Goal: Task Accomplishment & Management: Manage account settings

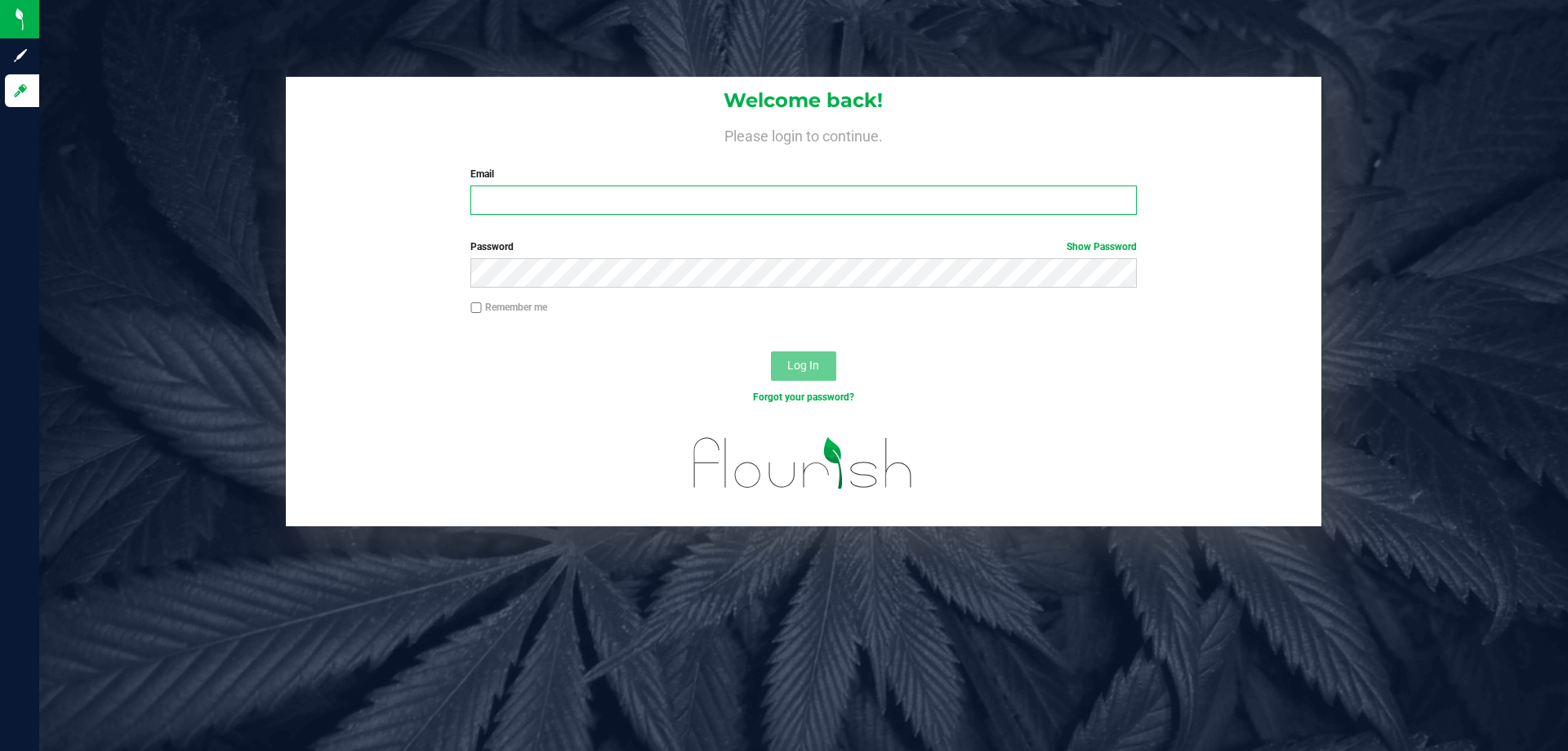
click at [648, 207] on input "Email" at bounding box center [803, 200] width 666 height 29
type input "e"
type input "[EMAIL_ADDRESS][DOMAIN_NAME]"
click at [771, 351] on button "Log In" at bounding box center [803, 365] width 66 height 29
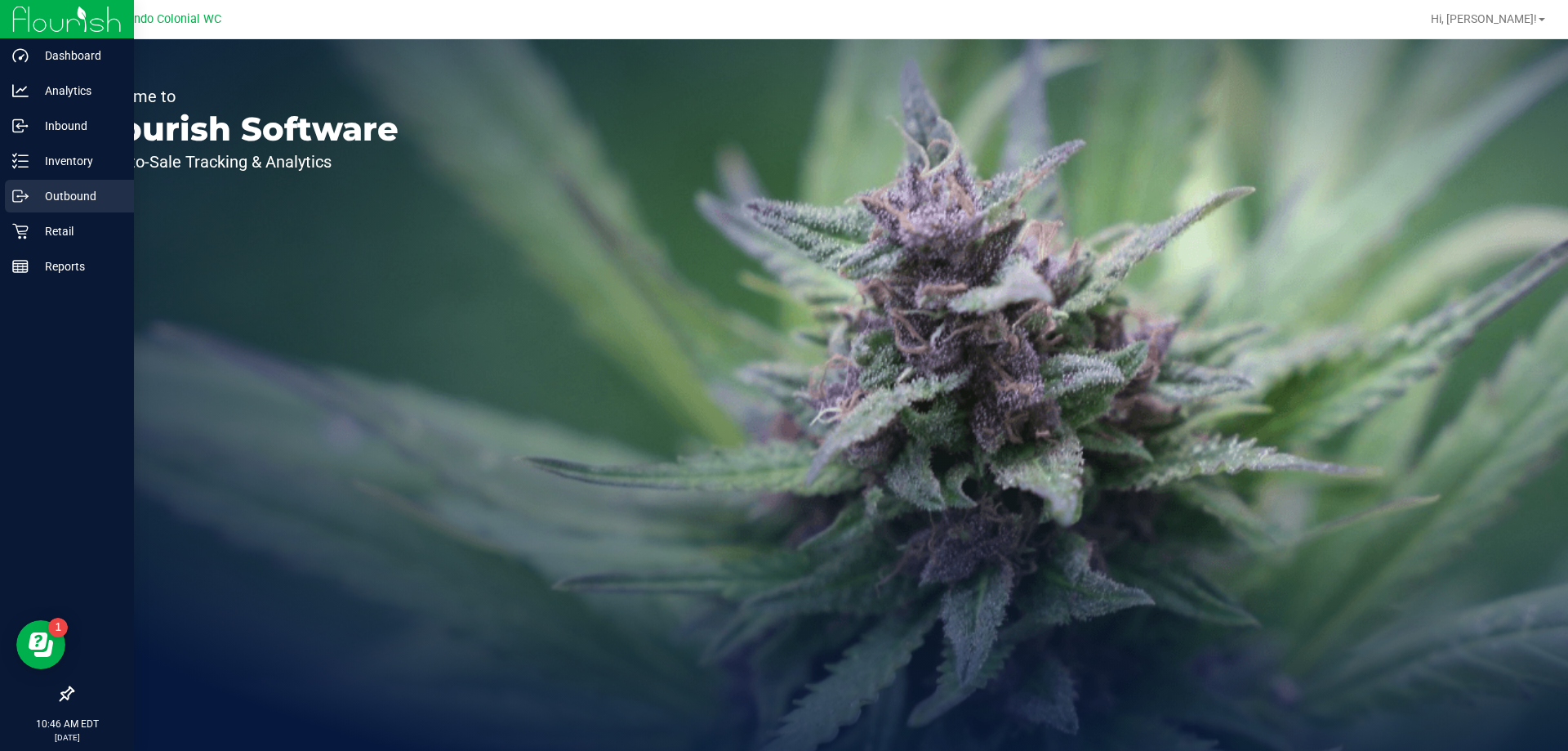
click at [52, 213] on link "Outbound" at bounding box center [67, 197] width 134 height 35
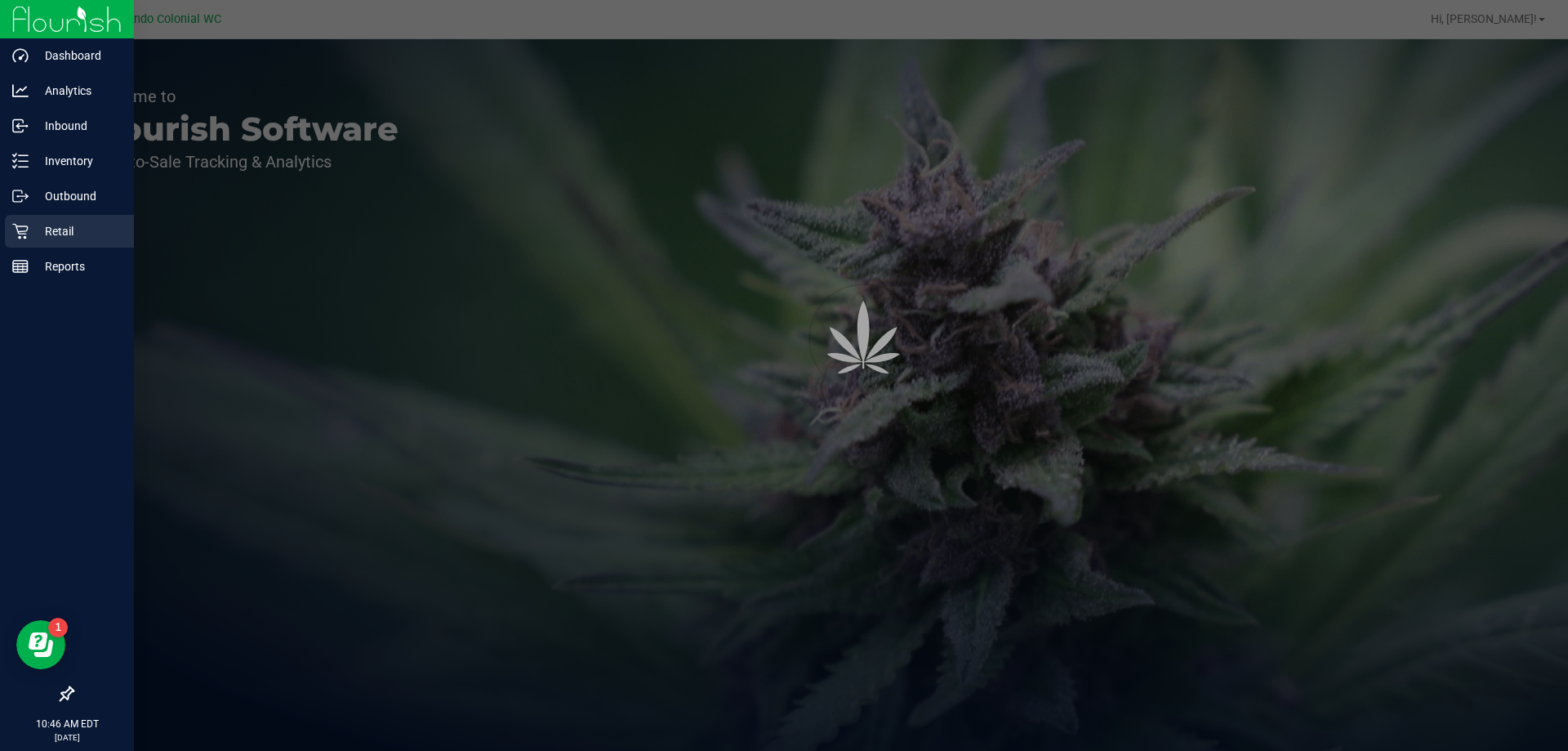
click at [52, 228] on p "Retail" at bounding box center [77, 231] width 98 height 20
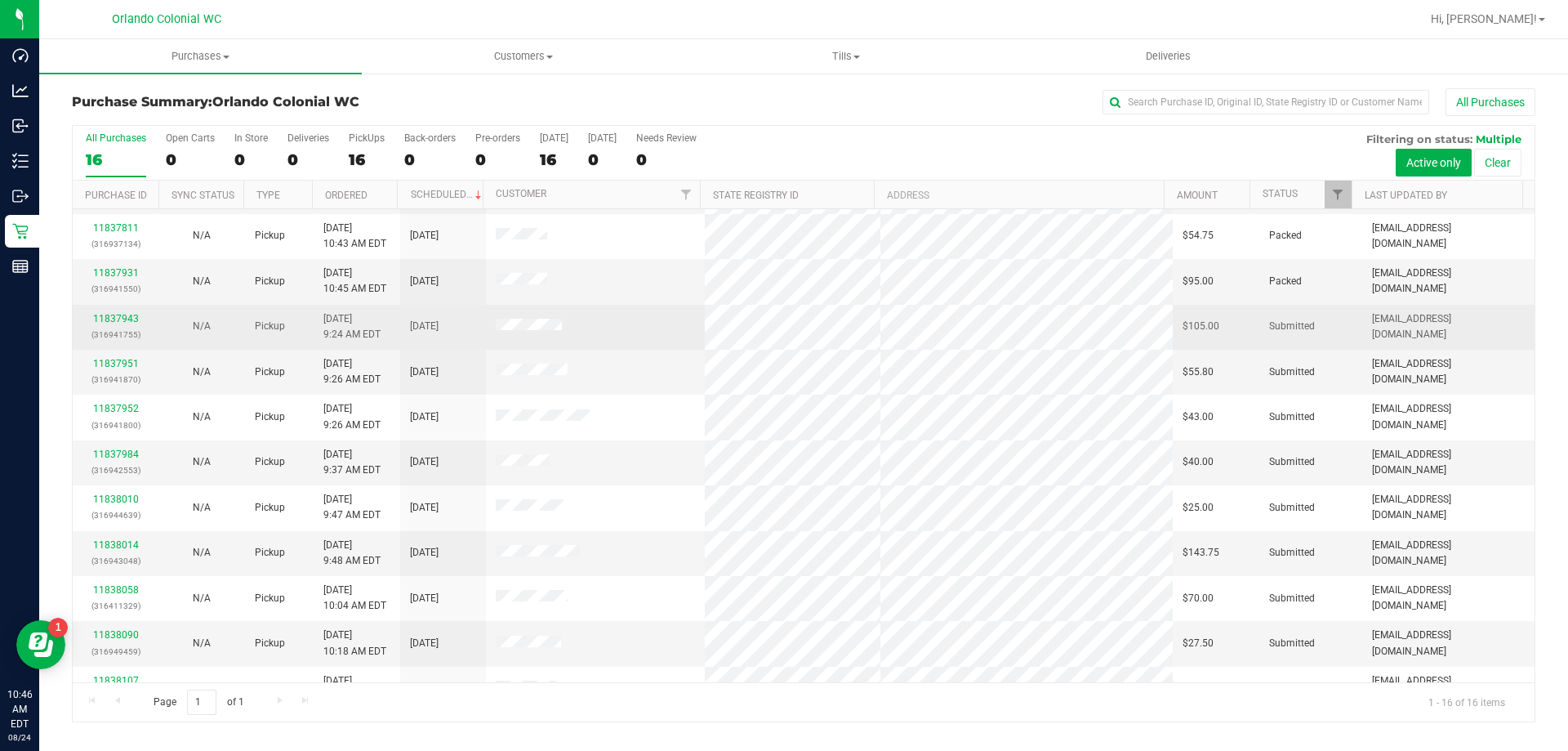
scroll to position [251, 0]
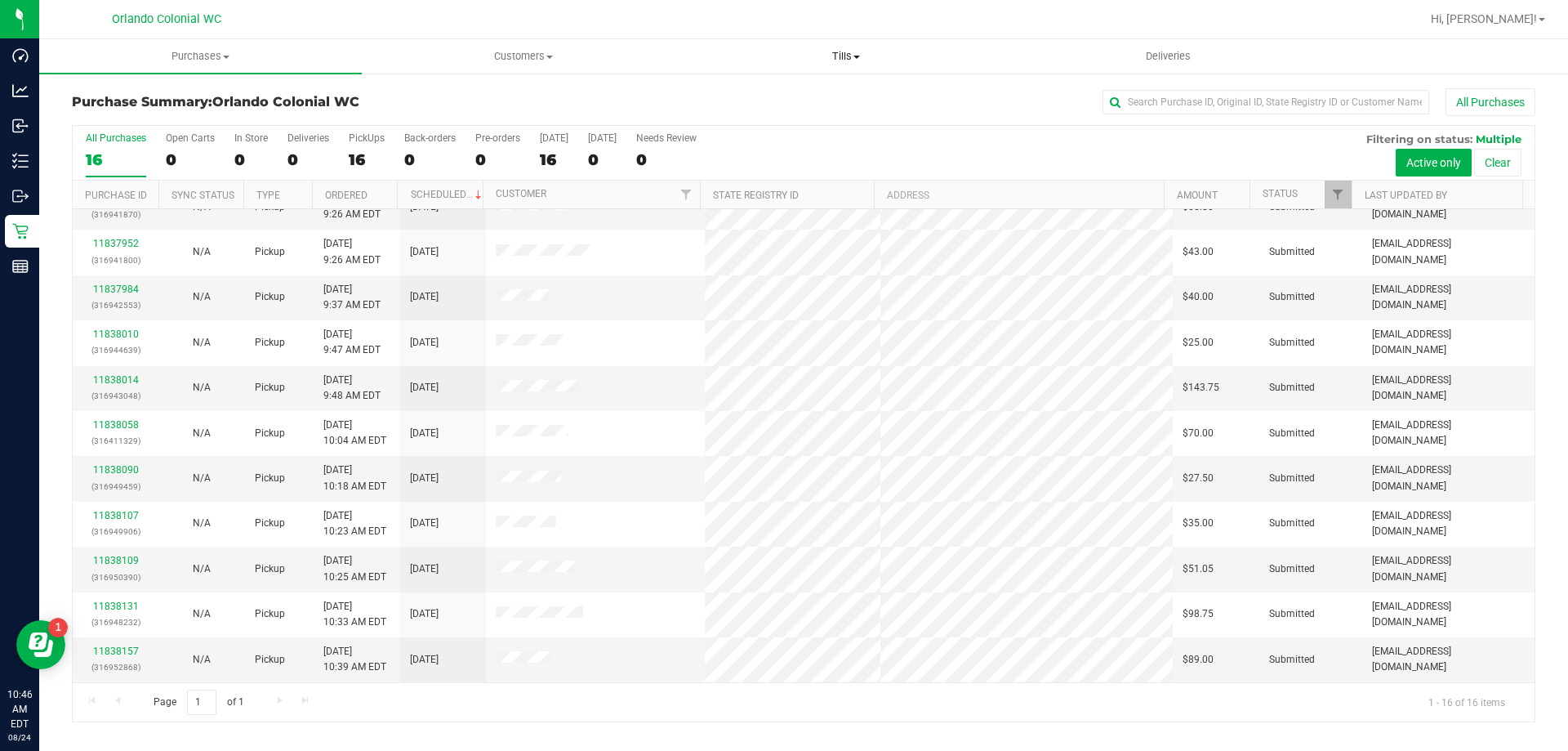
click at [845, 56] on span "Tills" at bounding box center [846, 57] width 321 height 15
click at [828, 107] on li "Manage tills" at bounding box center [846, 99] width 323 height 20
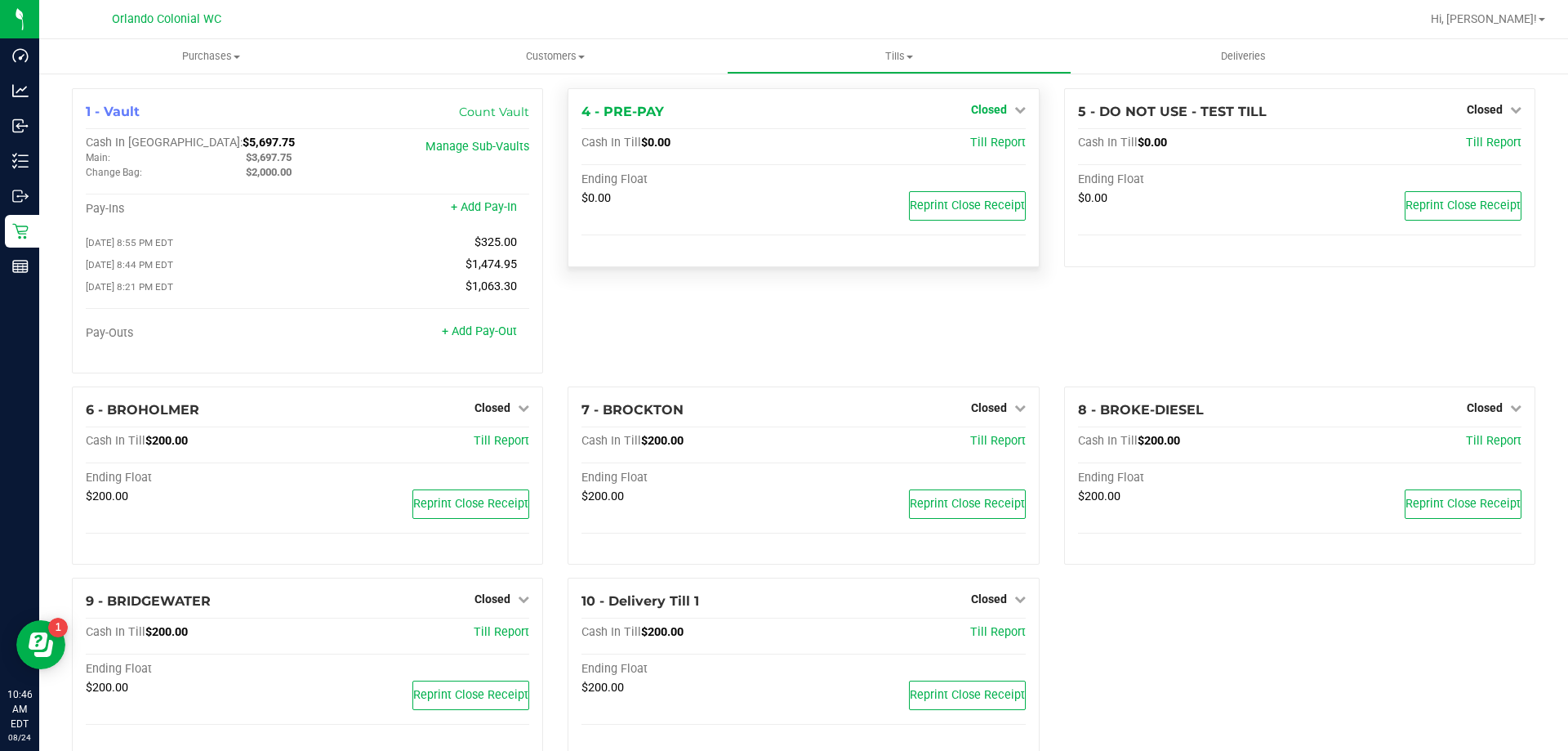
click at [987, 111] on span "Closed" at bounding box center [989, 110] width 36 height 13
click at [991, 142] on link "Open Till" at bounding box center [989, 144] width 43 height 13
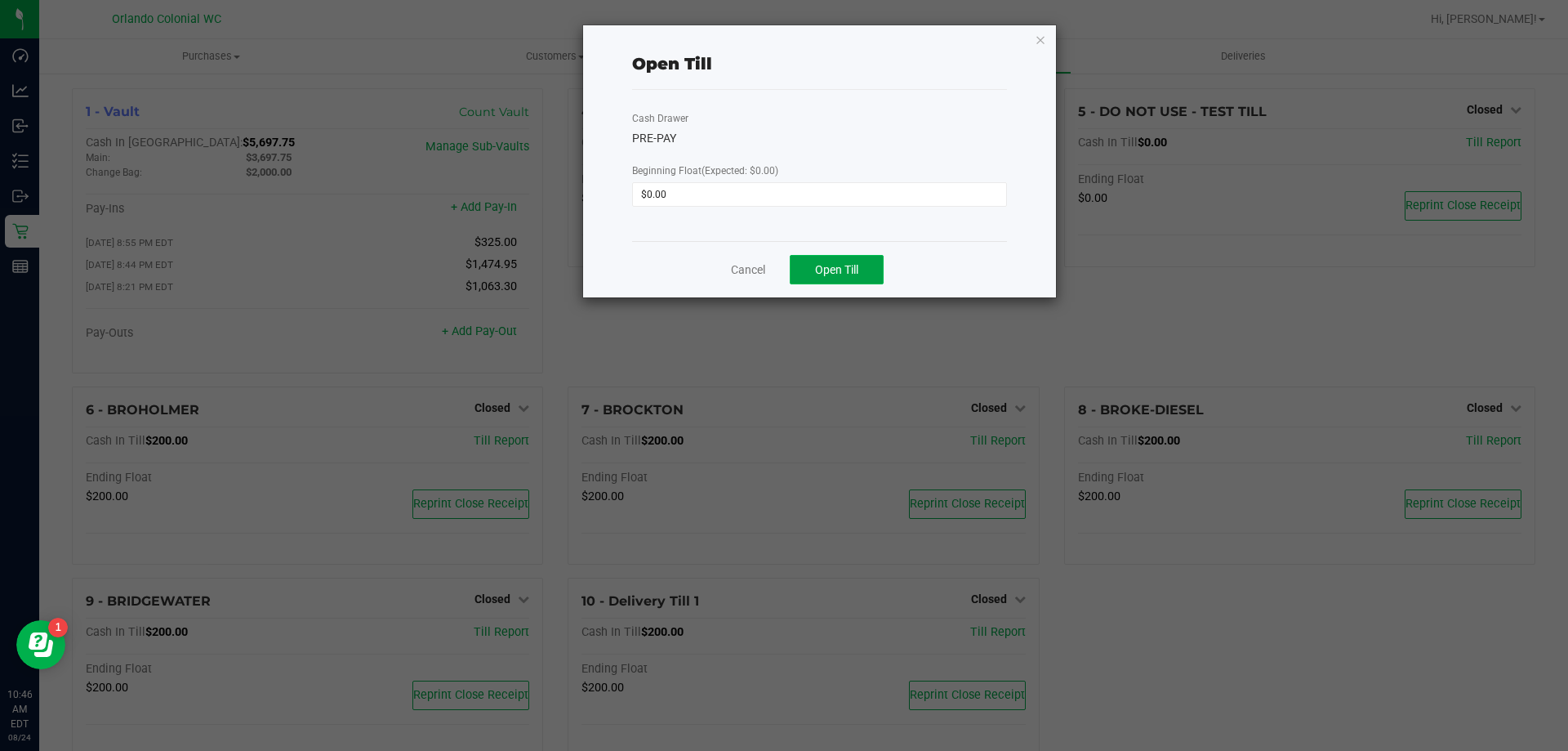
click at [860, 266] on button "Open Till" at bounding box center [836, 269] width 94 height 29
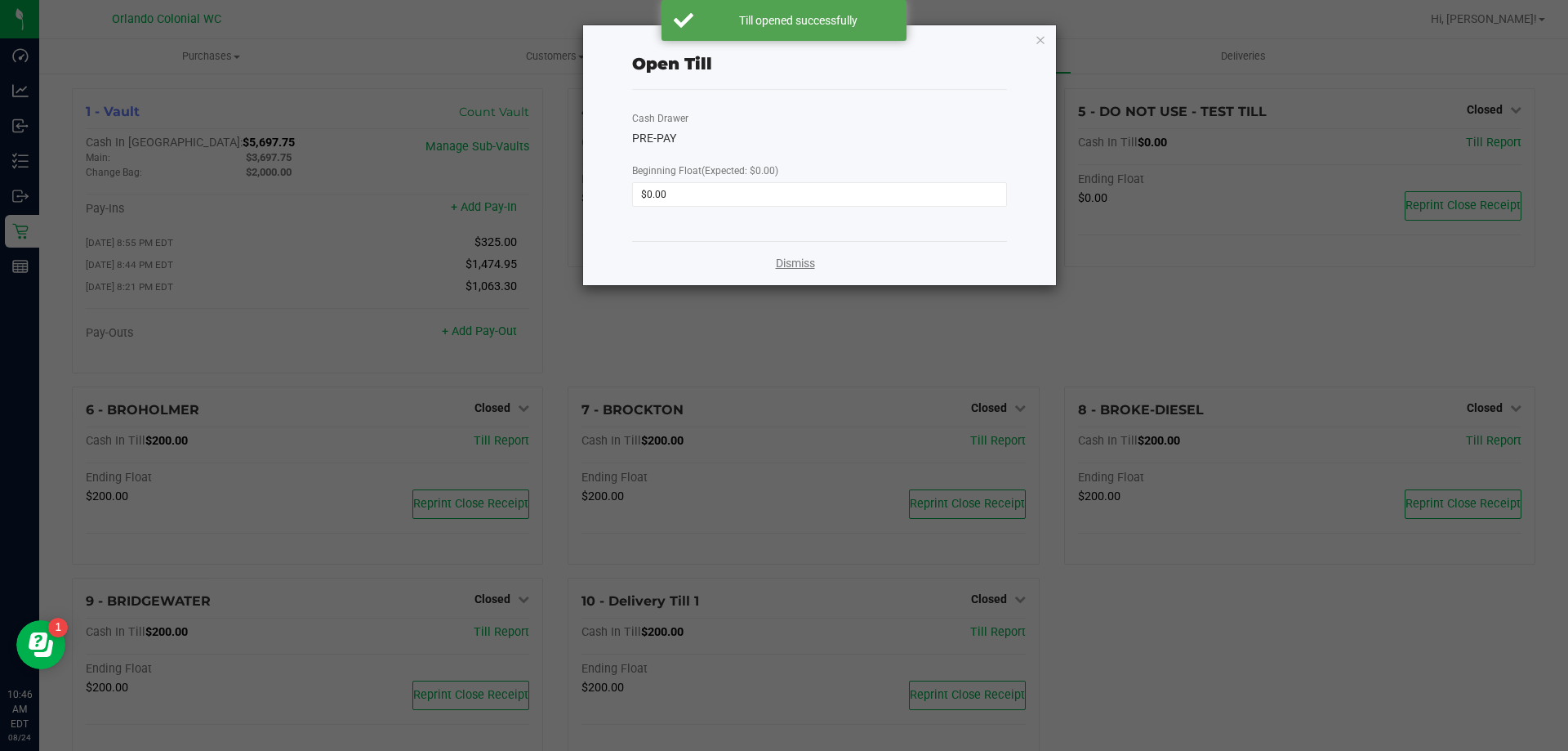
click at [801, 264] on link "Dismiss" at bounding box center [795, 264] width 39 height 17
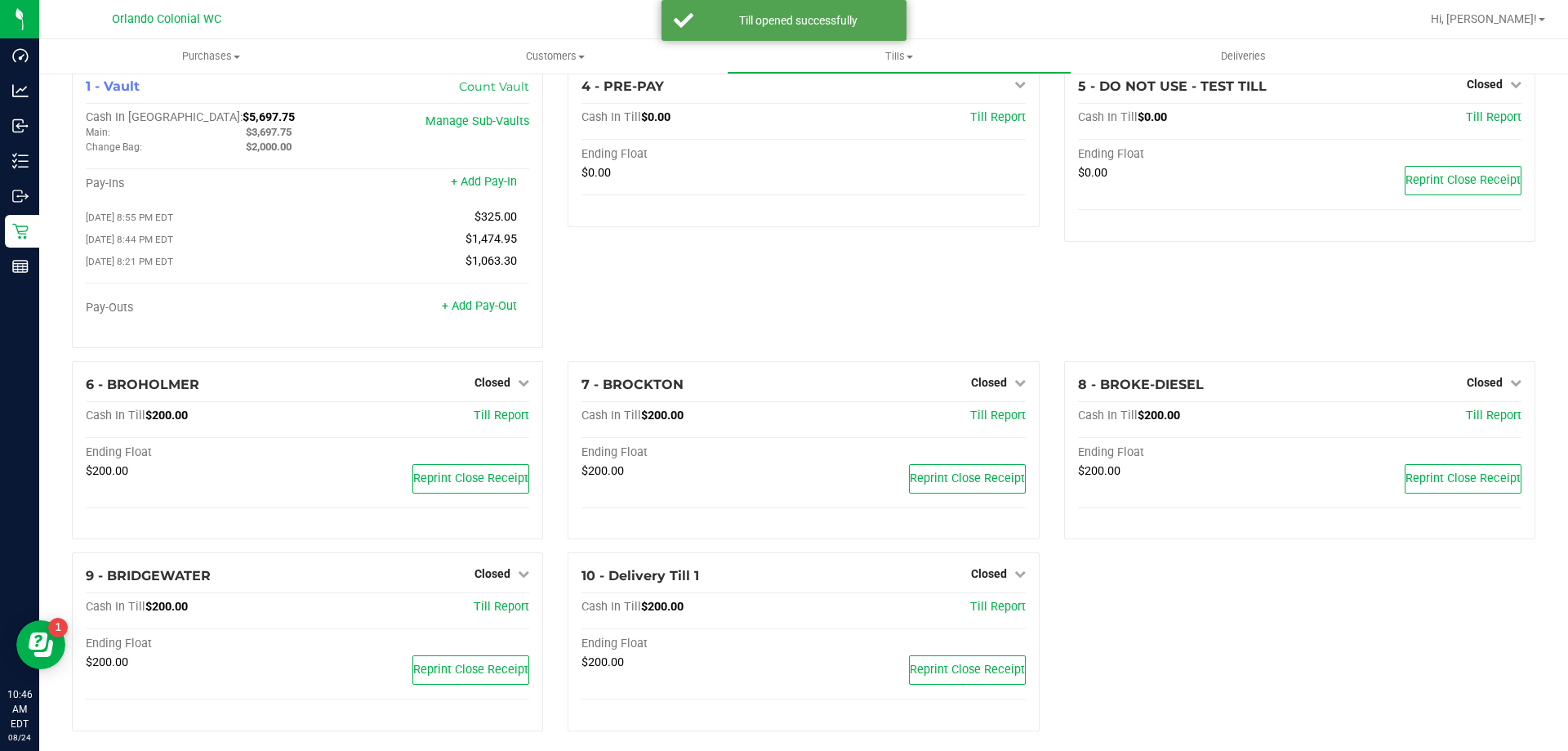
scroll to position [39, 0]
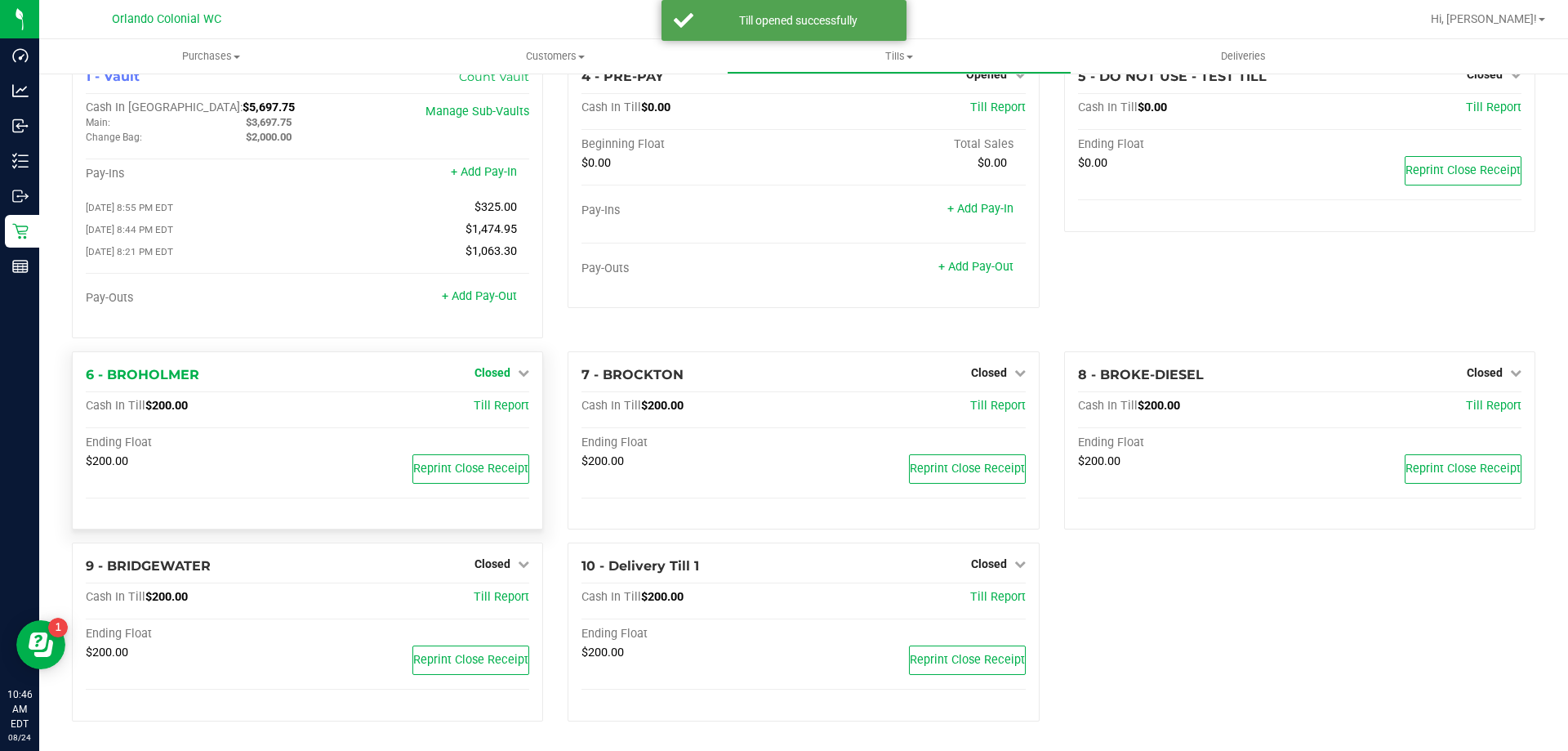
click at [502, 371] on span "Closed" at bounding box center [492, 373] width 36 height 13
click at [507, 412] on link "Open Till" at bounding box center [492, 406] width 43 height 13
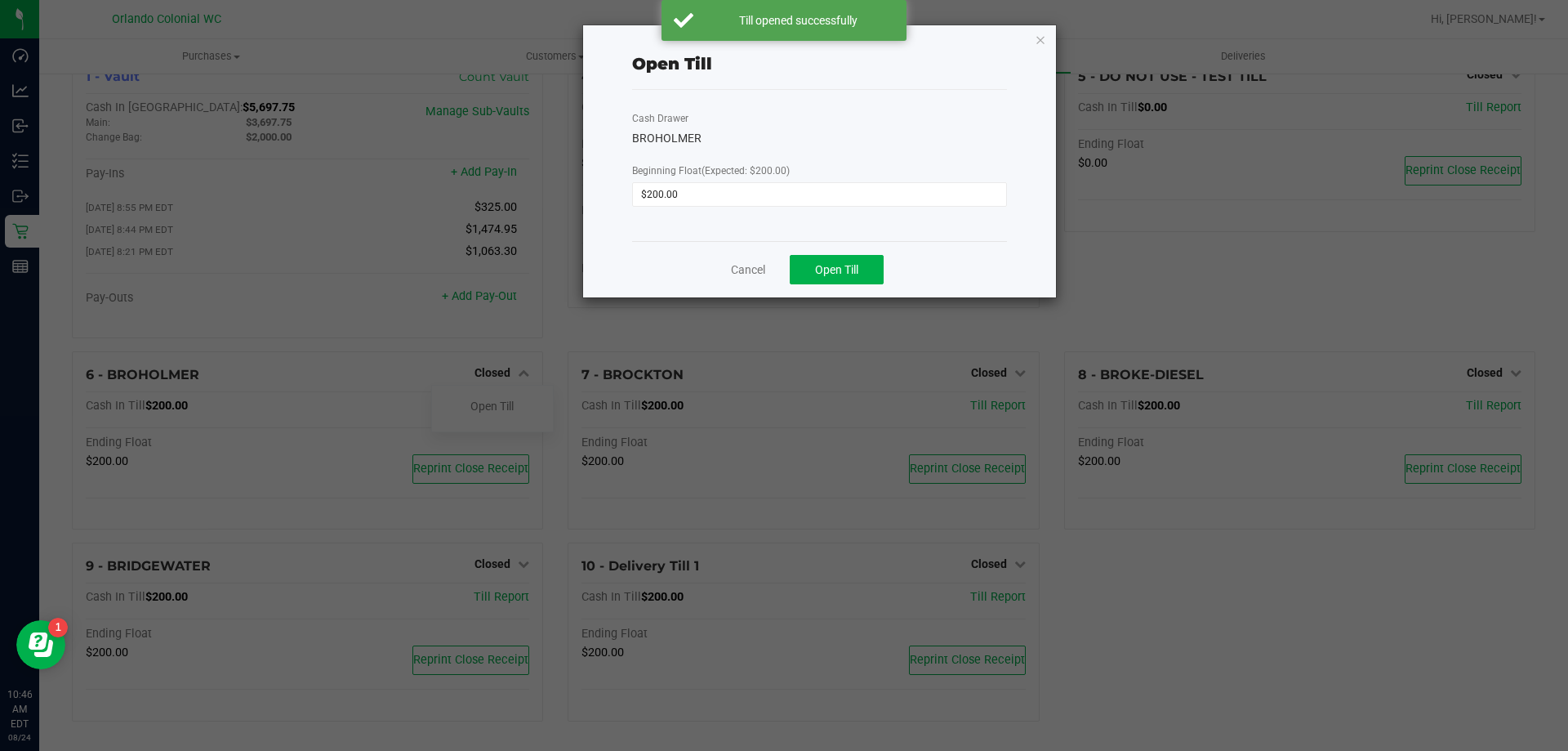
click at [890, 264] on div "Cancel Open Till" at bounding box center [819, 269] width 375 height 57
click at [854, 267] on span "Open Till" at bounding box center [836, 269] width 43 height 13
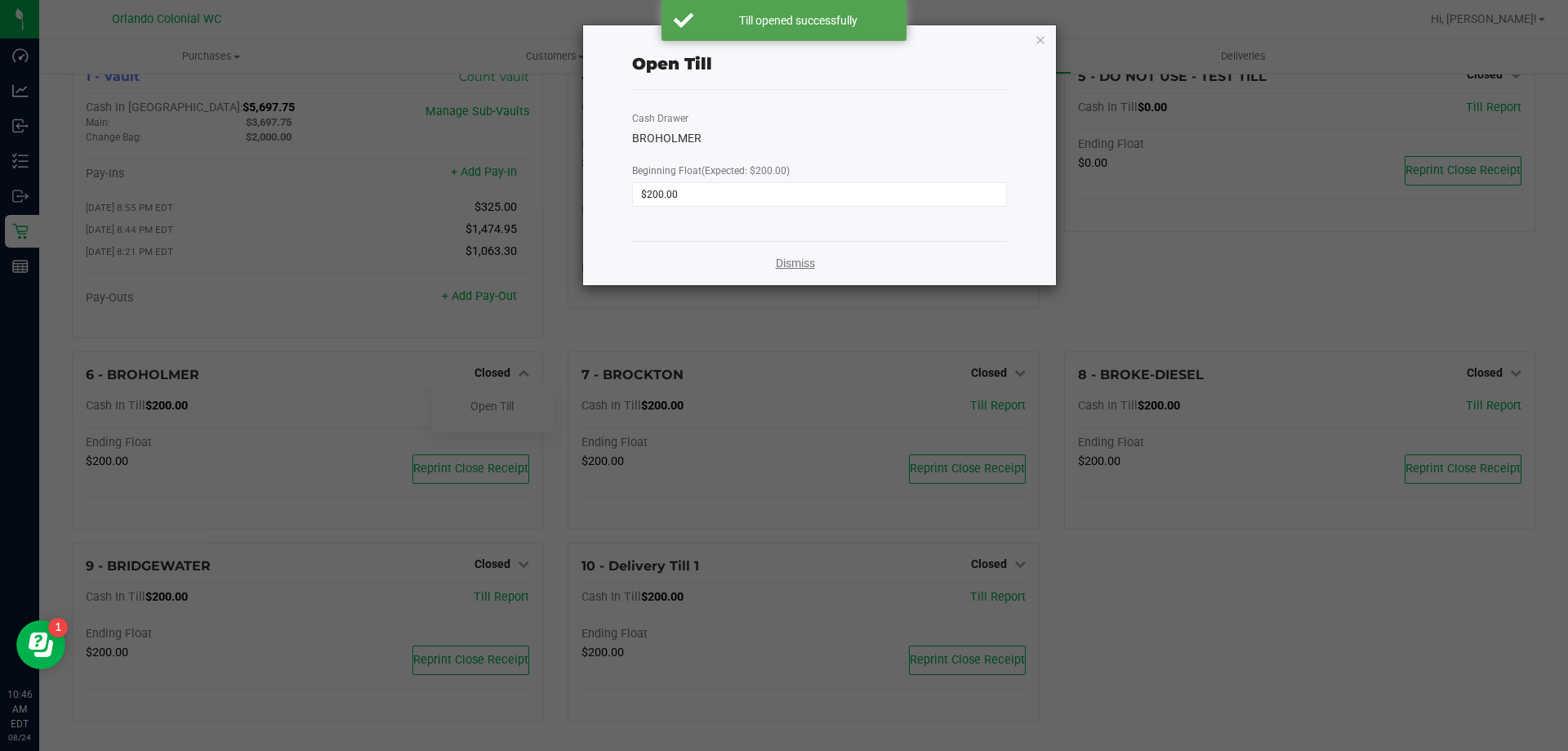
click at [811, 262] on link "Dismiss" at bounding box center [795, 264] width 39 height 17
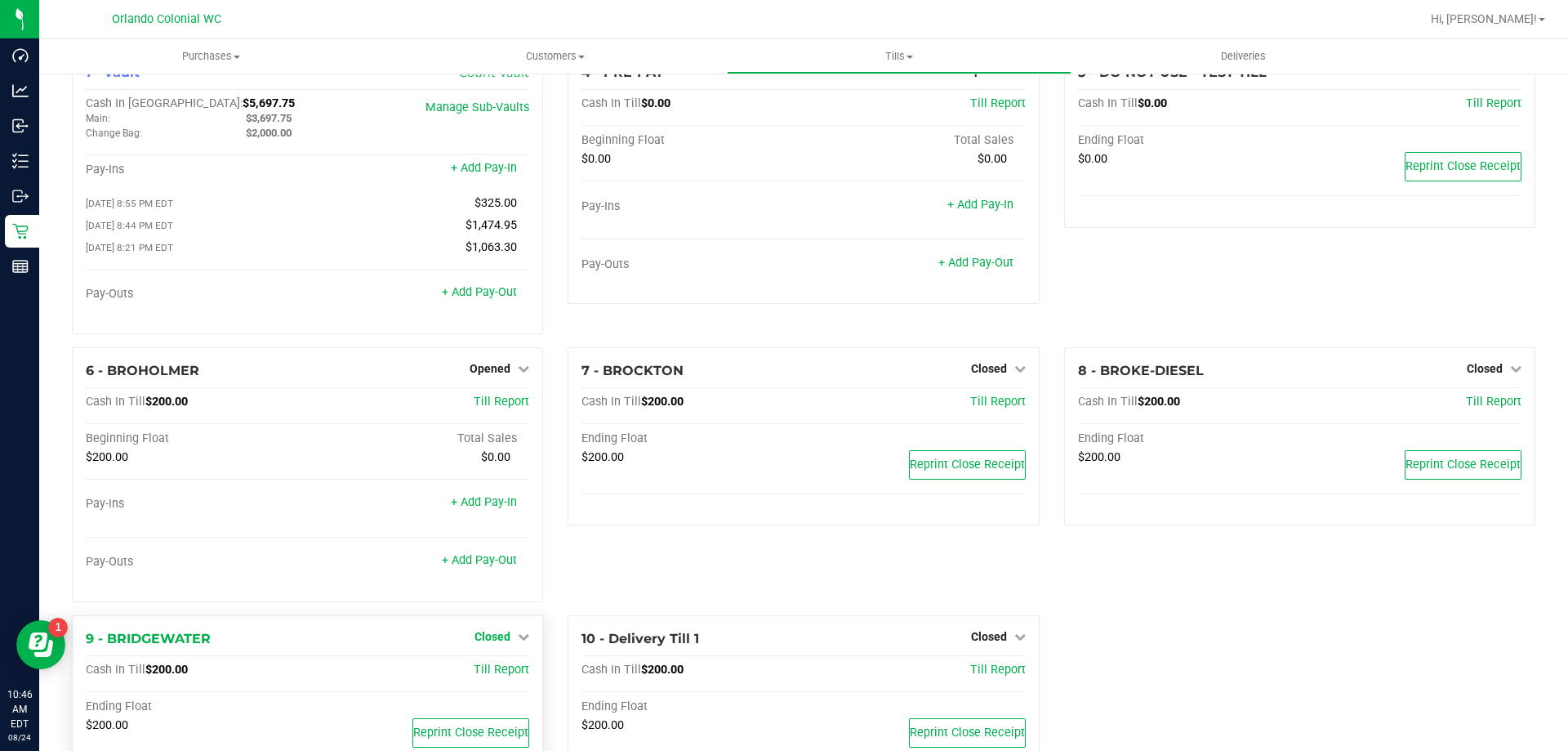
click at [502, 643] on span "Closed" at bounding box center [492, 636] width 36 height 13
click at [506, 672] on link "Open Till" at bounding box center [492, 670] width 43 height 13
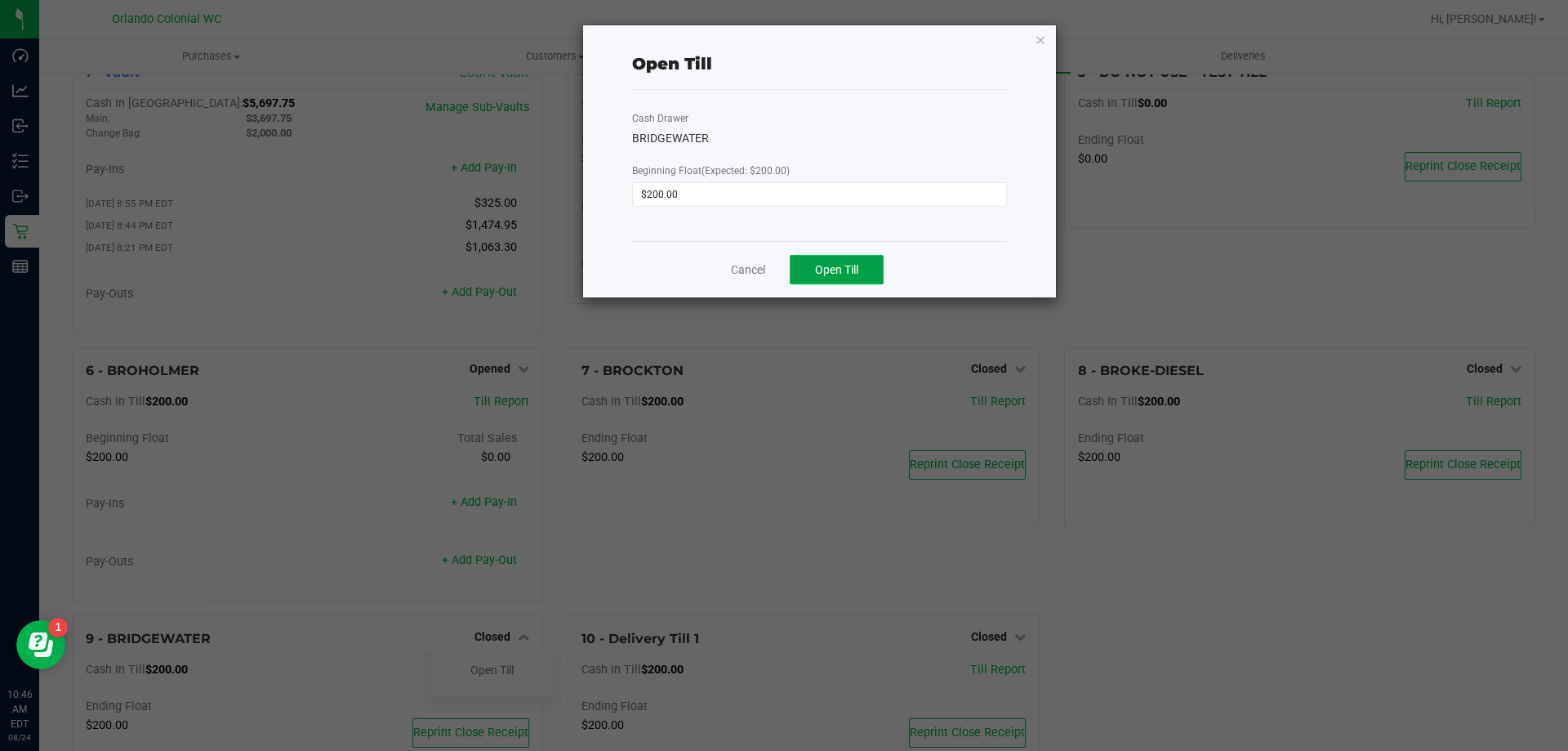
click at [828, 264] on span "Open Till" at bounding box center [836, 269] width 43 height 13
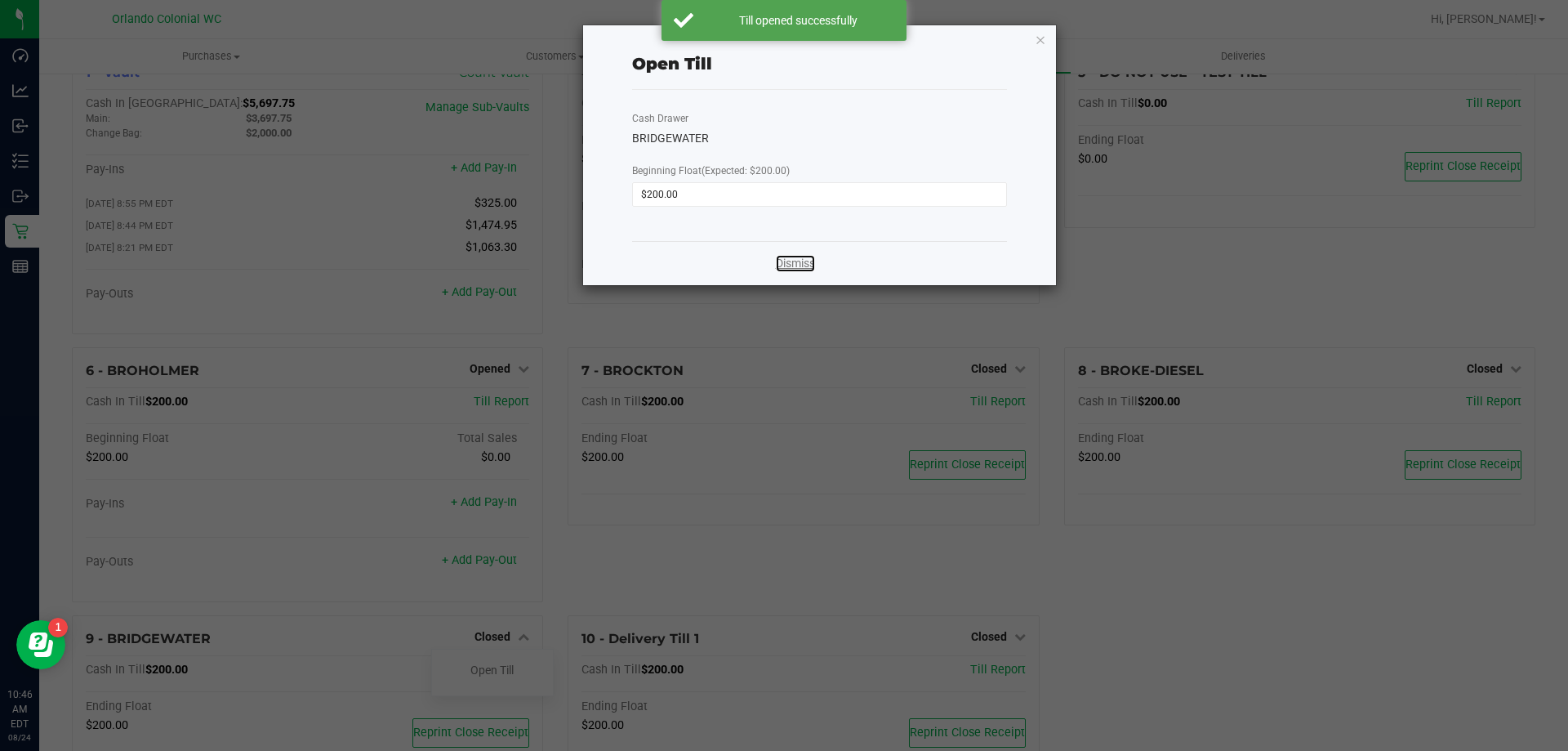
click at [813, 264] on link "Dismiss" at bounding box center [795, 264] width 39 height 17
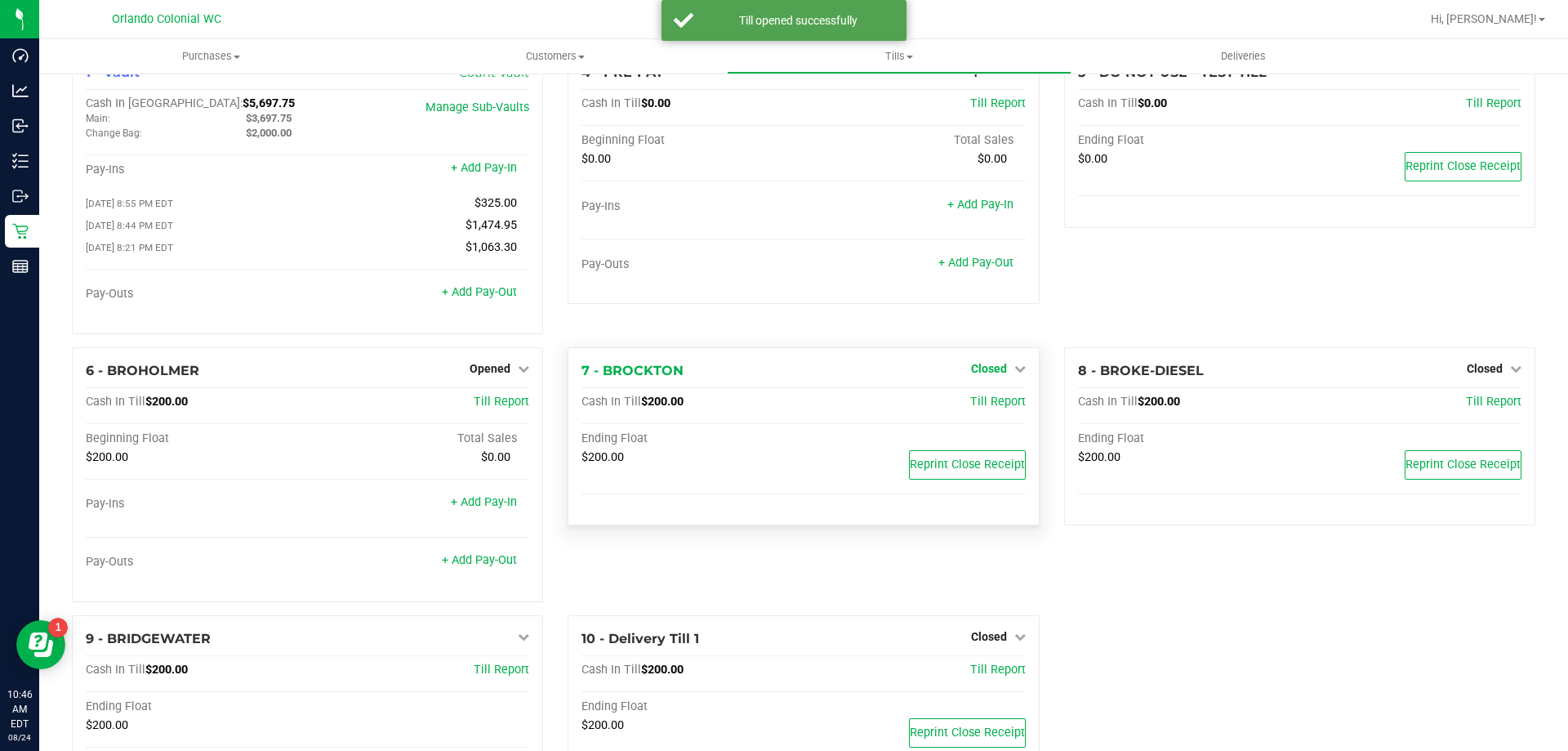
click at [974, 368] on span "Closed" at bounding box center [989, 368] width 36 height 13
click at [967, 408] on link "Open Till" at bounding box center [989, 402] width 43 height 13
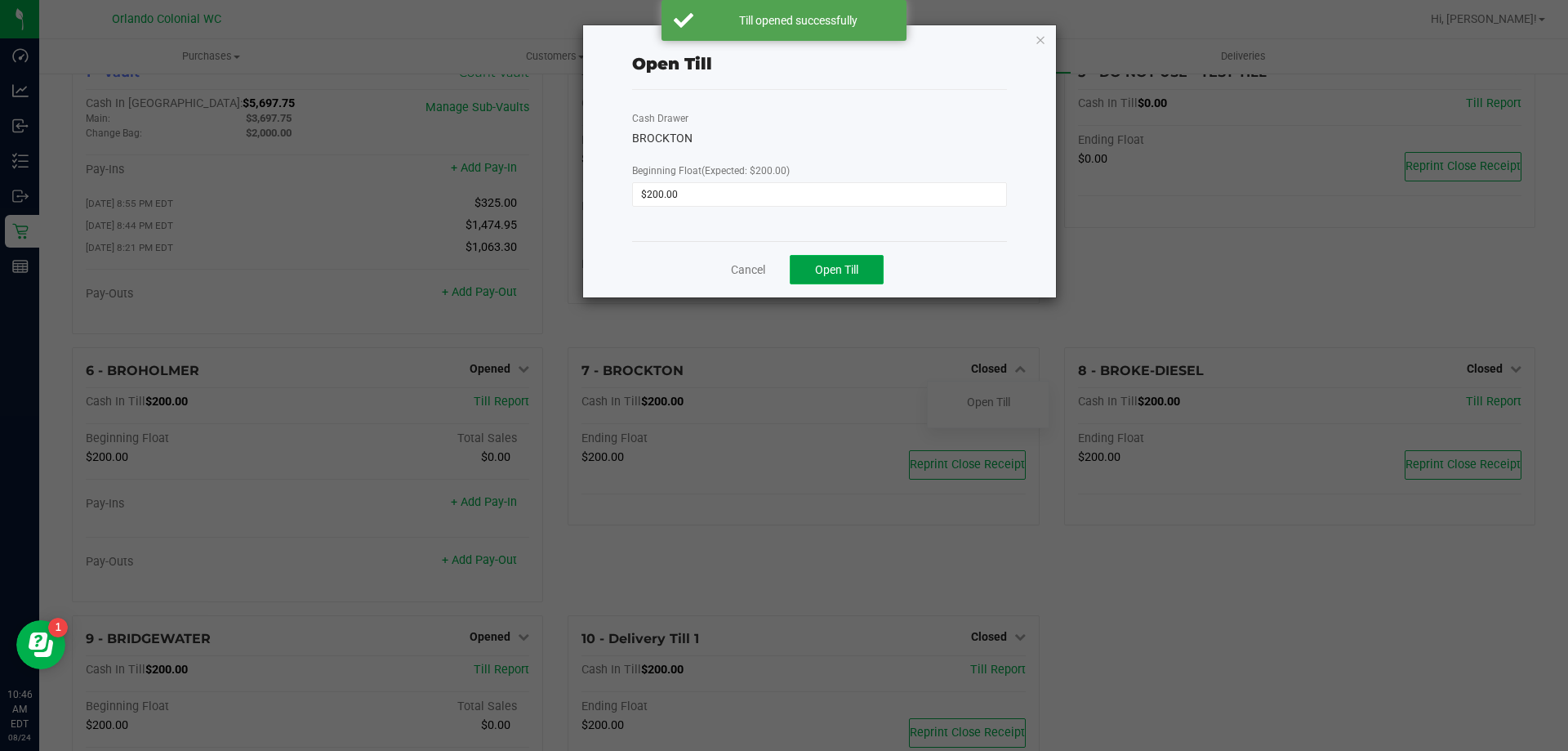
click at [821, 258] on button "Open Till" at bounding box center [836, 269] width 94 height 29
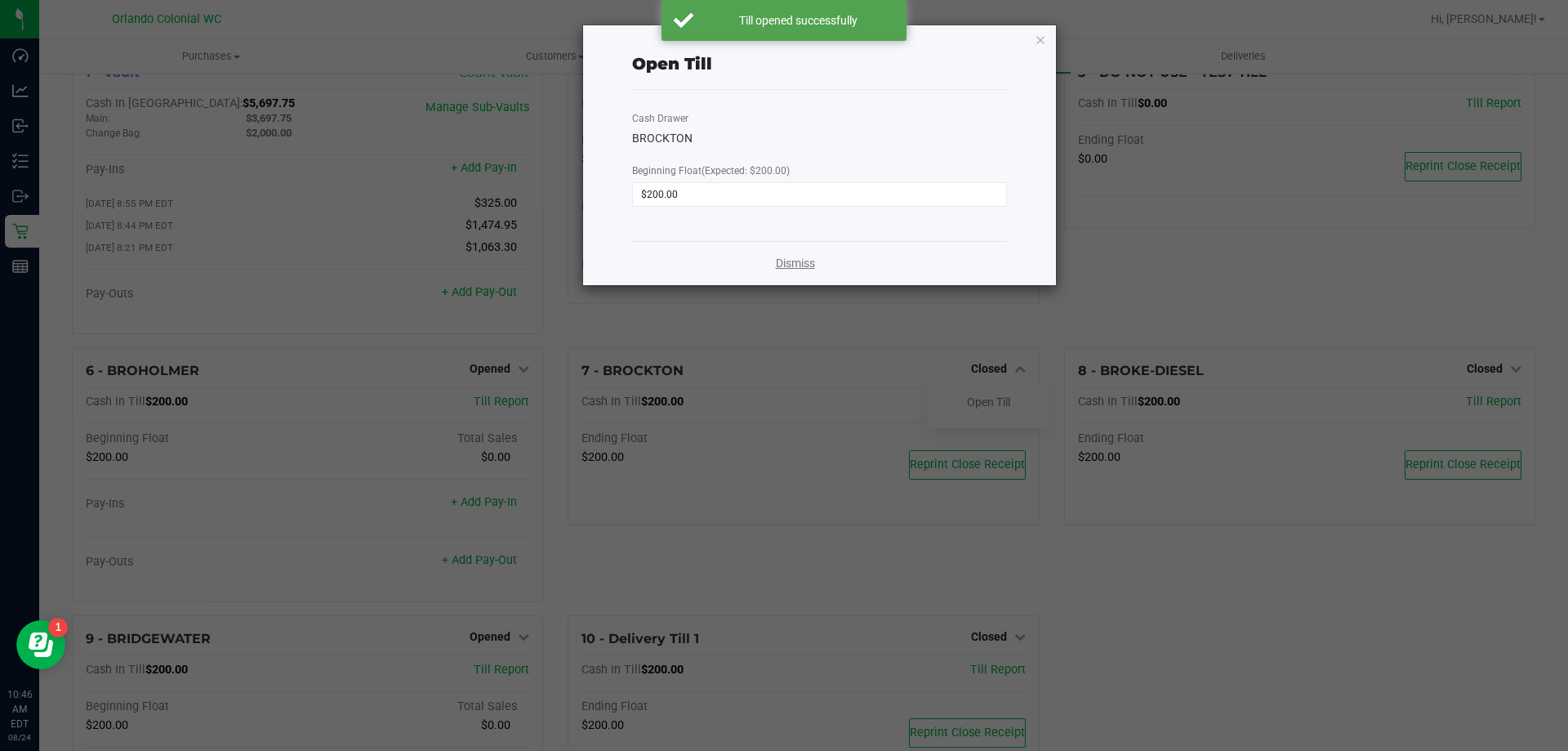
click at [783, 267] on link "Dismiss" at bounding box center [795, 264] width 39 height 17
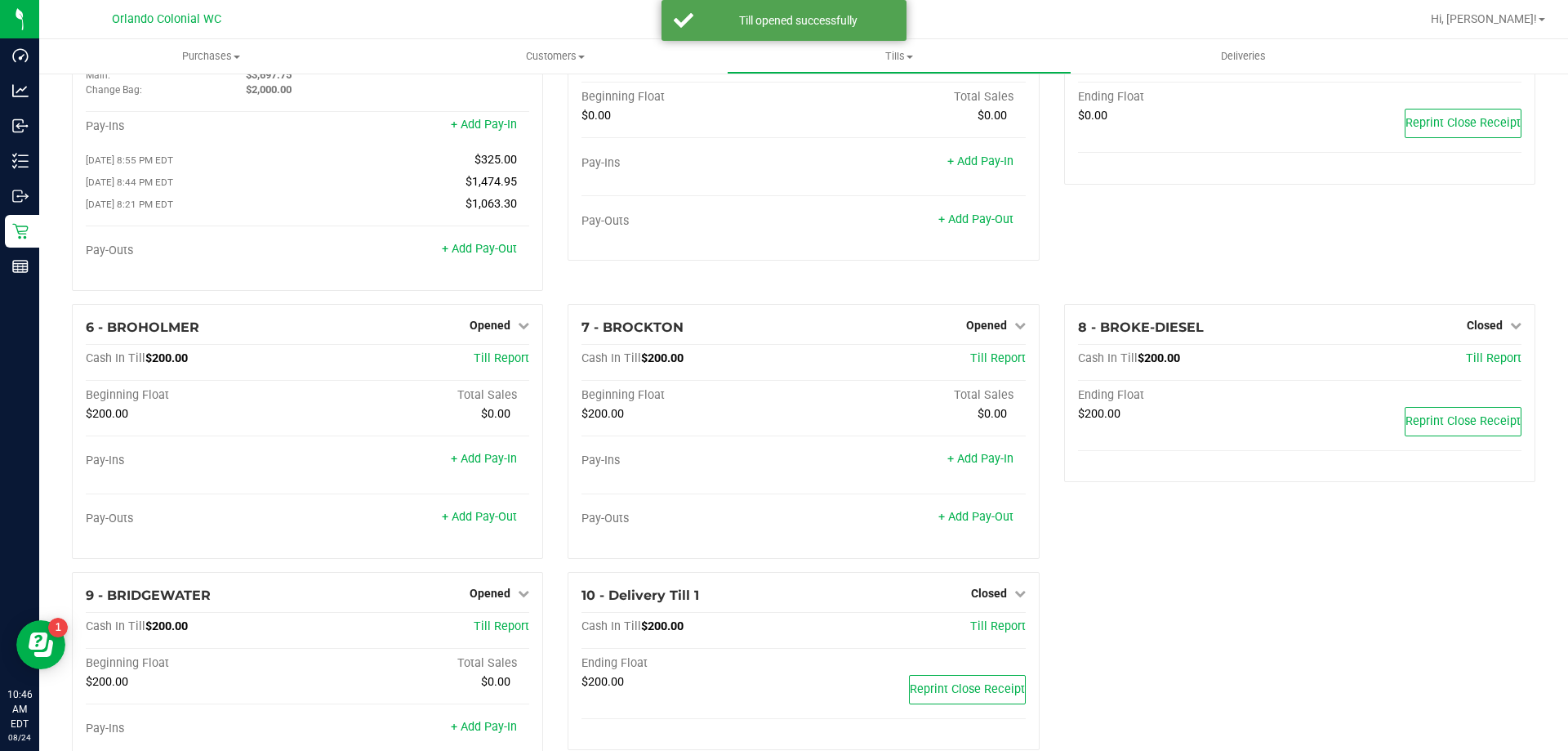
scroll to position [0, 0]
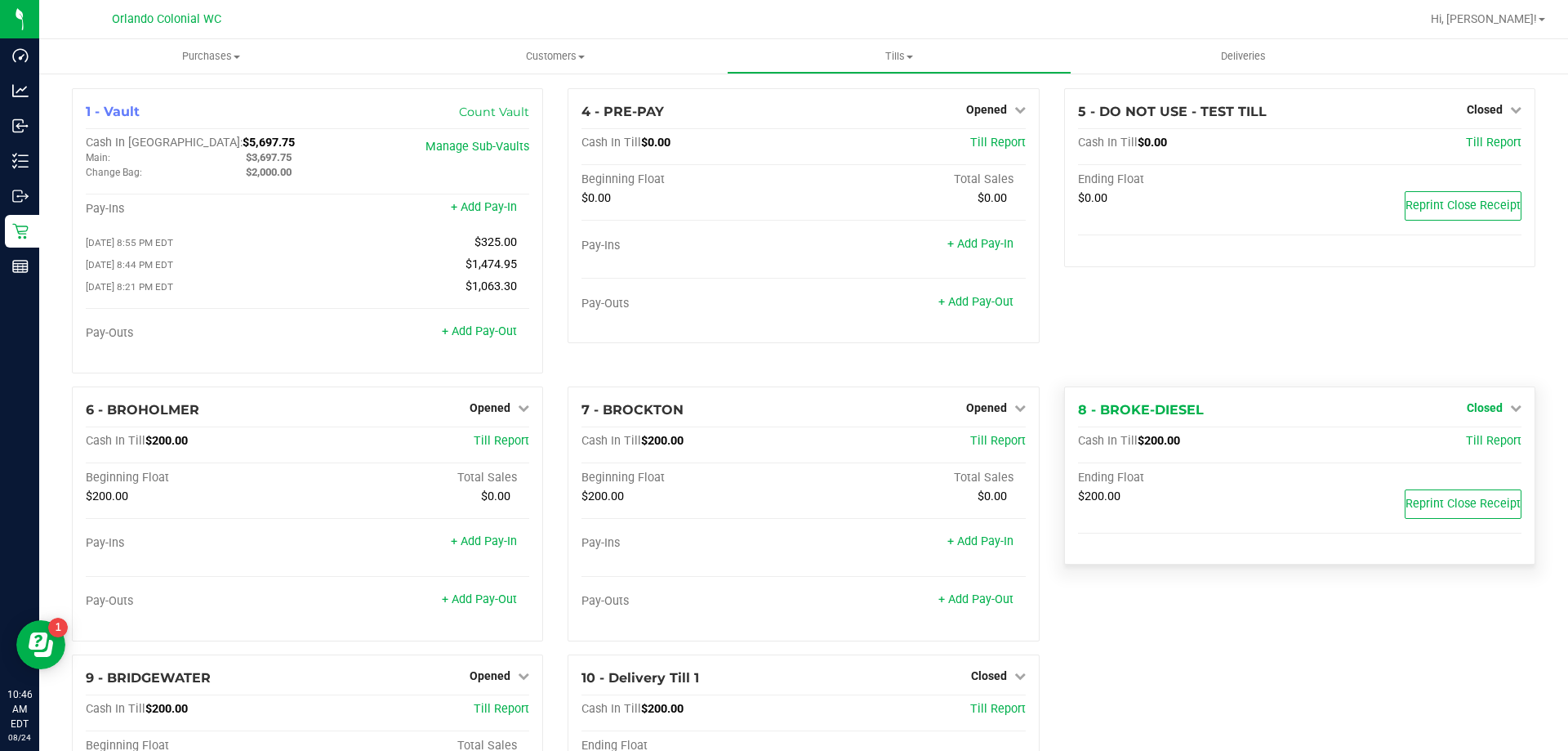
click at [1495, 413] on link "Closed" at bounding box center [1494, 408] width 55 height 13
click at [1479, 444] on link "Open Till" at bounding box center [1485, 442] width 43 height 13
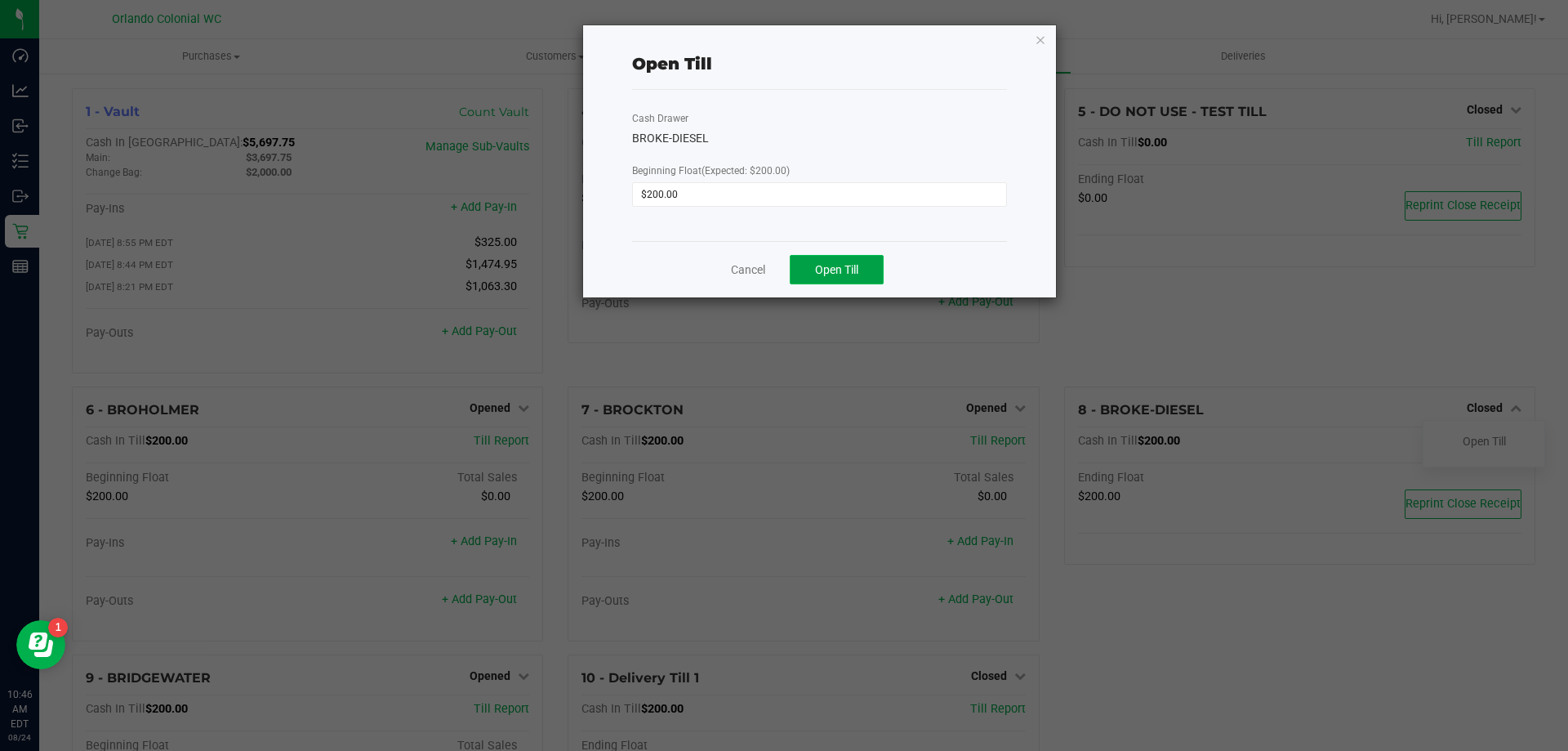
click at [844, 269] on span "Open Till" at bounding box center [836, 269] width 43 height 13
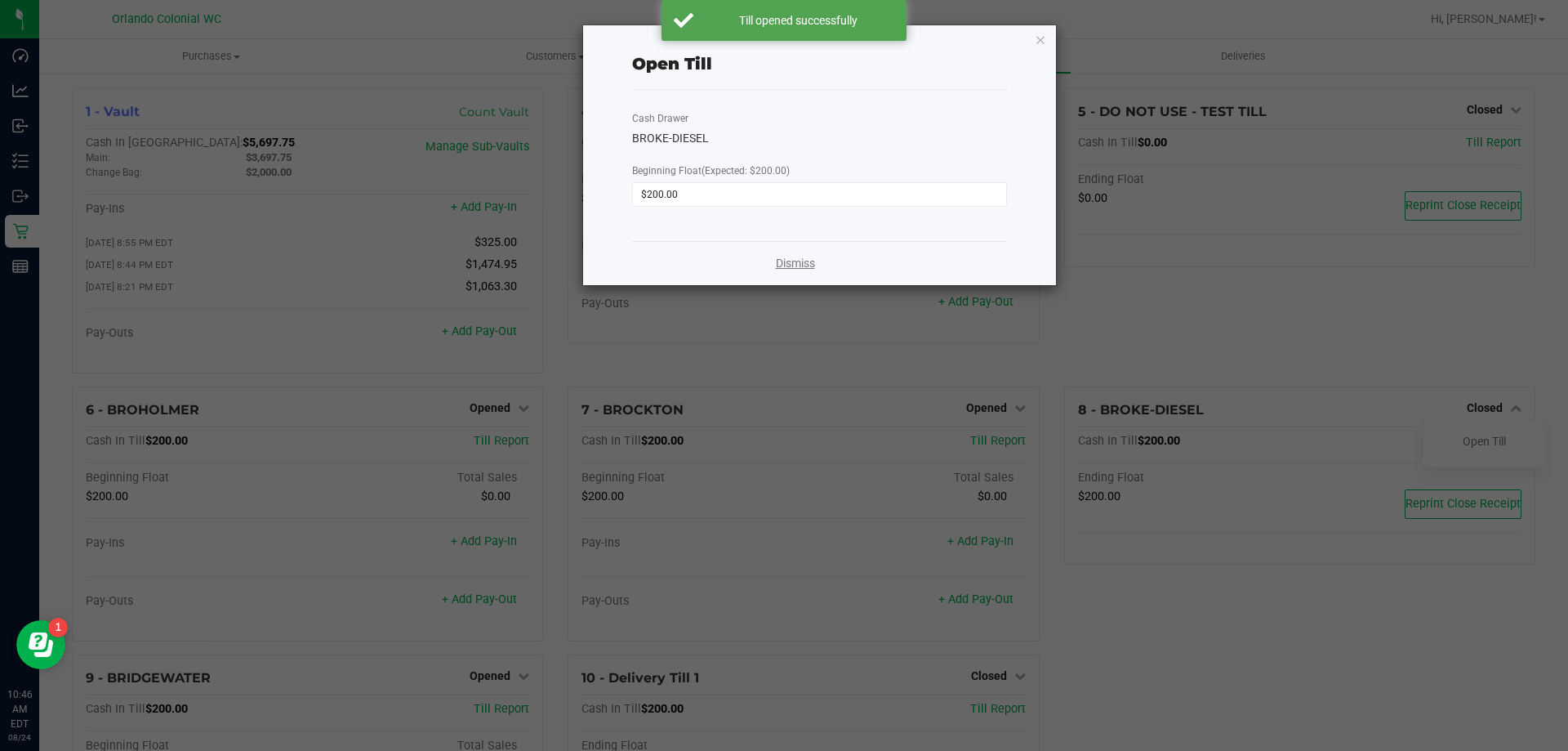
click at [787, 266] on link "Dismiss" at bounding box center [795, 264] width 39 height 17
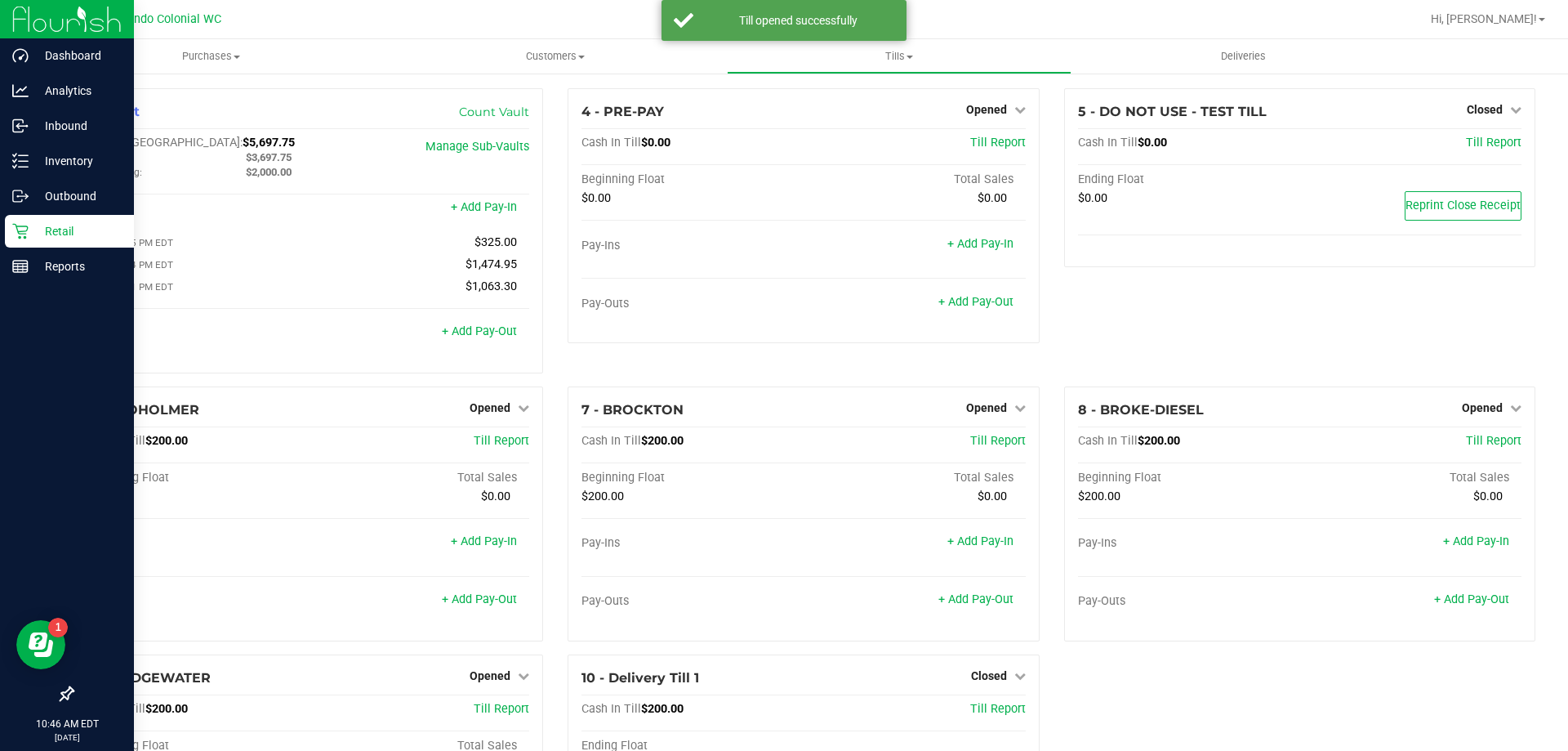
click at [18, 230] on icon at bounding box center [21, 231] width 17 height 17
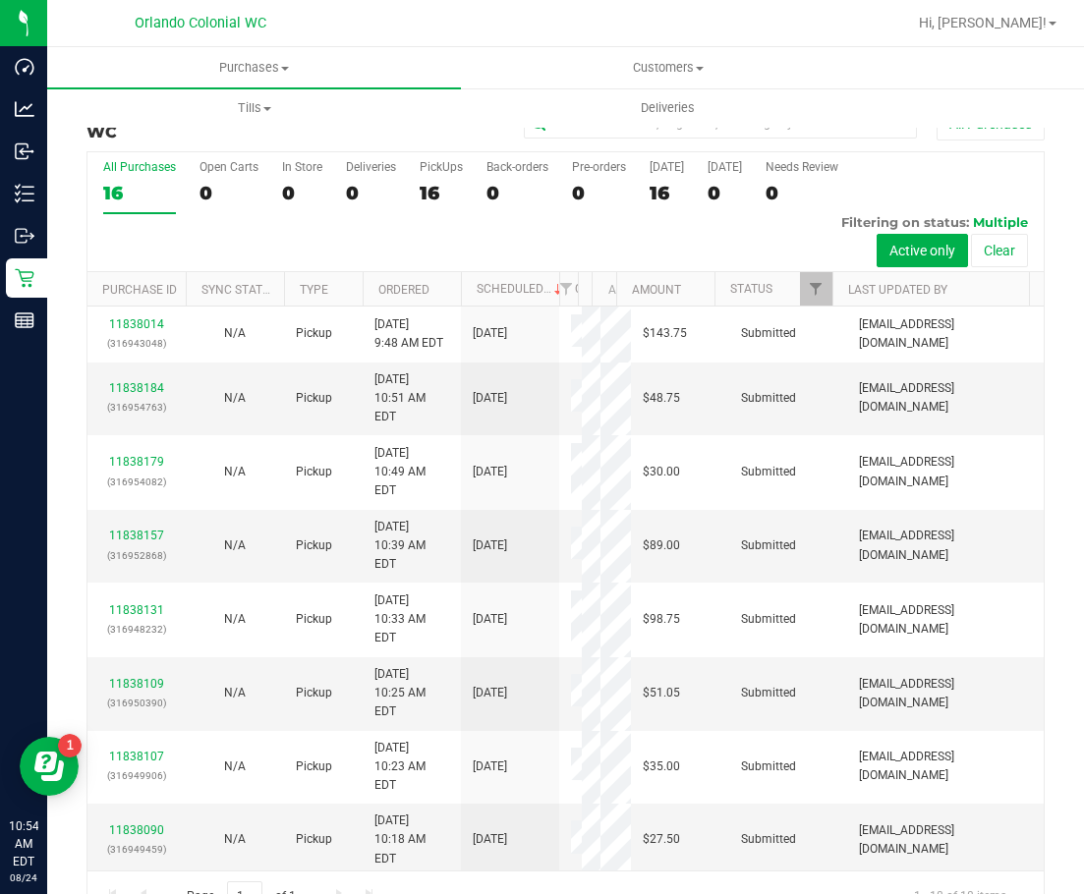
click at [461, 233] on div "All Purchases 16 Open Carts 0 In Store 0 Deliveries 0 PickUps 16 Back-orders 0 …" at bounding box center [565, 212] width 956 height 120
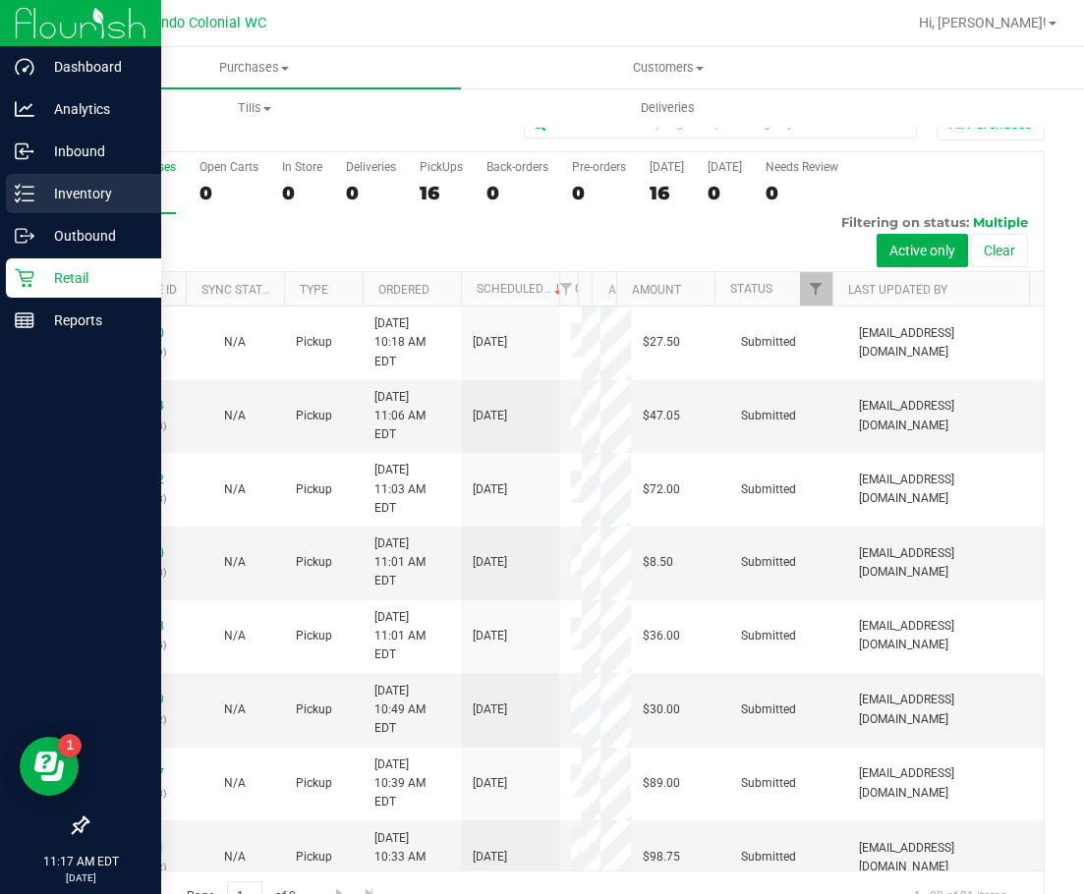
click at [75, 202] on p "Inventory" at bounding box center [93, 194] width 118 height 24
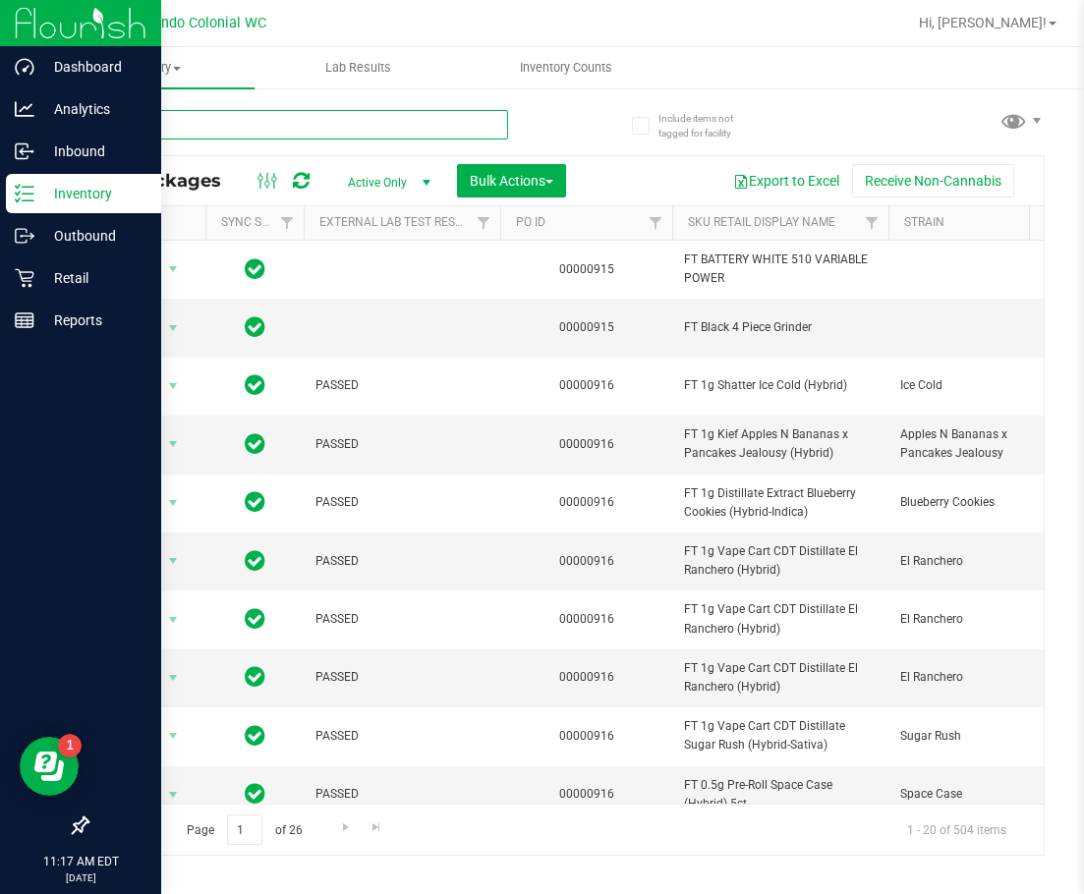
click at [401, 113] on input "text" at bounding box center [296, 124] width 421 height 29
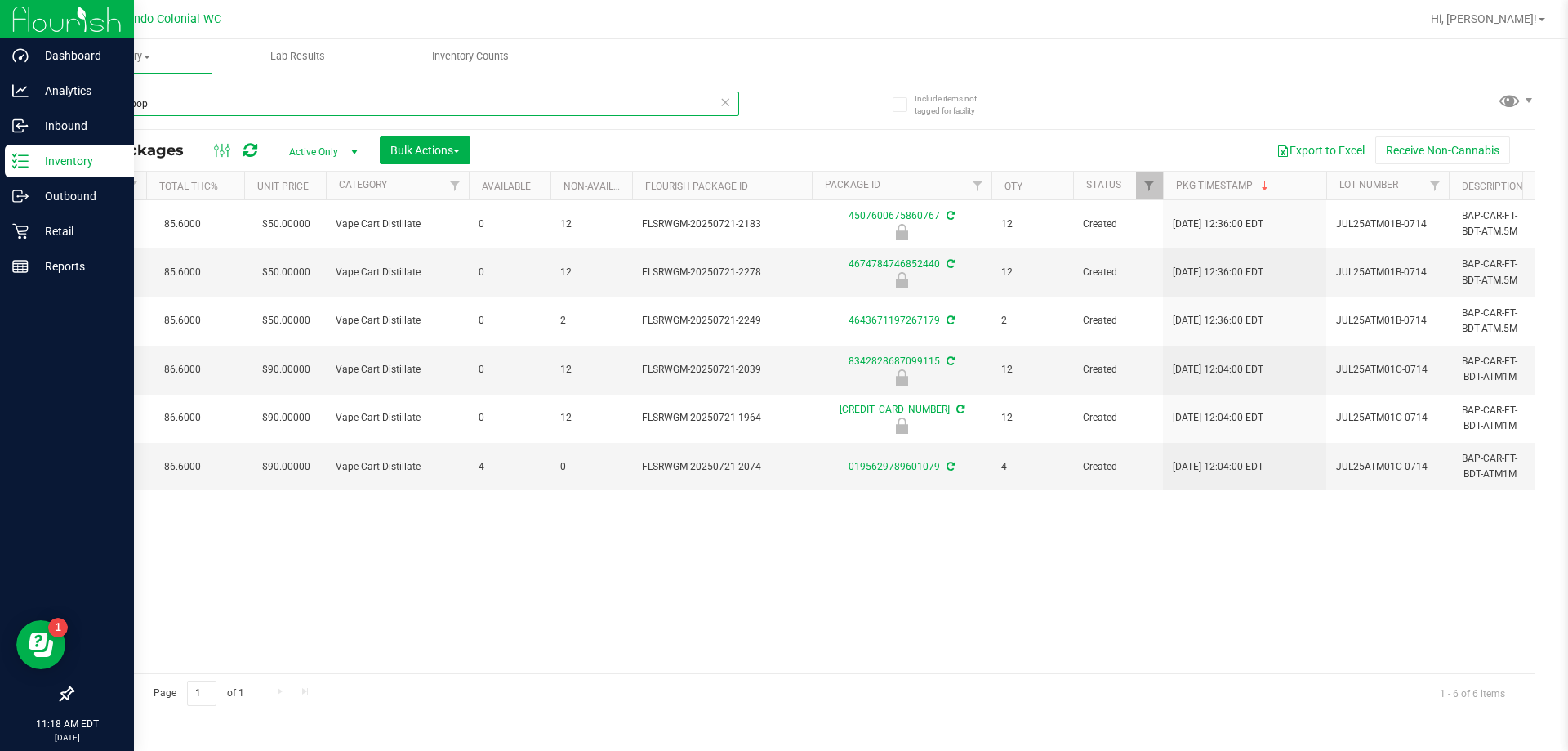
scroll to position [0, 736]
type input "a"
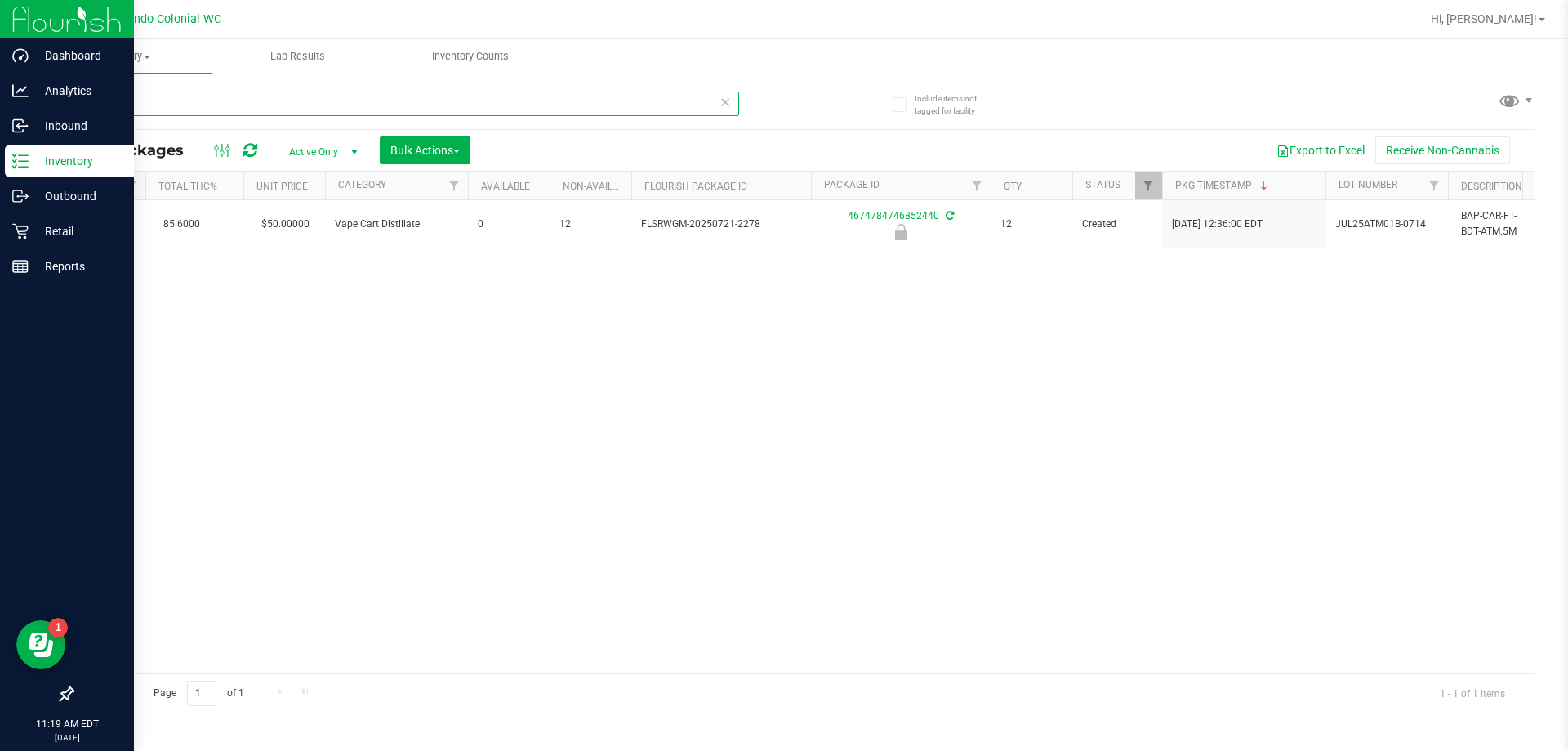
type input "4"
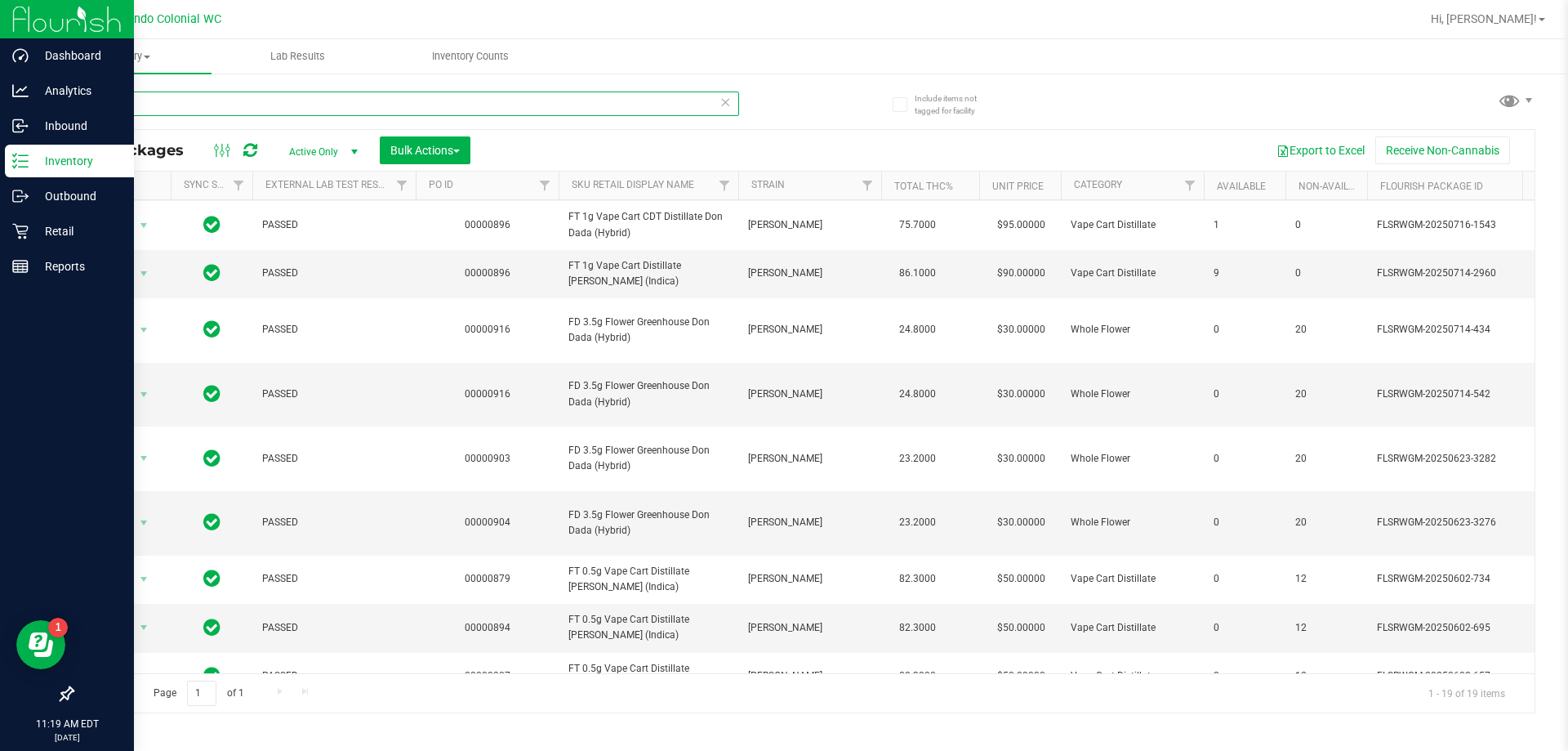
scroll to position [288, 0]
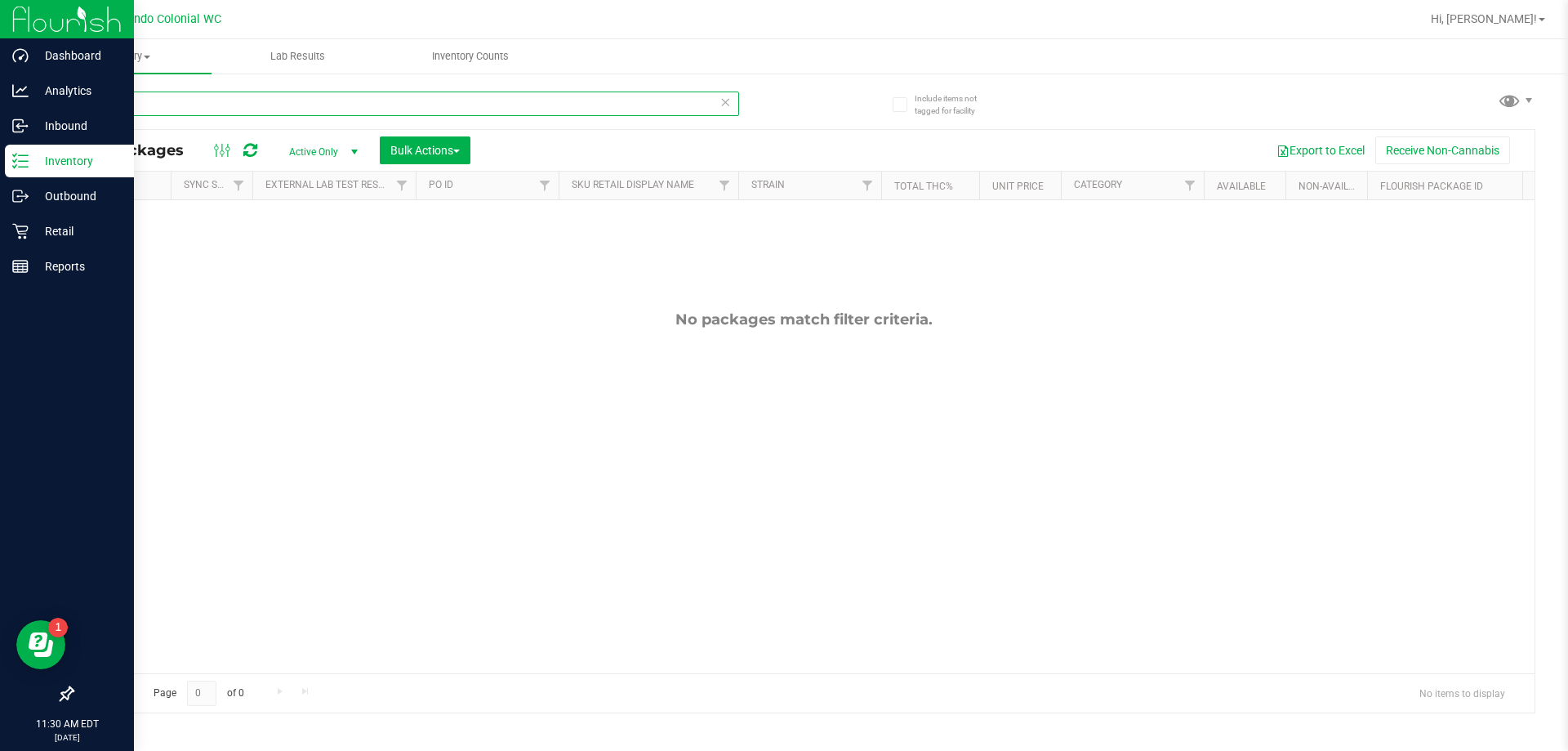
type input "d"
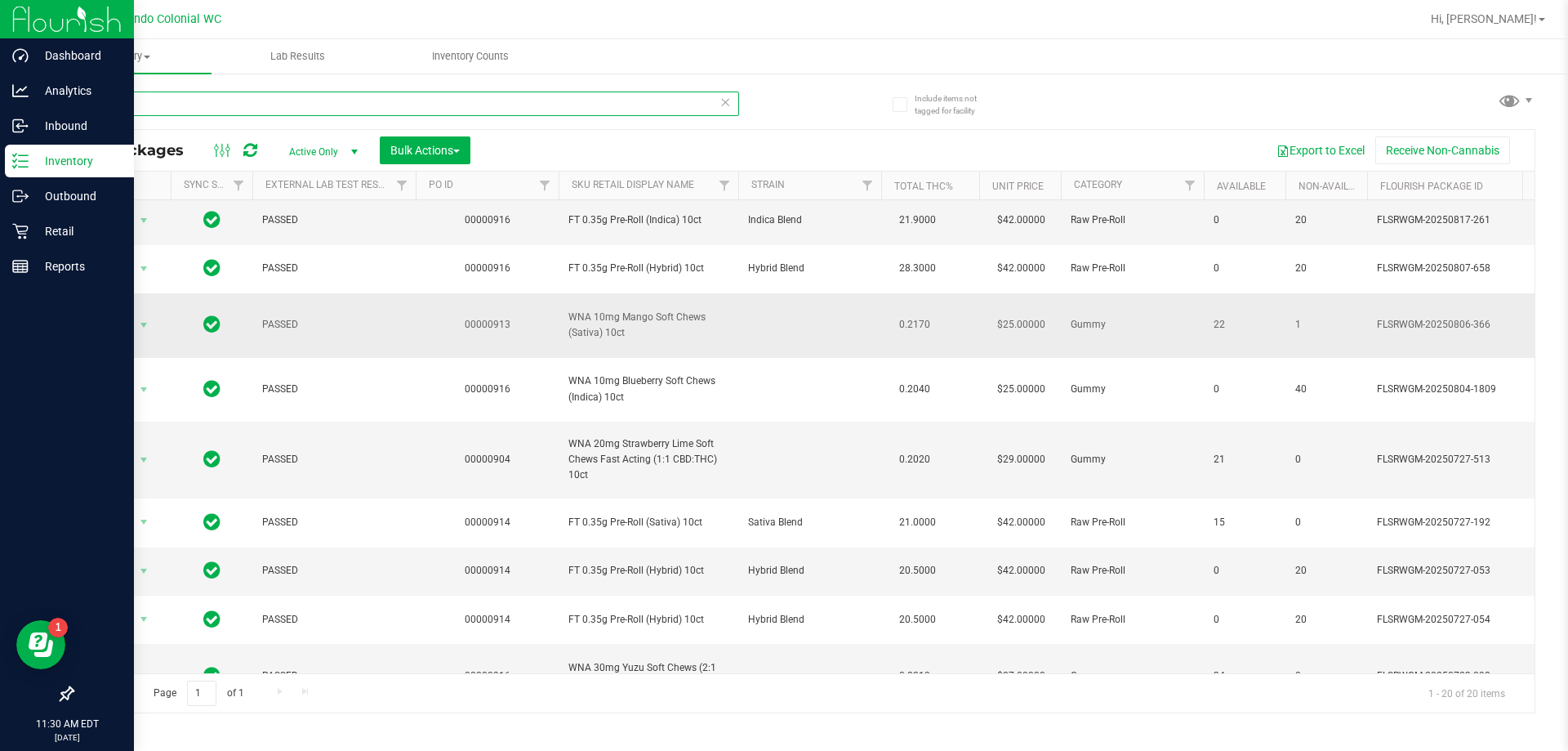
scroll to position [82, 0]
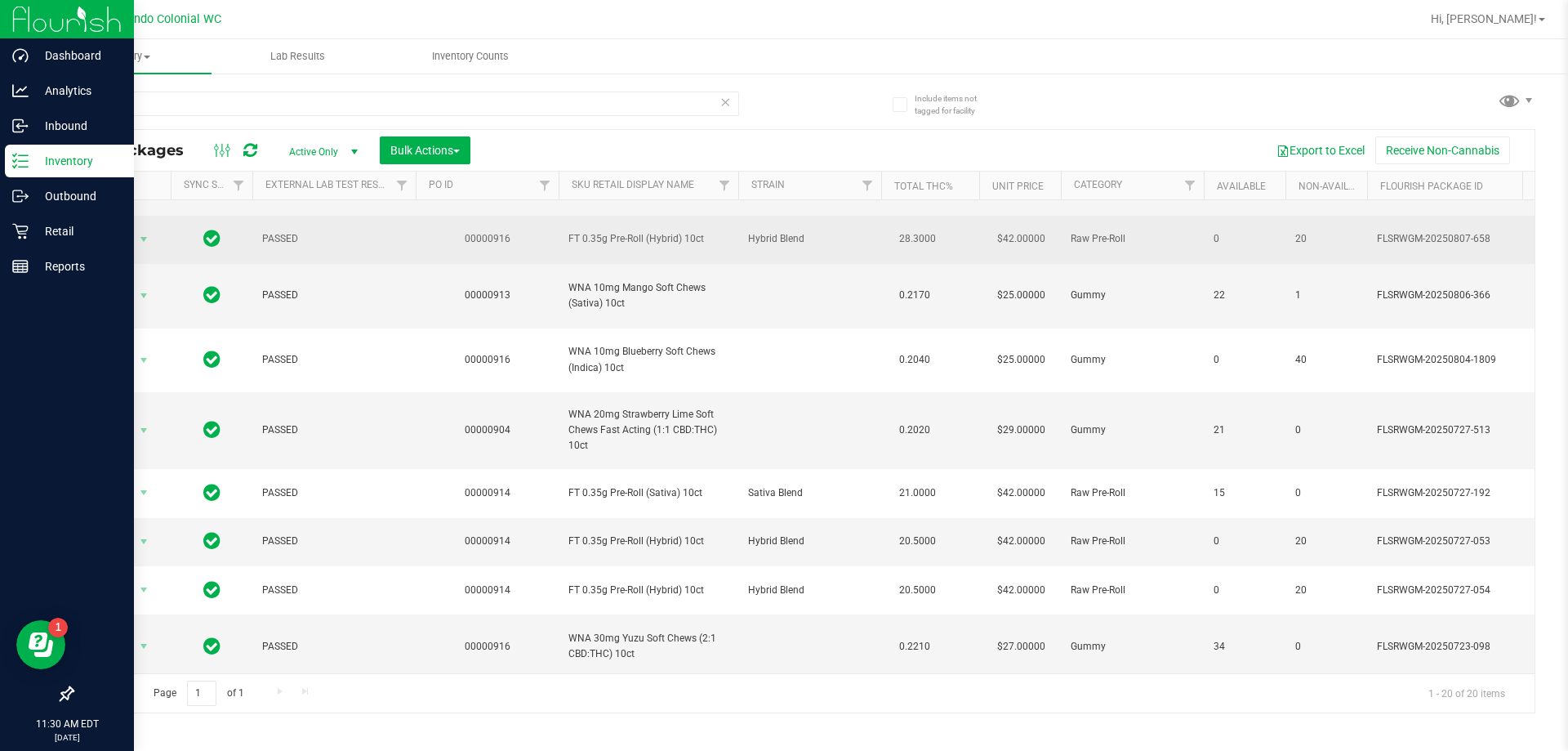
click at [670, 240] on span "FT 0.35g Pre-Roll (Hybrid) 10ct" at bounding box center [648, 239] width 160 height 16
copy tr "FT 0.35g Pre-Roll (Hybrid) 10ct"
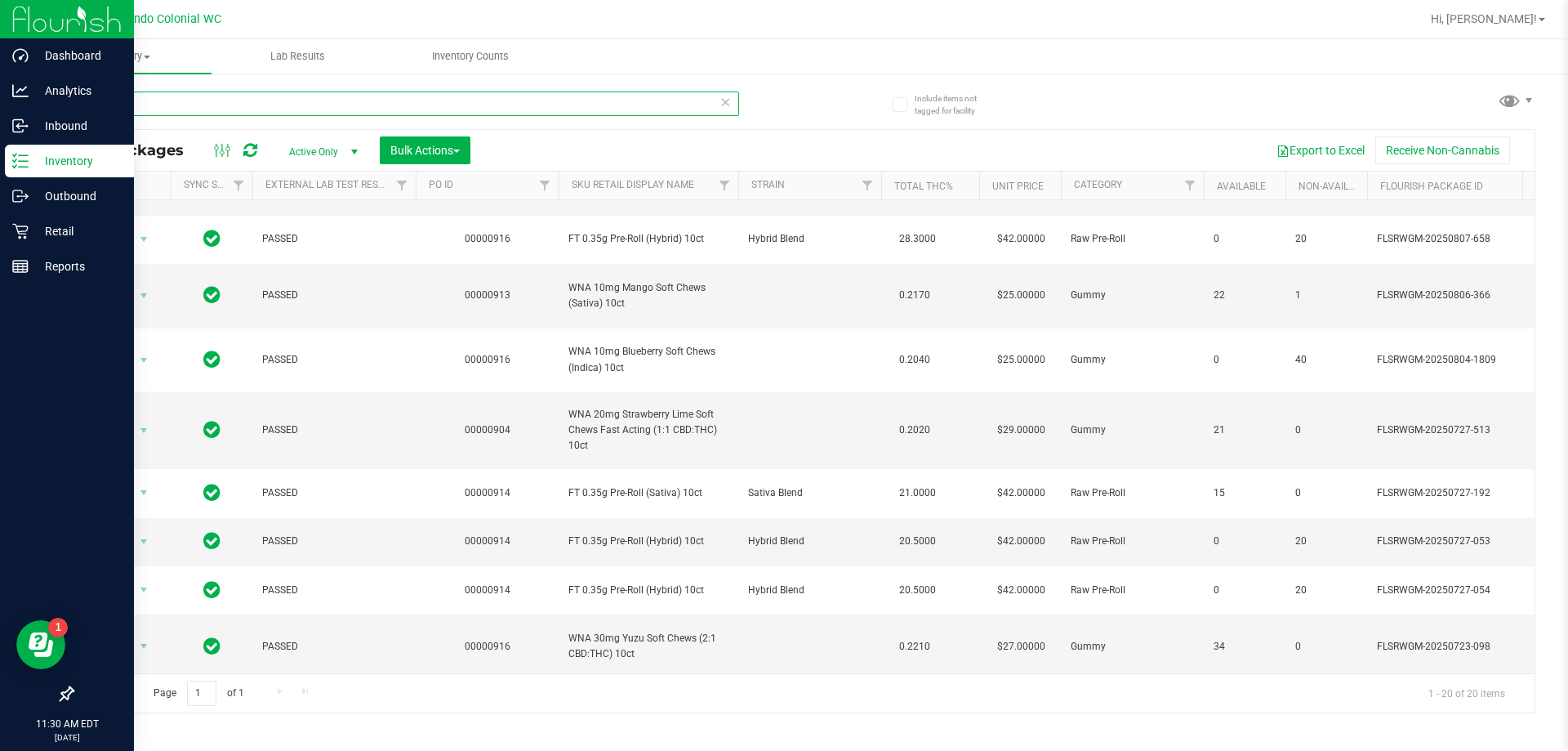
click at [438, 107] on input "10ct" at bounding box center [405, 103] width 668 height 24
paste input "FT 0.35g Pre-Roll (Hybrid) 10ct"
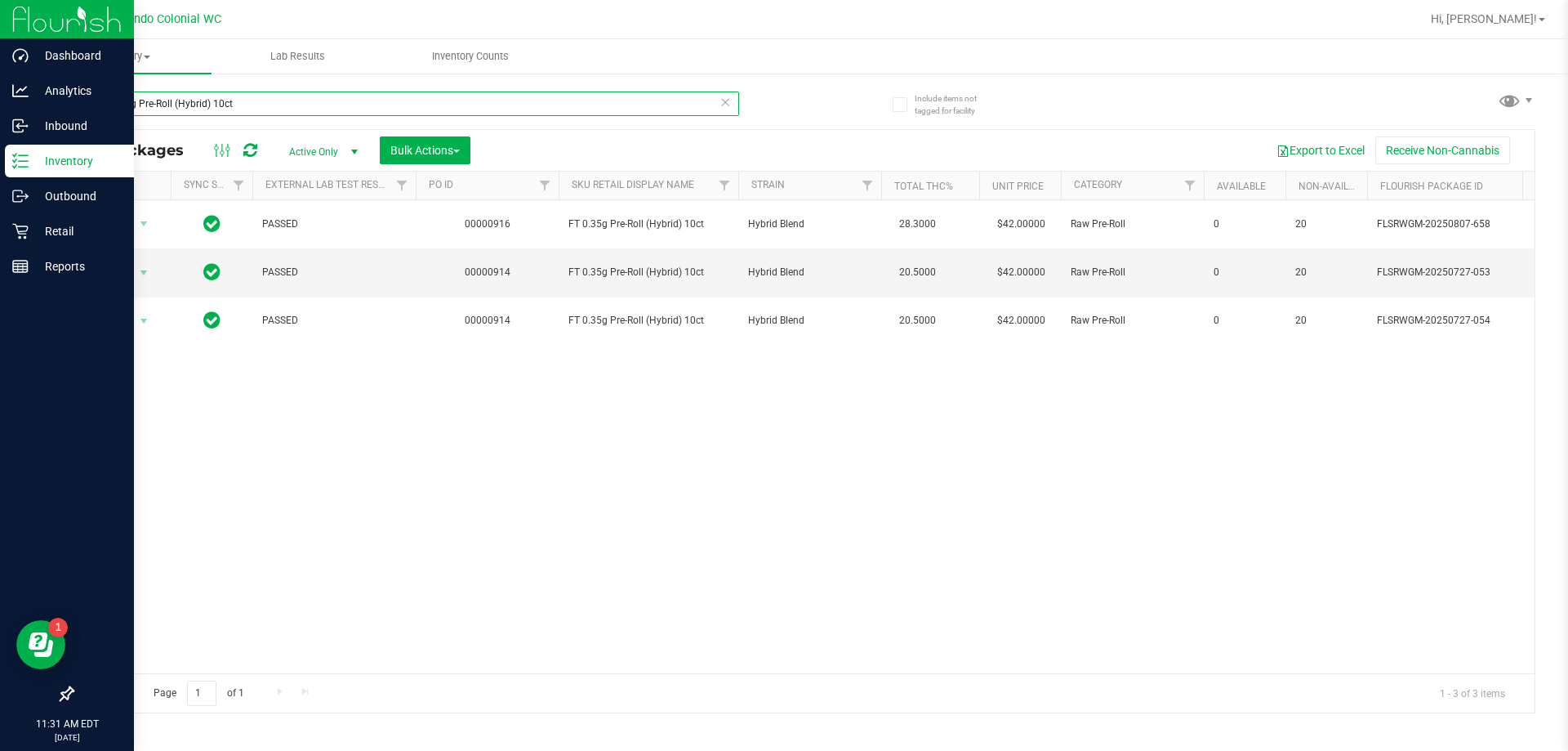
type input "FT 0.35g Pre-Roll (Hybrid) 10ct"
click at [62, 266] on p "Reports" at bounding box center [77, 266] width 98 height 20
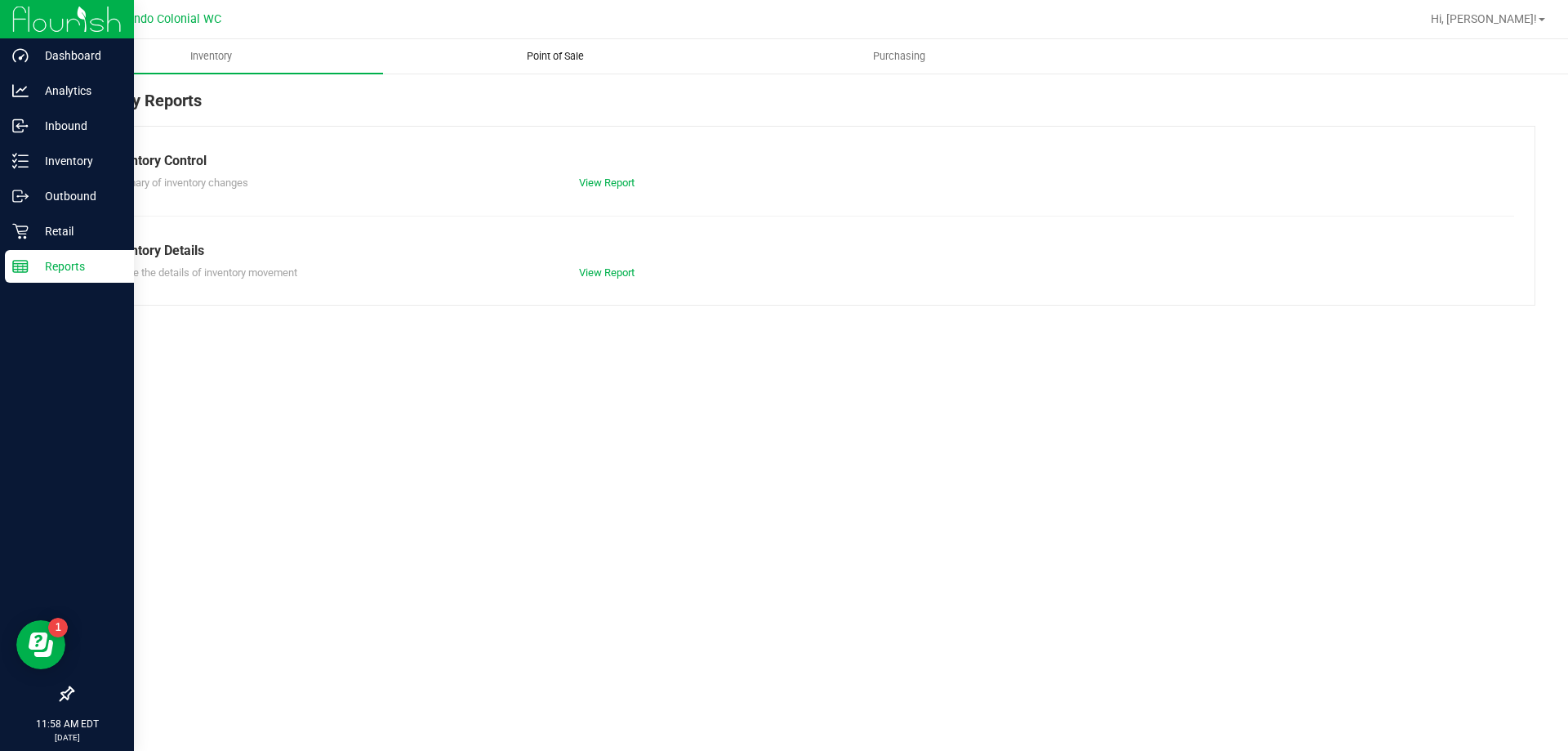
click at [591, 59] on span "Point of Sale" at bounding box center [555, 57] width 101 height 15
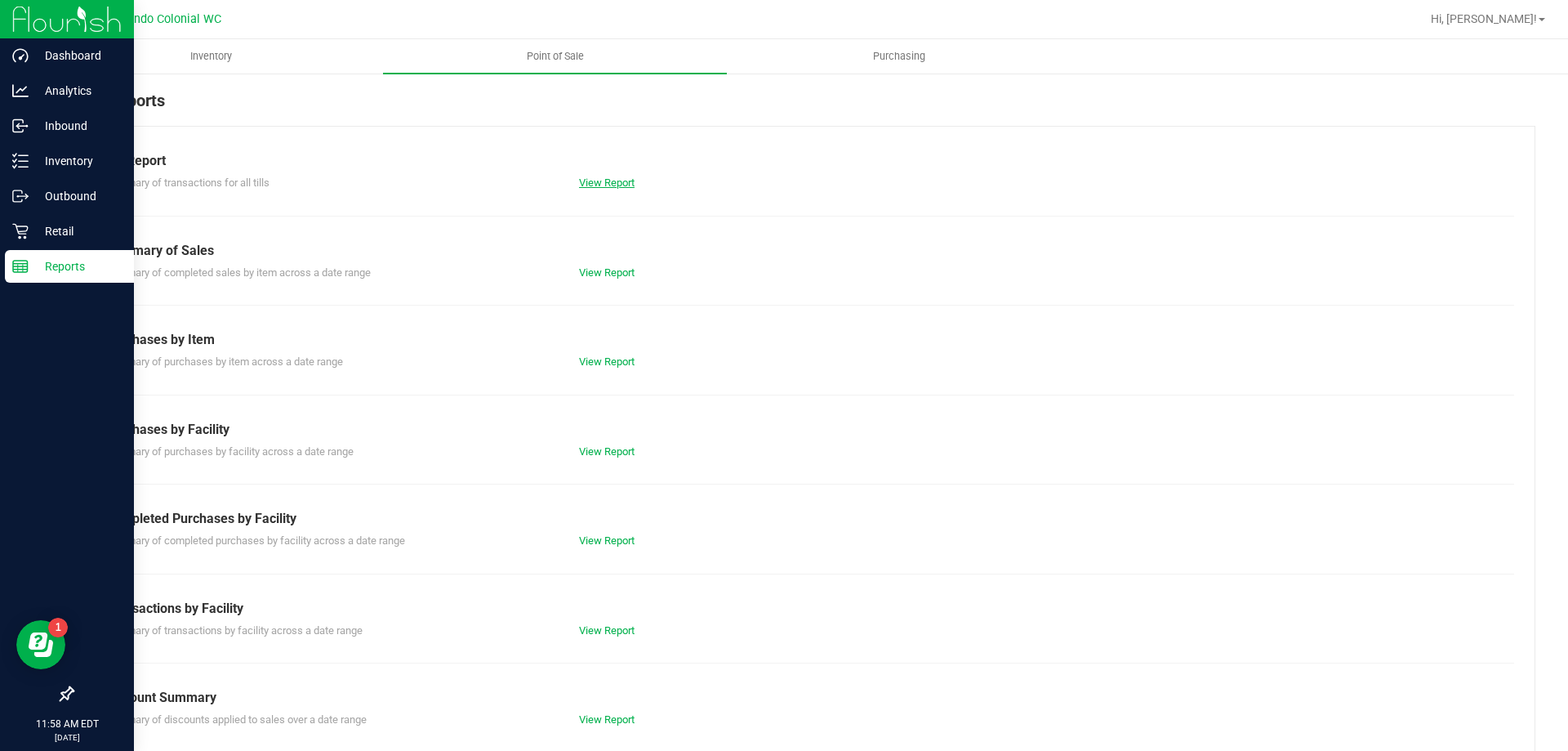
click at [609, 185] on link "View Report" at bounding box center [607, 182] width 56 height 12
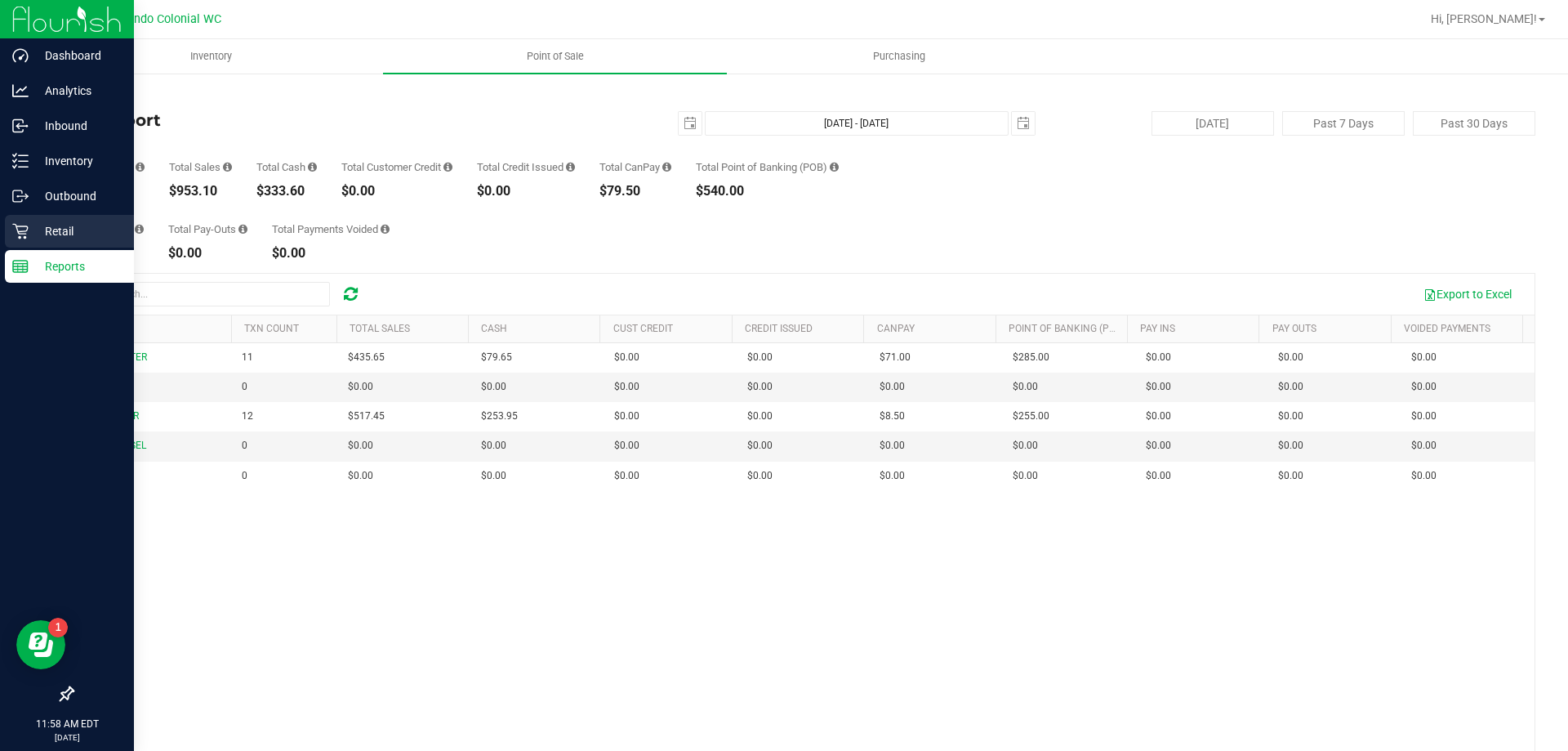
click at [46, 235] on p "Retail" at bounding box center [77, 231] width 98 height 20
click at [29, 240] on p "Retail" at bounding box center [77, 231] width 98 height 20
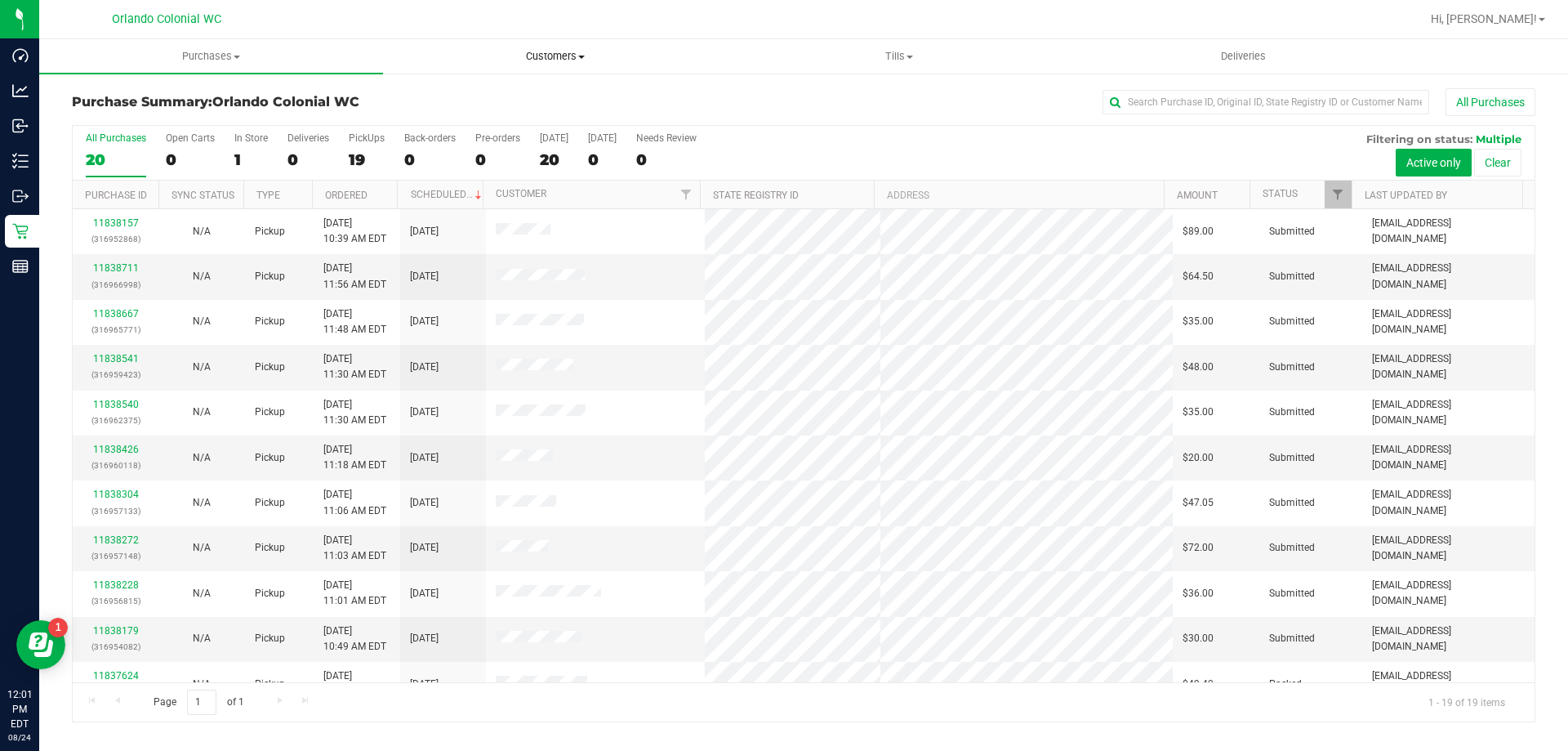
click at [552, 59] on span "Customers" at bounding box center [555, 57] width 343 height 15
click at [570, 121] on li "Add a new customer" at bounding box center [555, 119] width 344 height 20
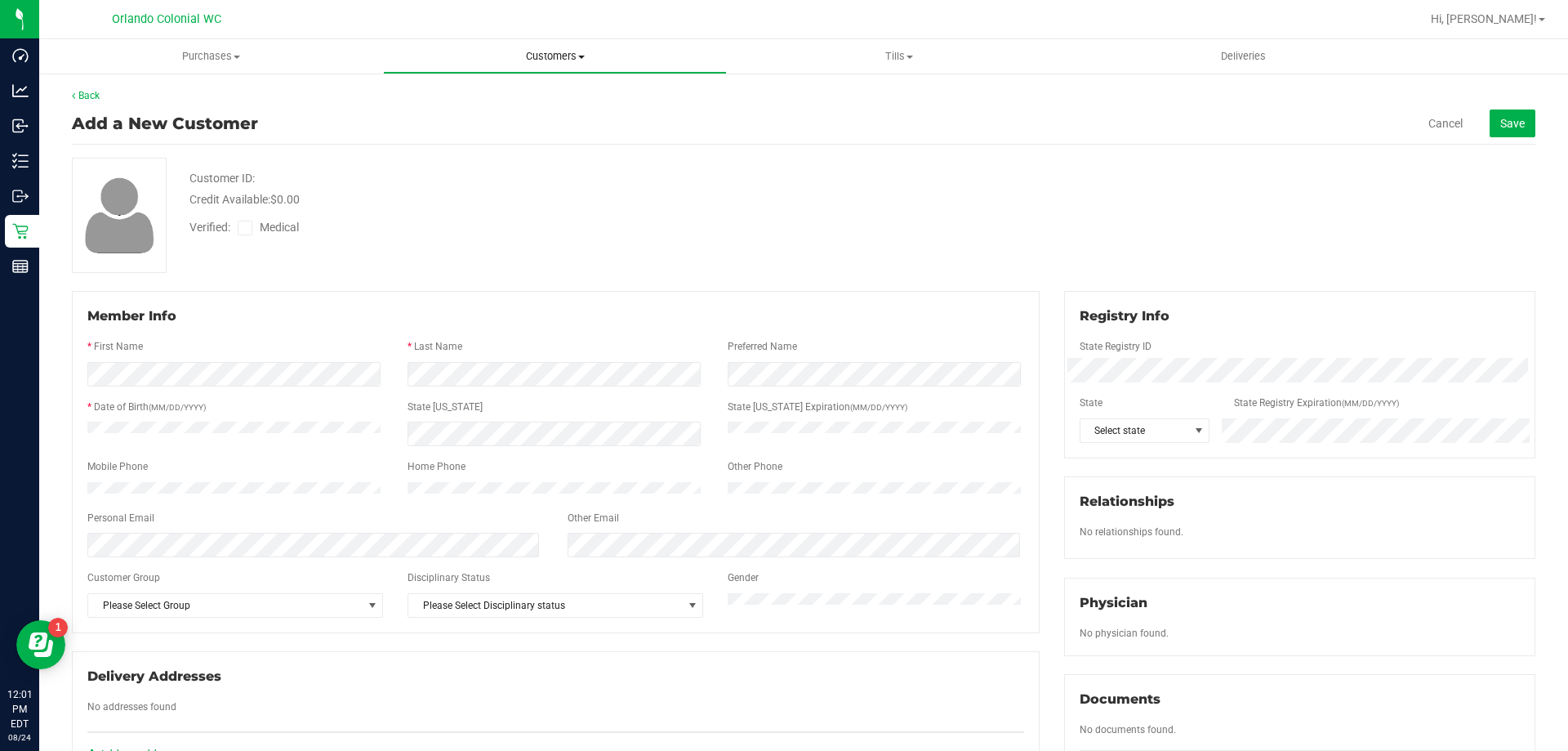
click at [569, 53] on span "Customers" at bounding box center [555, 57] width 343 height 15
click at [579, 93] on li "All customers" at bounding box center [555, 99] width 344 height 20
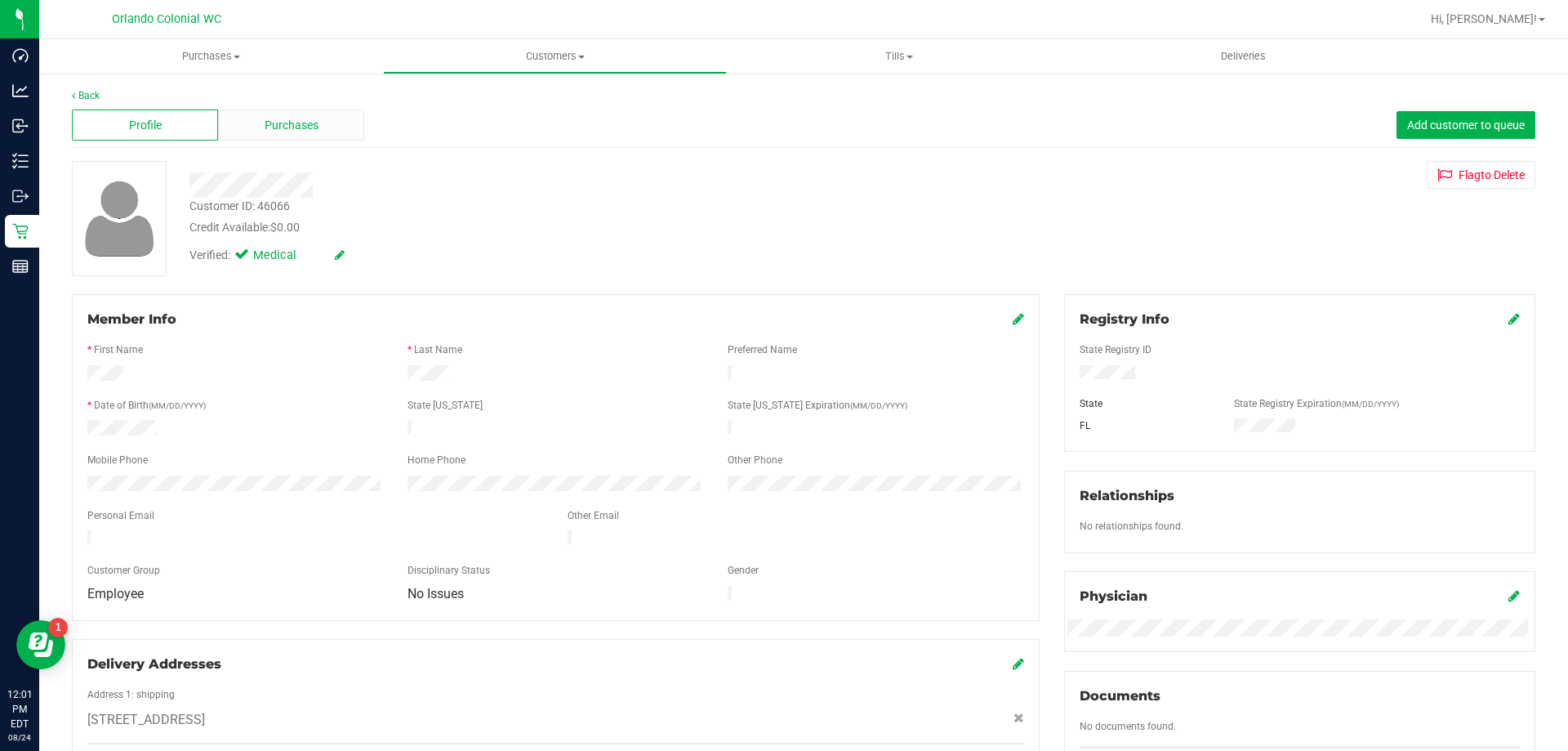
click at [235, 133] on div "Purchases" at bounding box center [291, 125] width 146 height 31
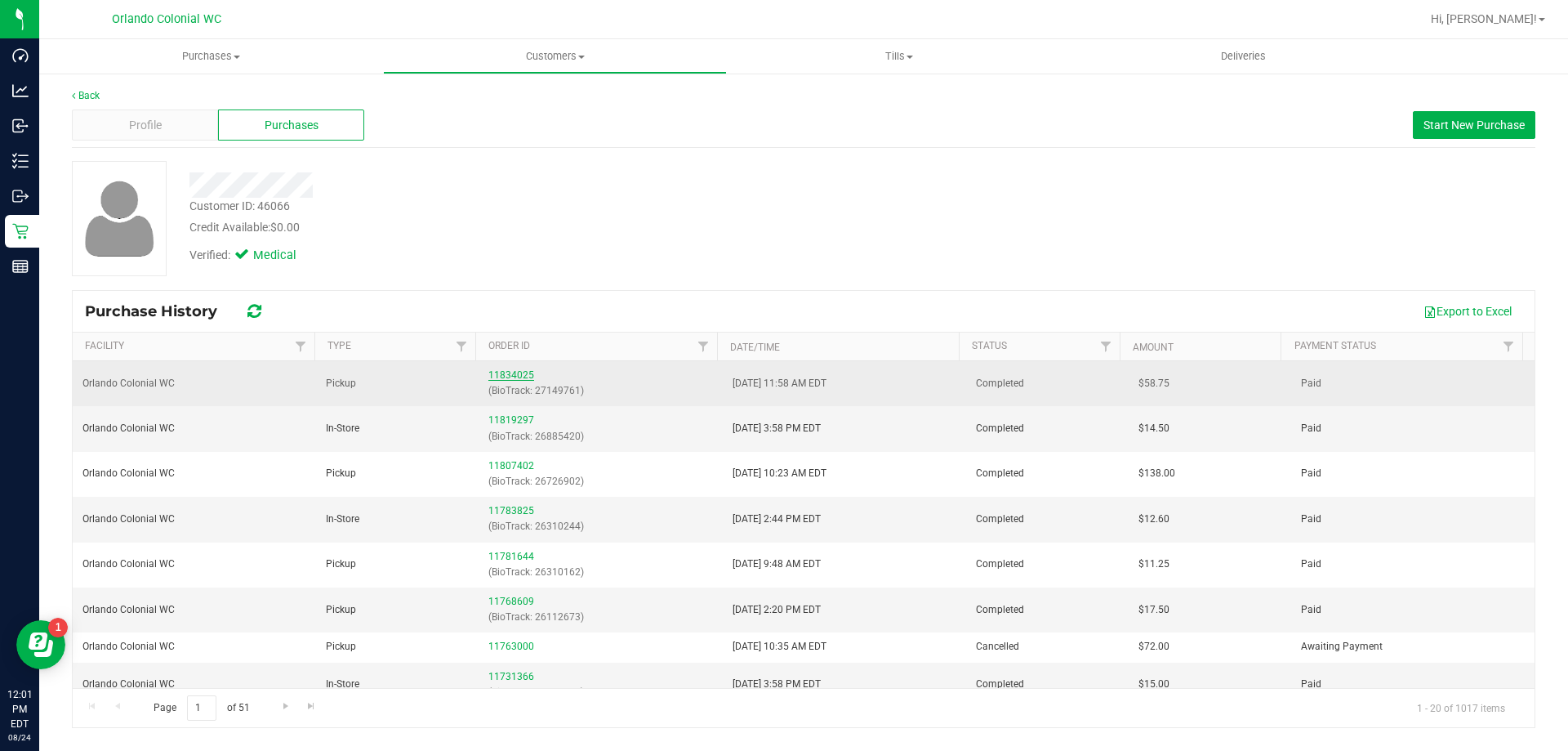
click at [498, 373] on link "11834025" at bounding box center [510, 375] width 46 height 12
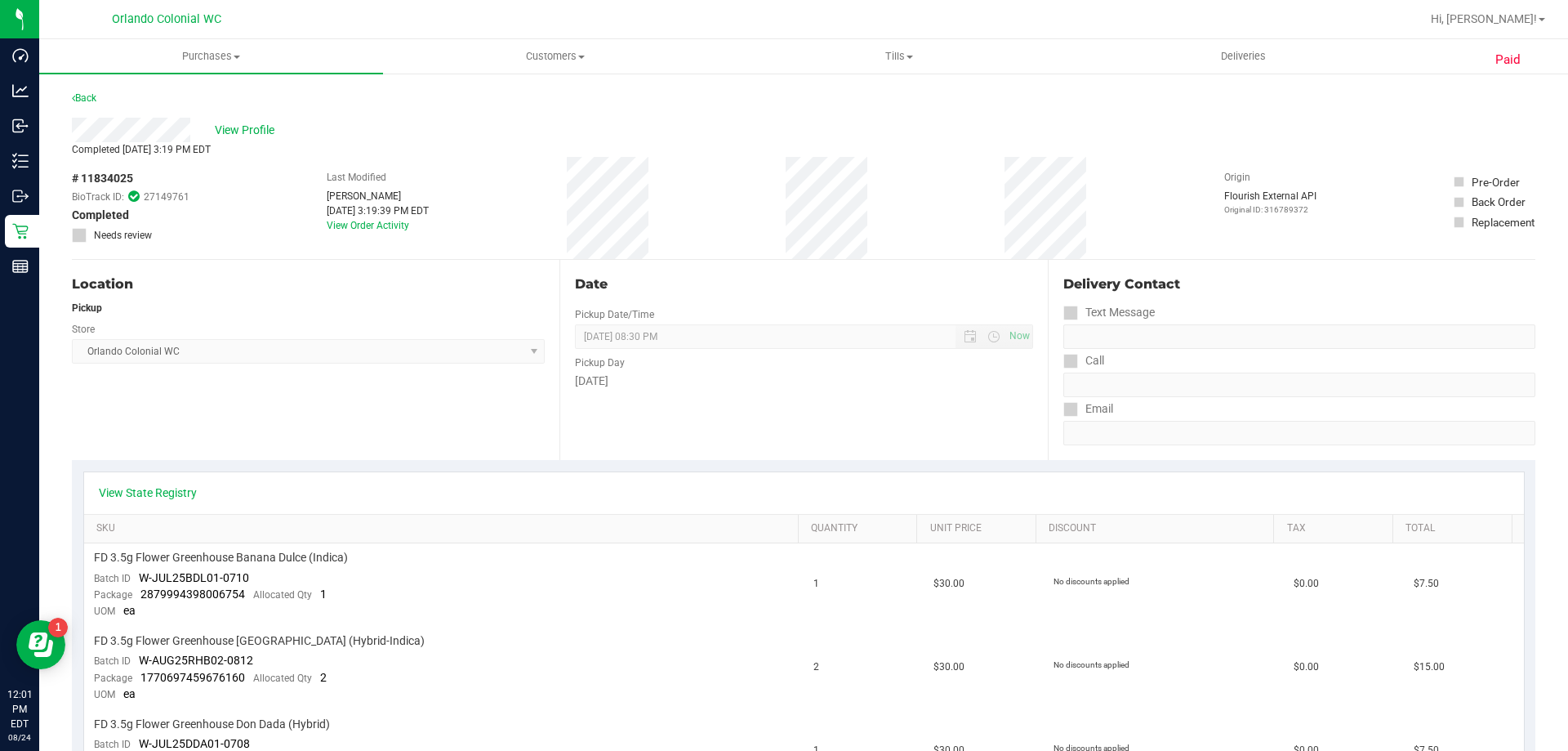
click at [157, 506] on div "View State Registry" at bounding box center [804, 493] width 1440 height 42
click at [150, 487] on link "View State Registry" at bounding box center [148, 493] width 98 height 17
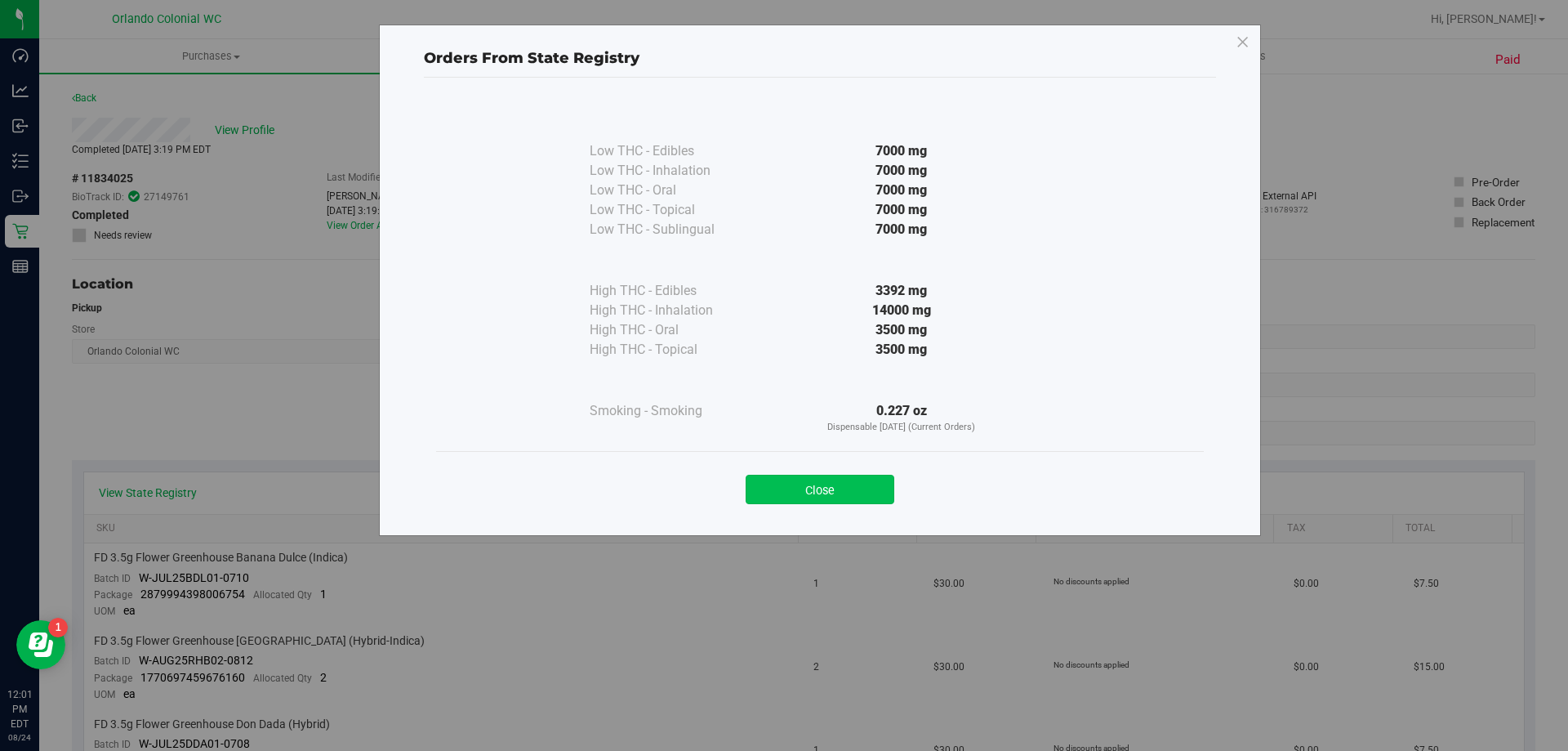
click at [858, 499] on button "Close" at bounding box center [820, 489] width 149 height 29
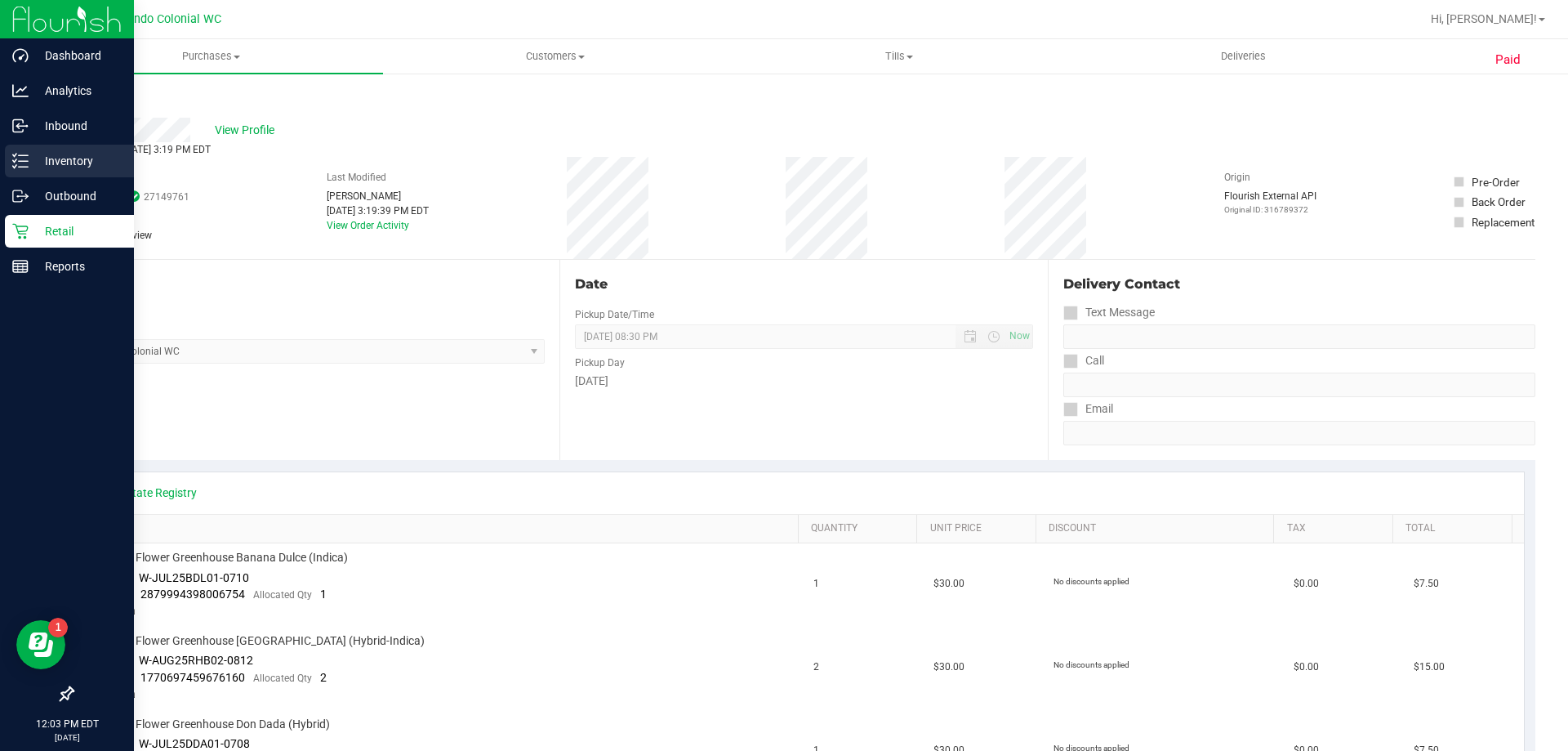
click at [63, 172] on div "Inventory" at bounding box center [69, 161] width 129 height 32
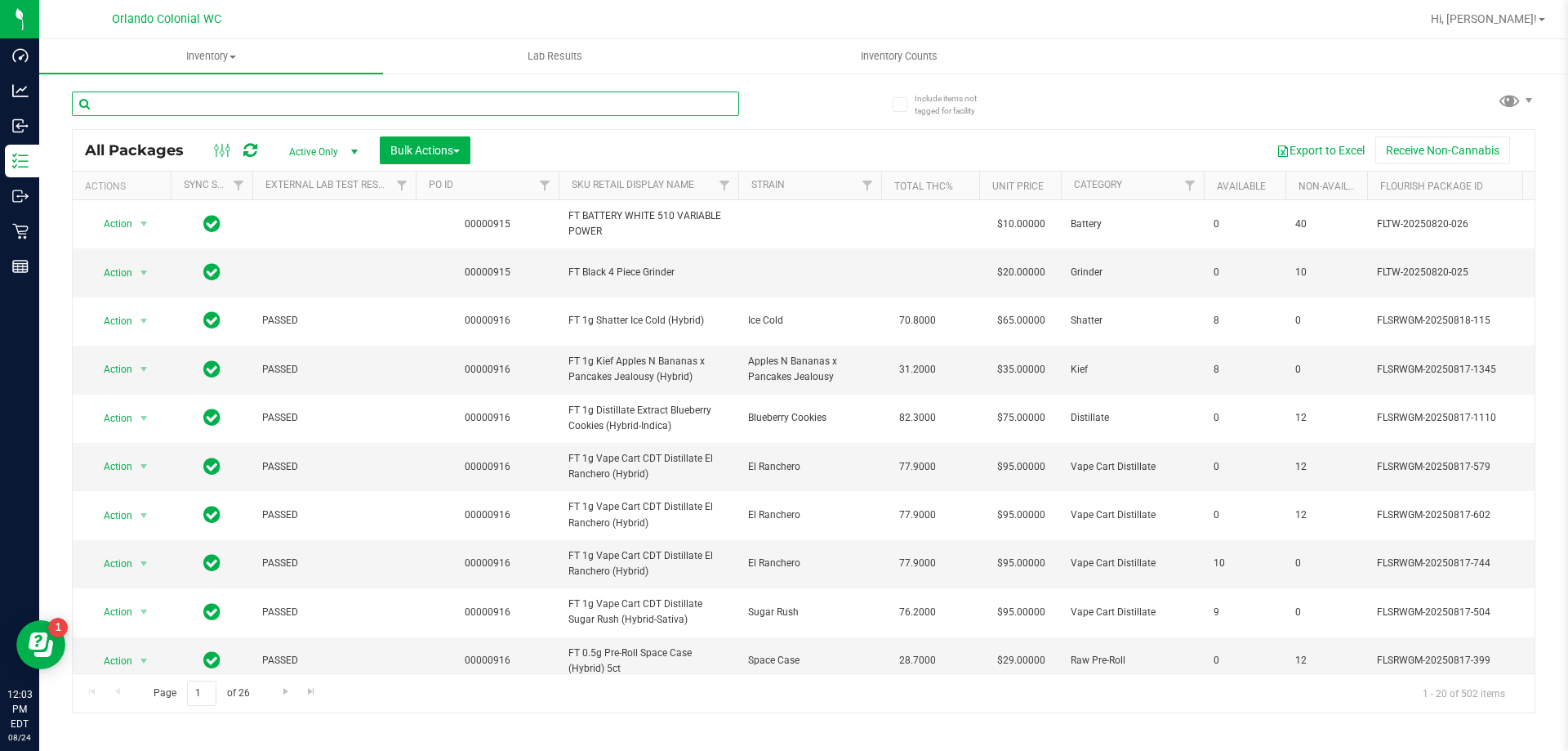
click at [153, 99] on input "text" at bounding box center [405, 103] width 668 height 24
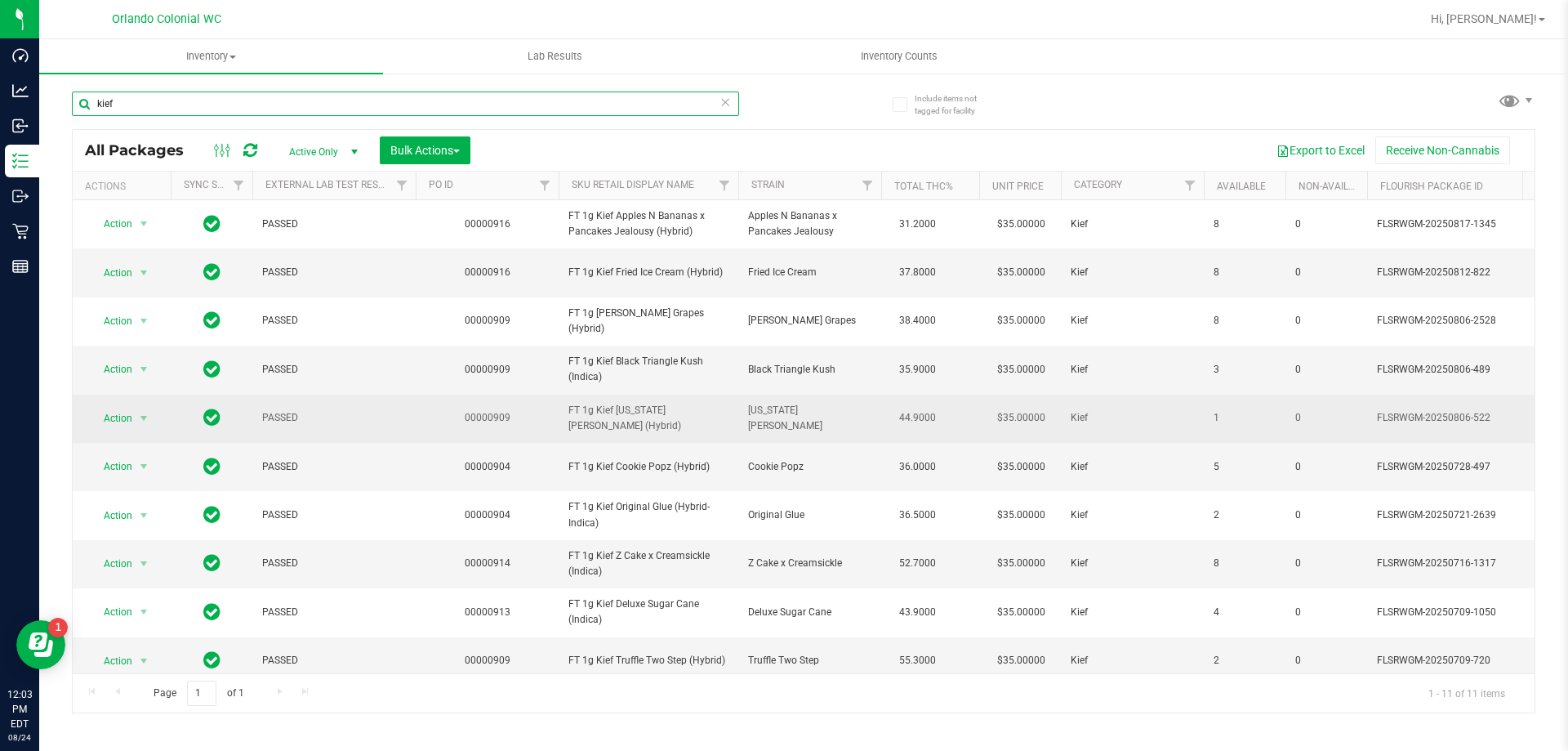
scroll to position [72, 0]
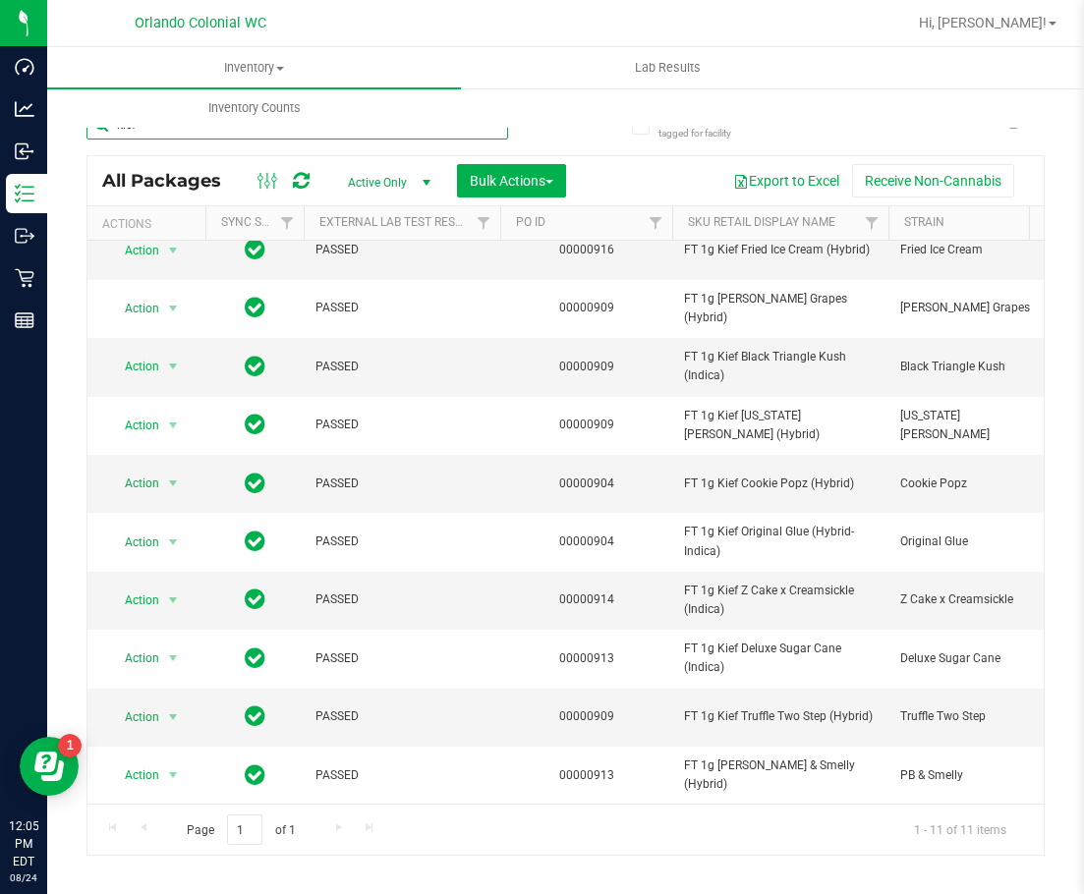
type input "kief"
click at [544, 129] on div "kief" at bounding box center [325, 123] width 479 height 63
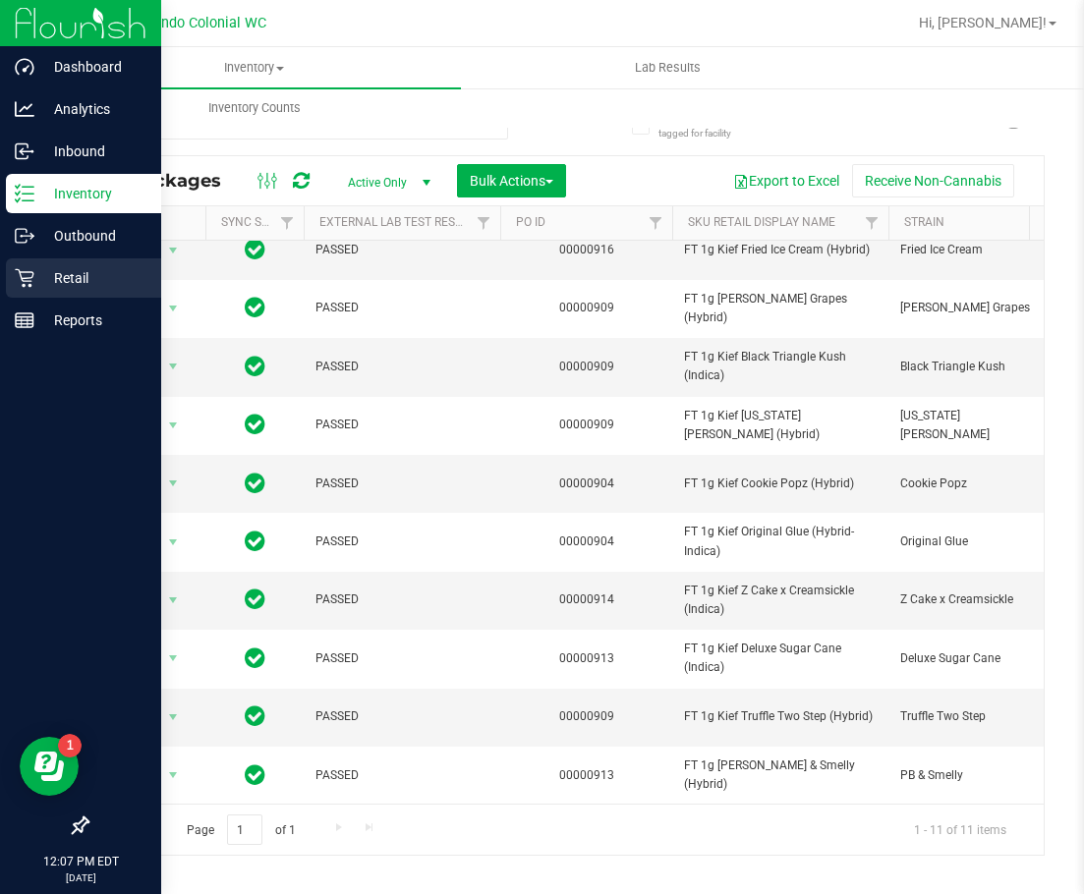
click at [20, 278] on icon at bounding box center [25, 278] width 20 height 20
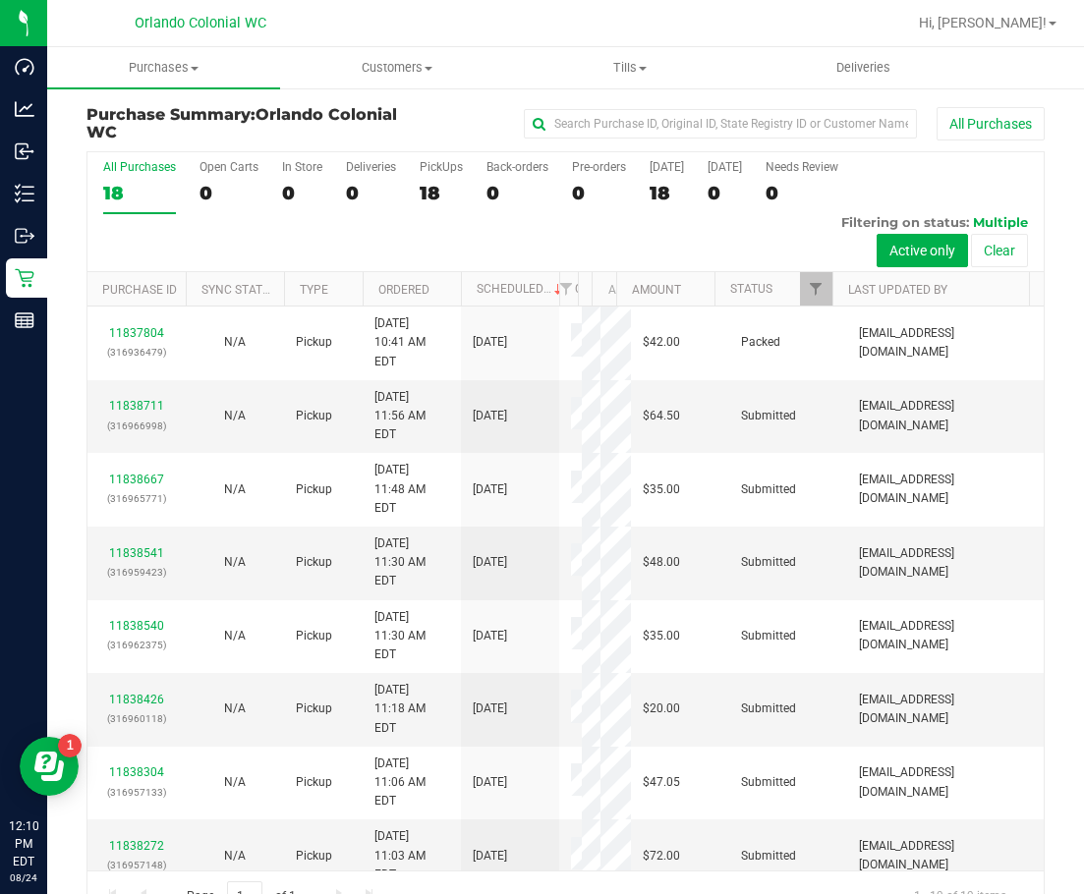
click at [751, 249] on div "All Purchases 18 Open Carts 0 In Store 0 Deliveries 0 PickUps 18 Back-orders 0 …" at bounding box center [565, 212] width 956 height 120
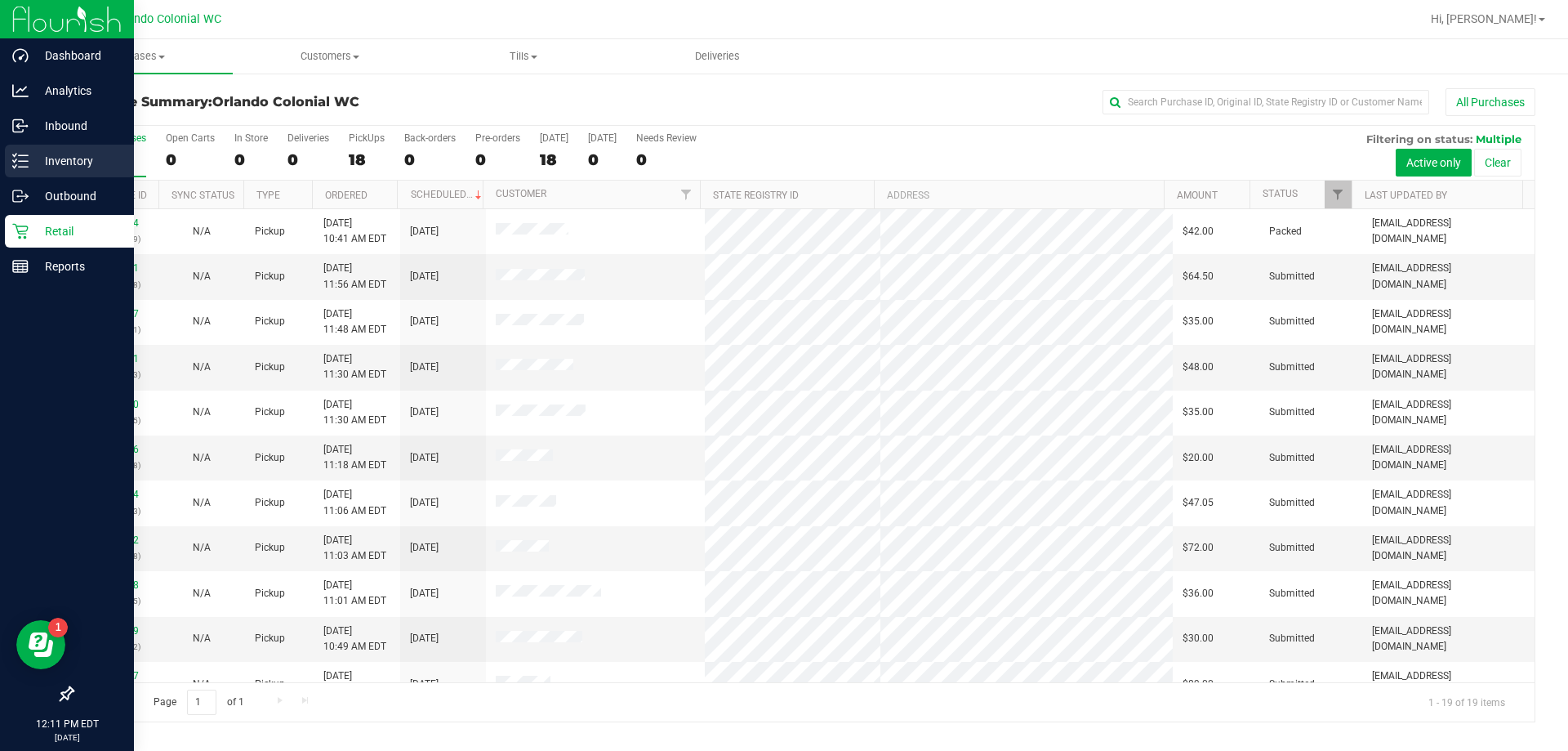
click at [44, 166] on p "Inventory" at bounding box center [77, 161] width 98 height 20
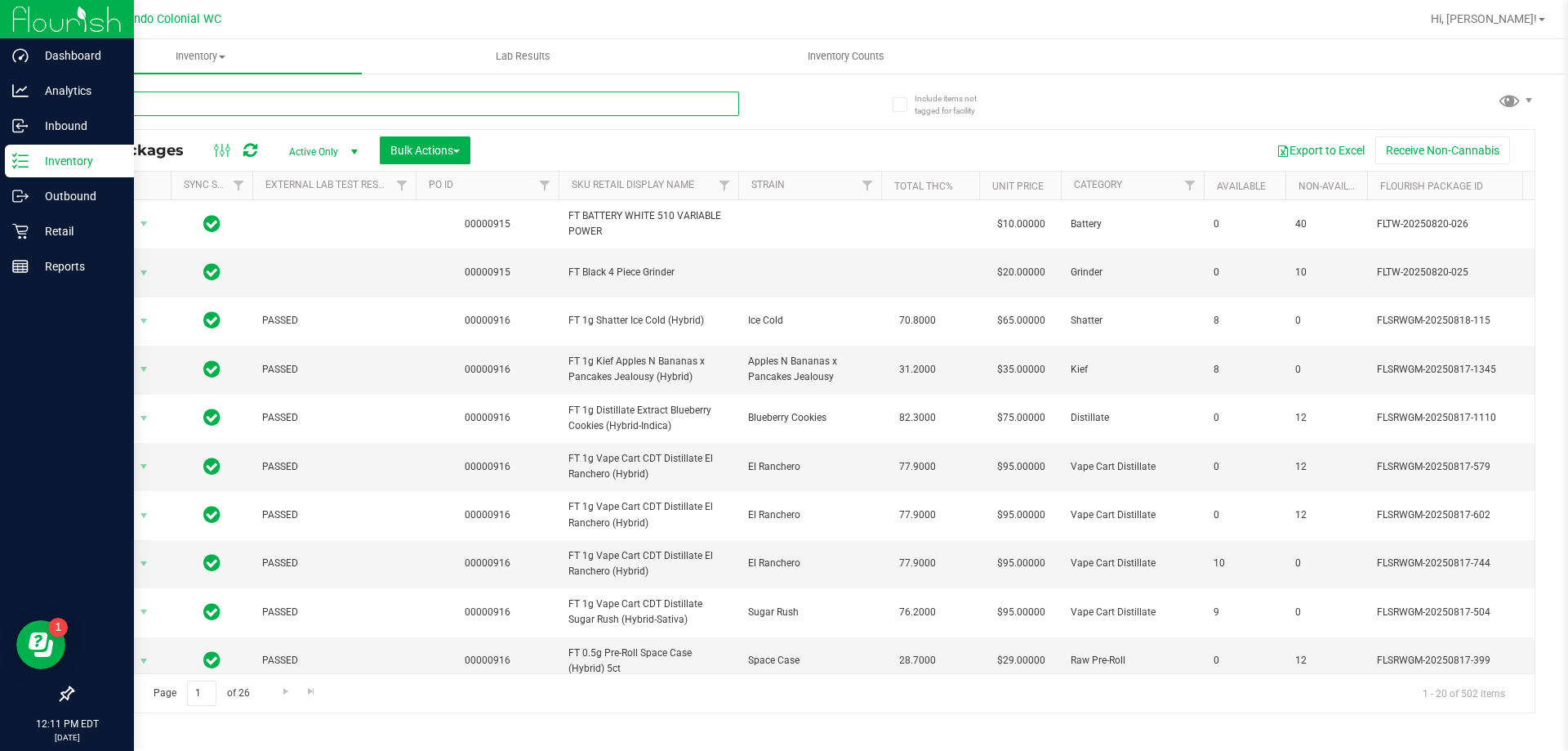
click at [355, 98] on input "text" at bounding box center [405, 103] width 668 height 24
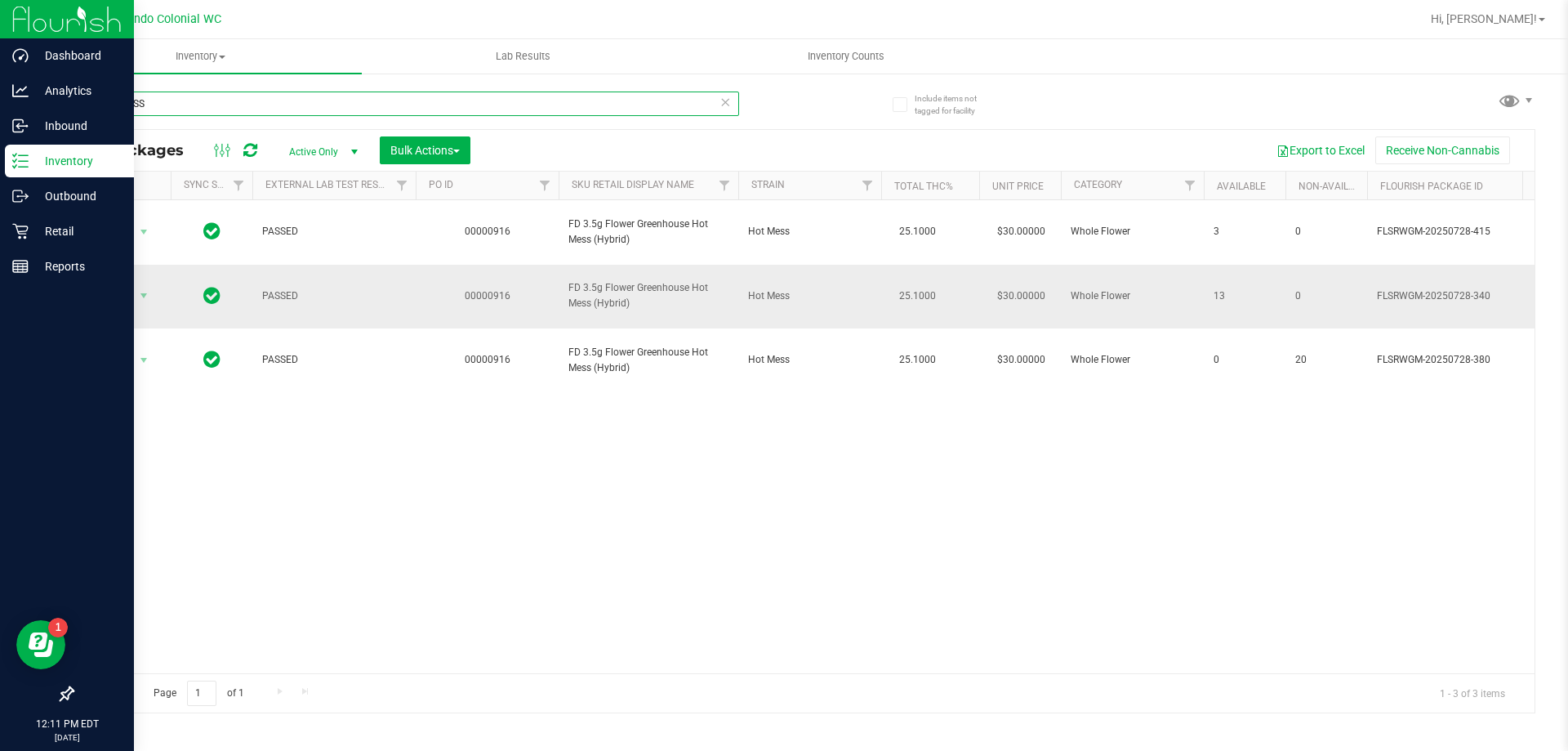
type input "HOT MESS"
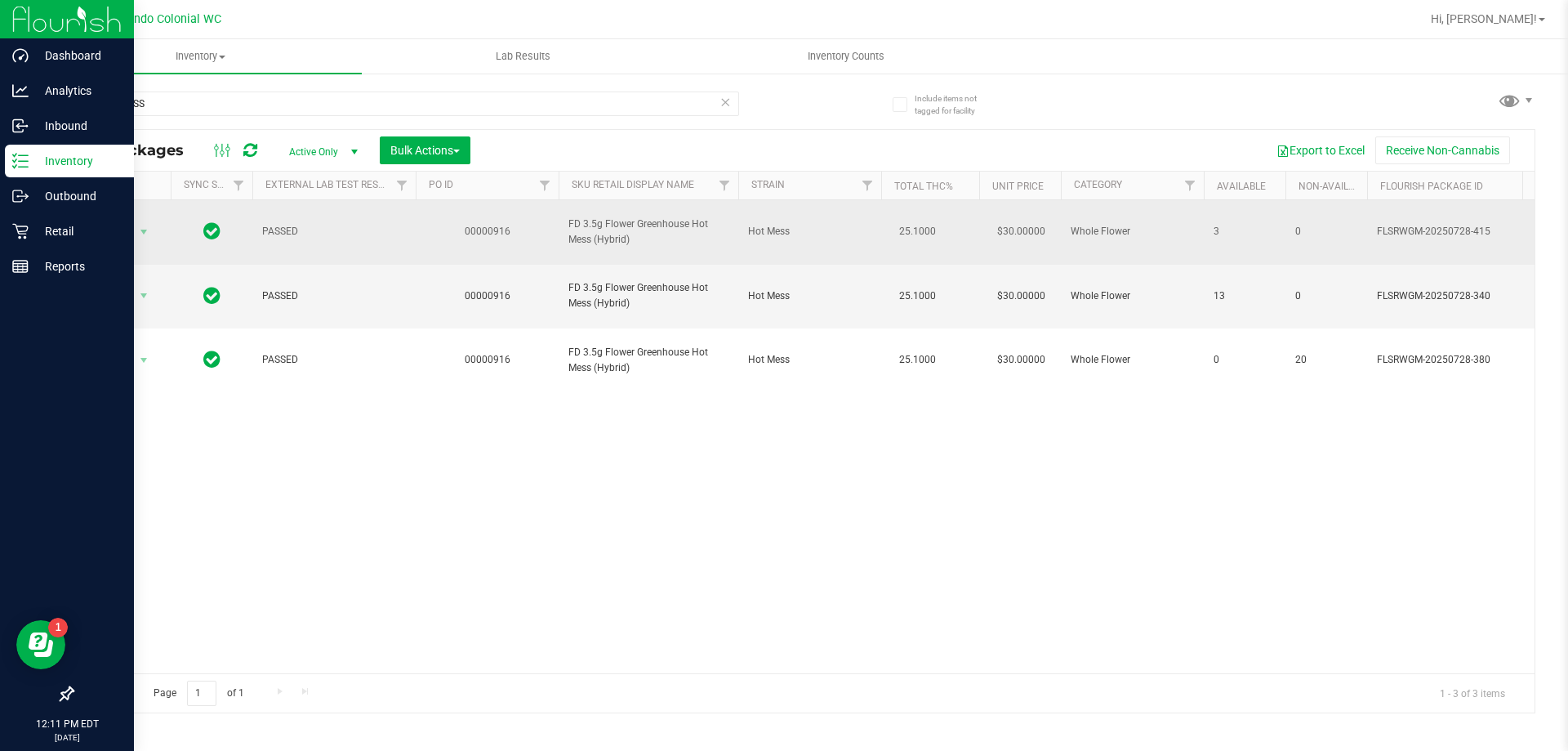
drag, startPoint x: 1232, startPoint y: 271, endPoint x: 1203, endPoint y: 219, distance: 59.5
click at [1203, 219] on tbody "Action Action Adjust qty Create package Edit attributes Global inventory Locate…" at bounding box center [1510, 296] width 2875 height 192
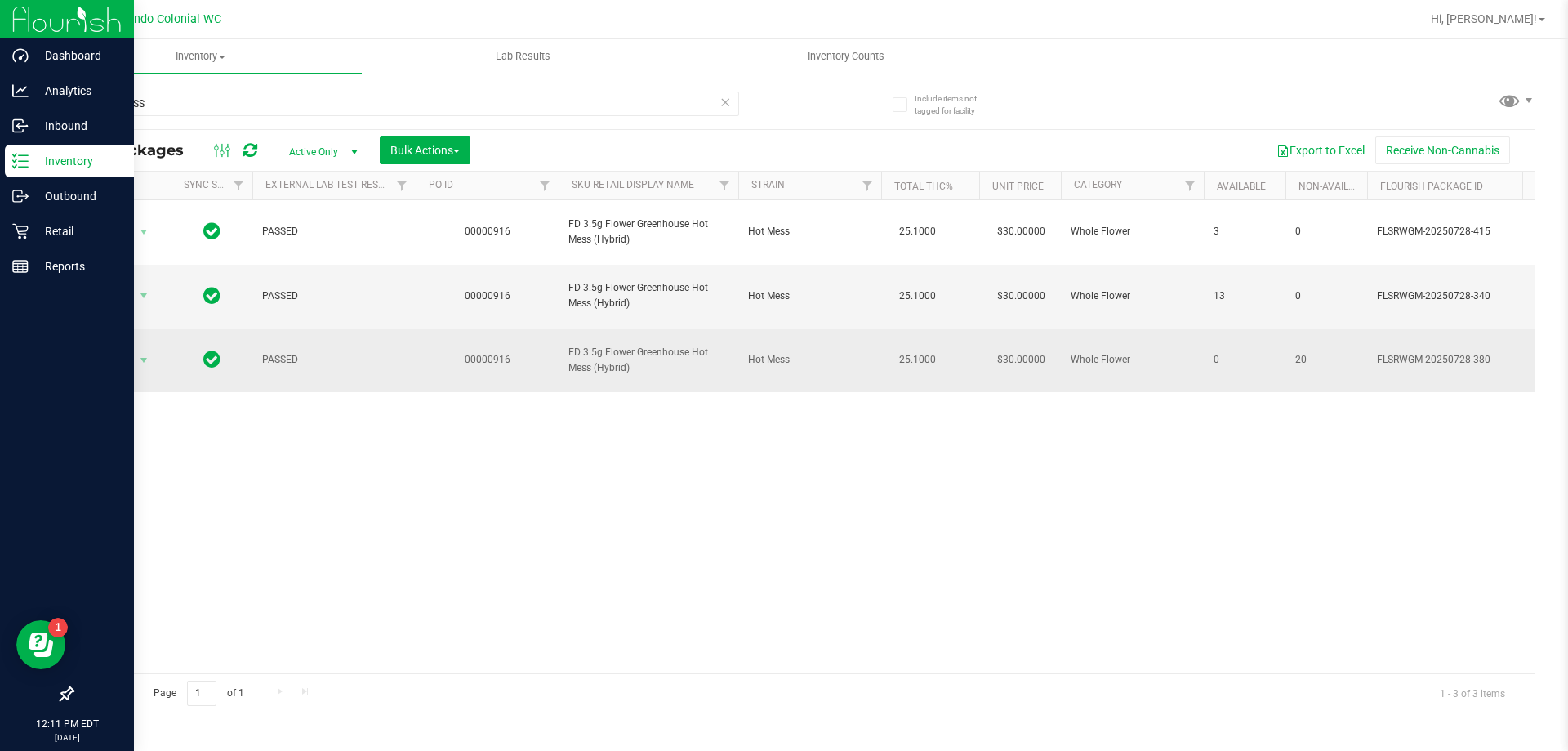
click at [944, 329] on td "25.1000" at bounding box center [930, 360] width 98 height 64
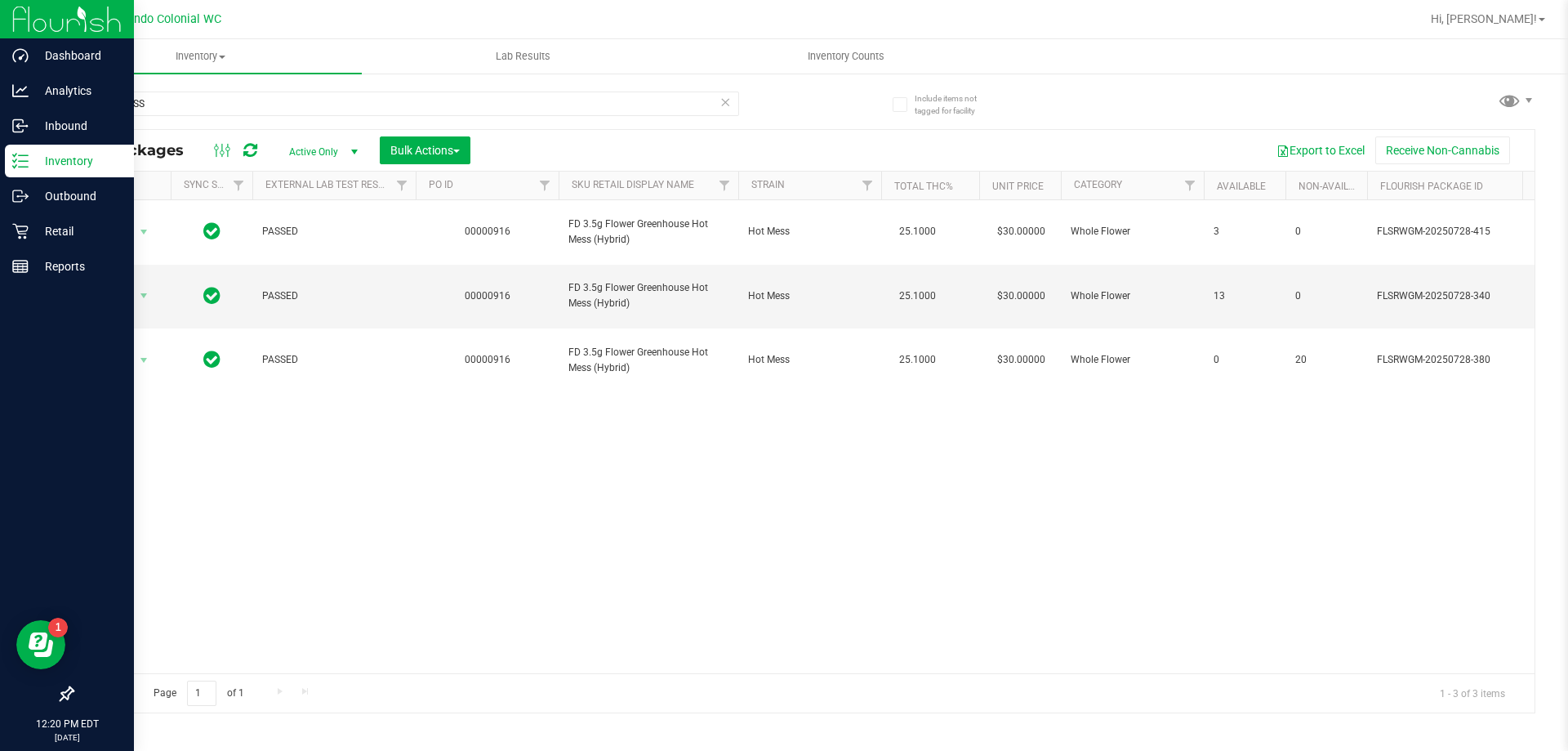
click at [822, 442] on div "Action Action Adjust qty Create package Edit attributes Global inventory Locate…" at bounding box center [803, 437] width 1462 height 473
click at [132, 284] on span "Action" at bounding box center [111, 296] width 44 height 23
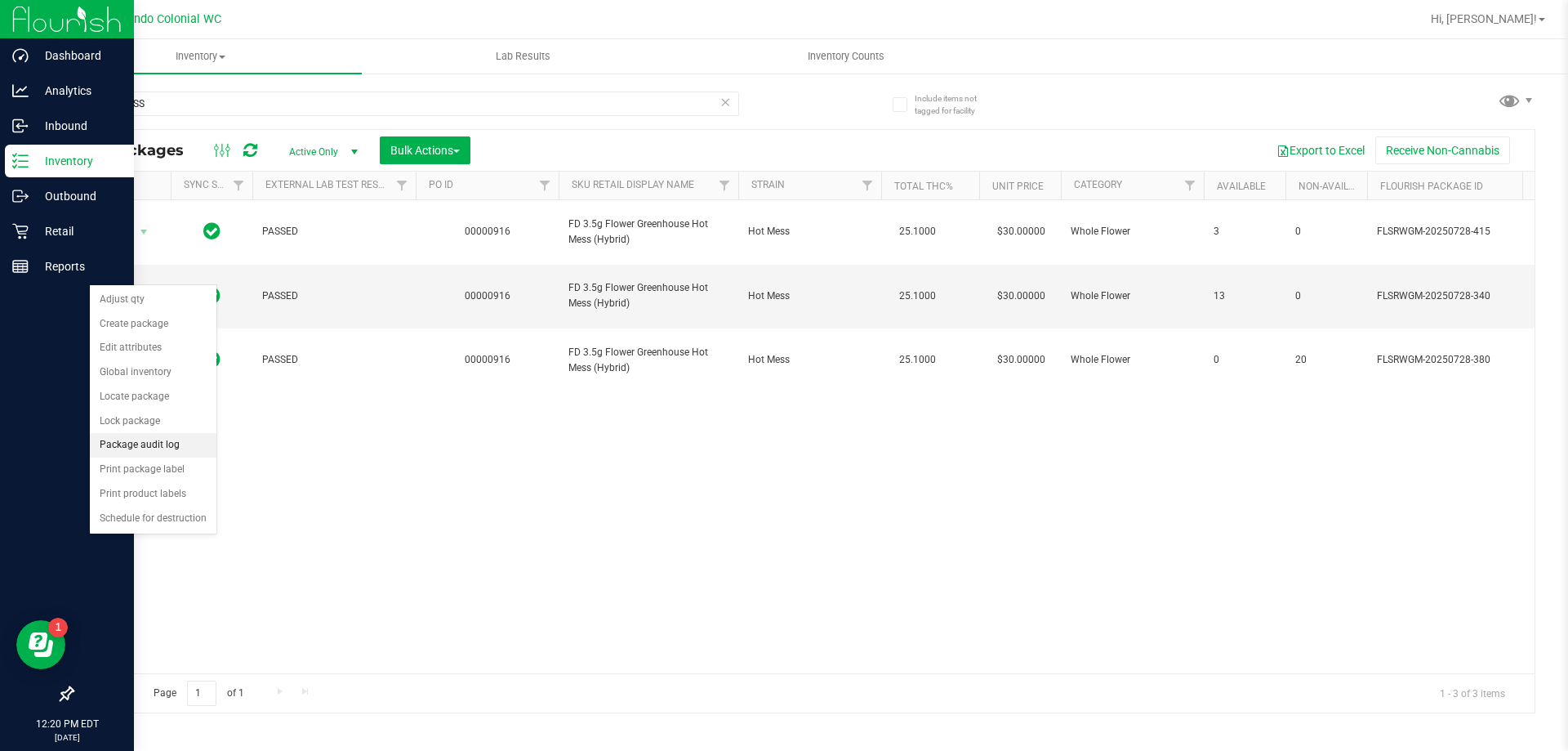
click at [165, 447] on li "Package audit log" at bounding box center [153, 445] width 126 height 24
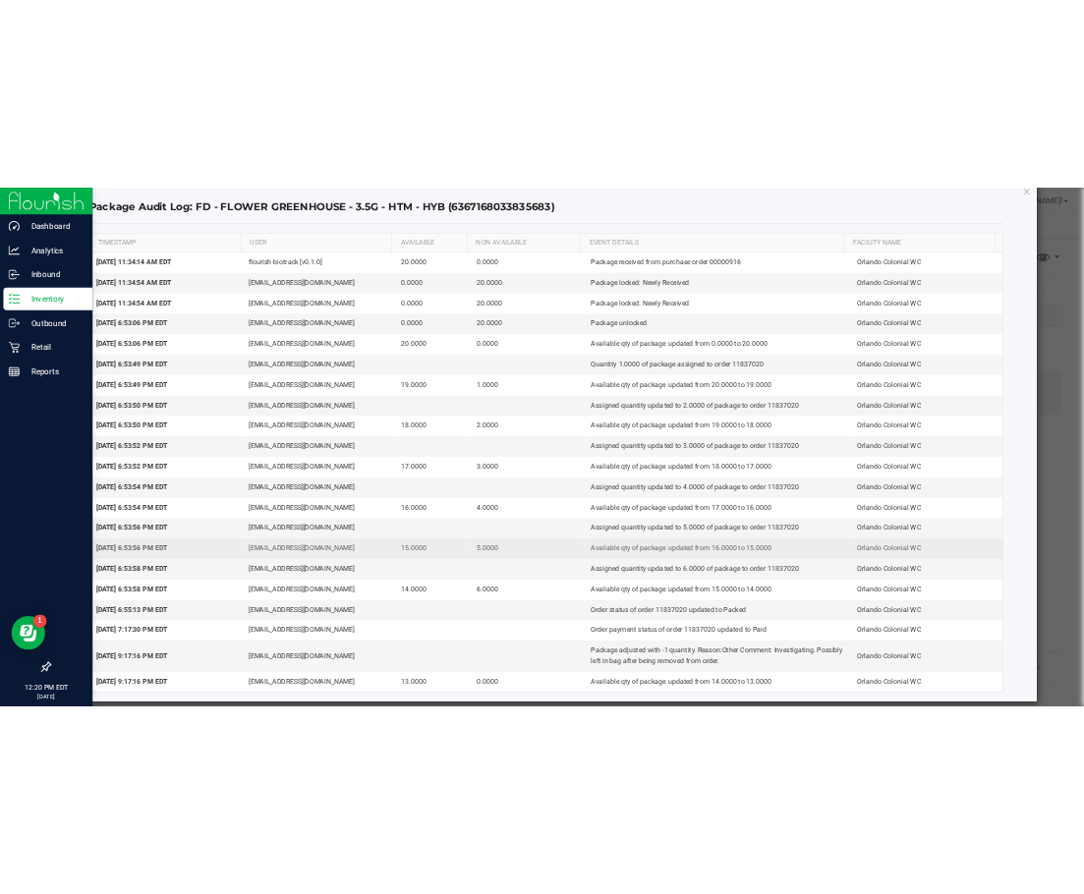
scroll to position [63, 0]
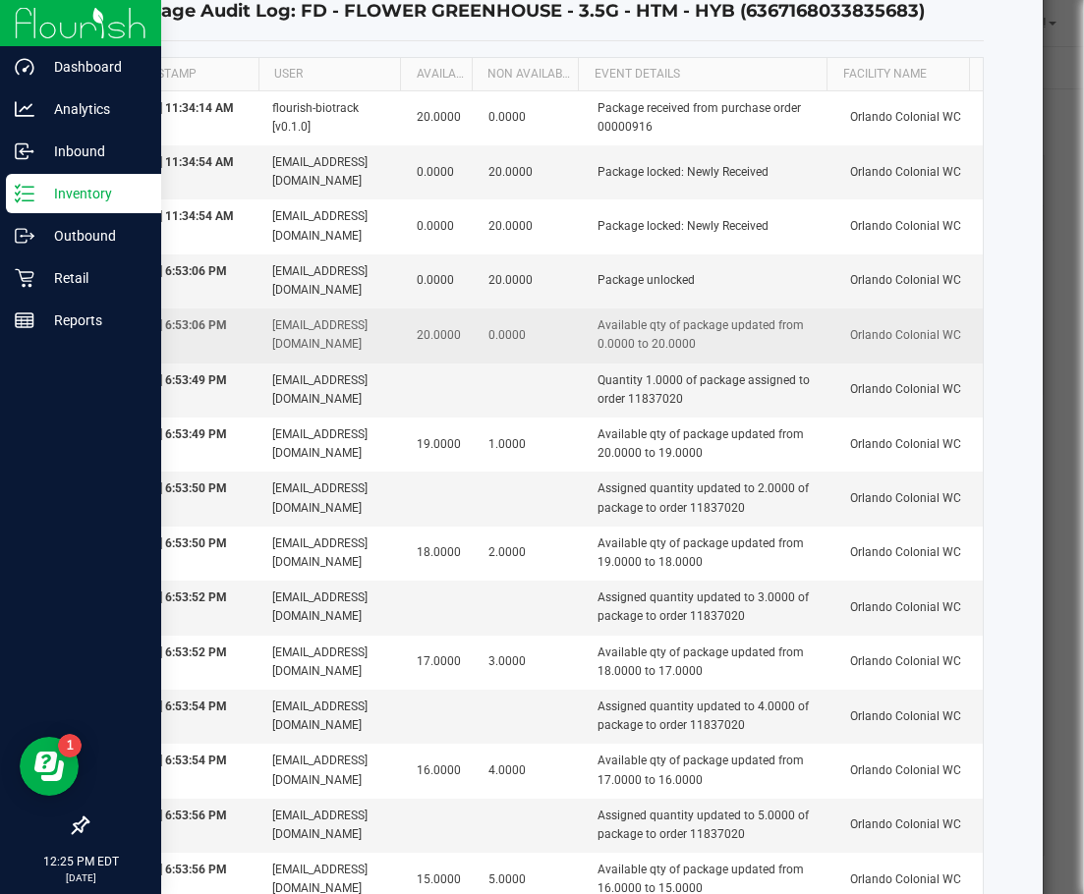
click at [838, 308] on td "Orlando Colonial WC" at bounding box center [910, 335] width 144 height 54
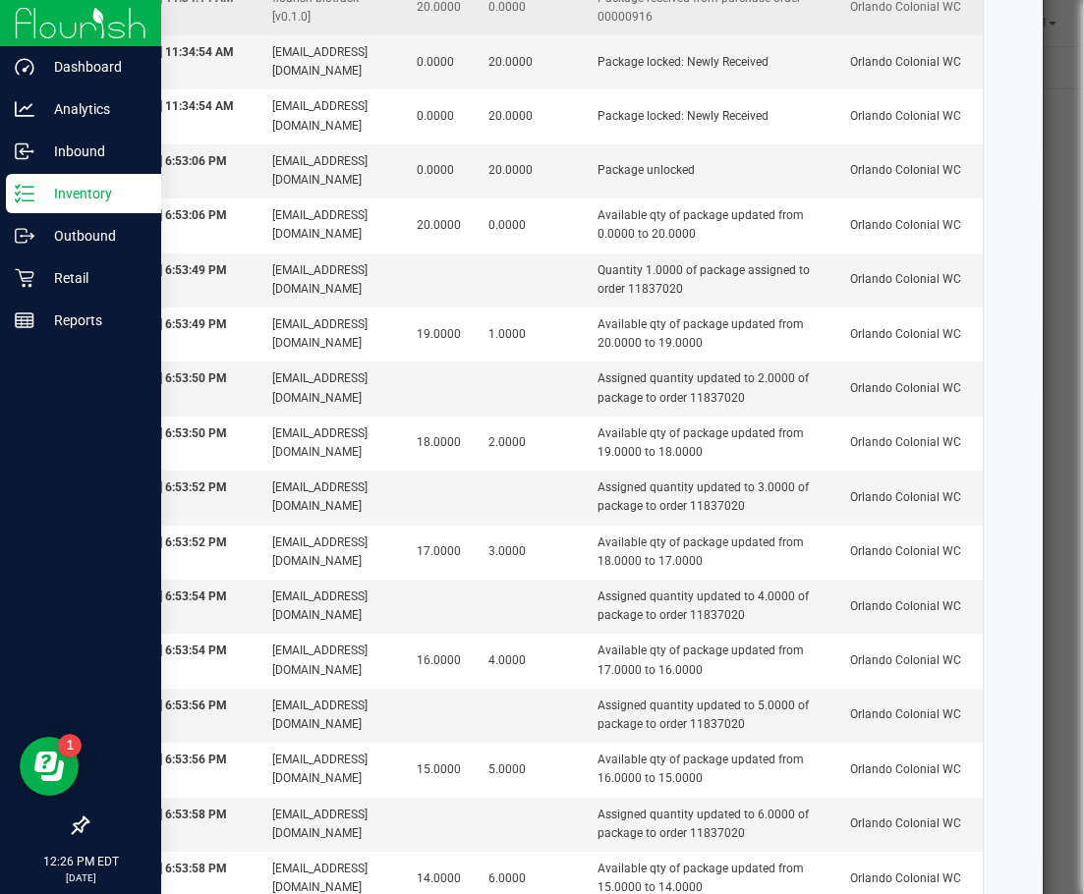
scroll to position [0, 0]
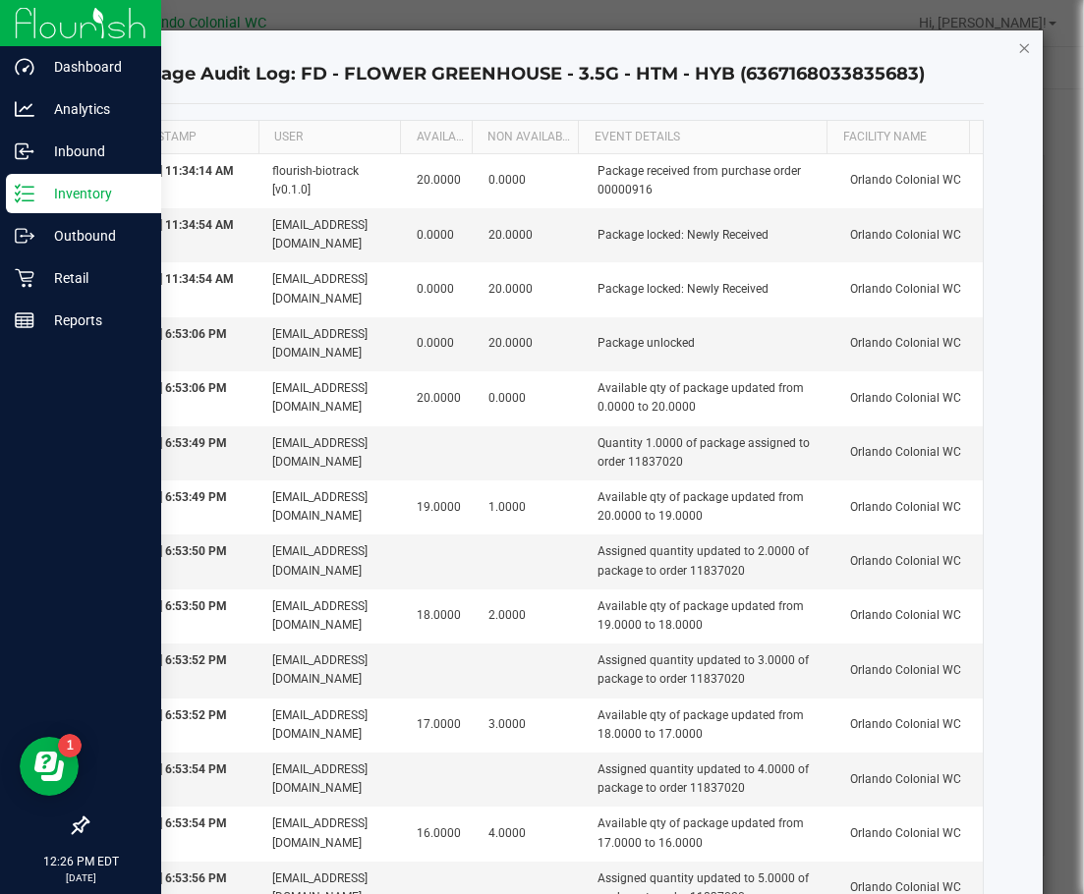
click at [1018, 54] on icon "button" at bounding box center [1025, 47] width 14 height 24
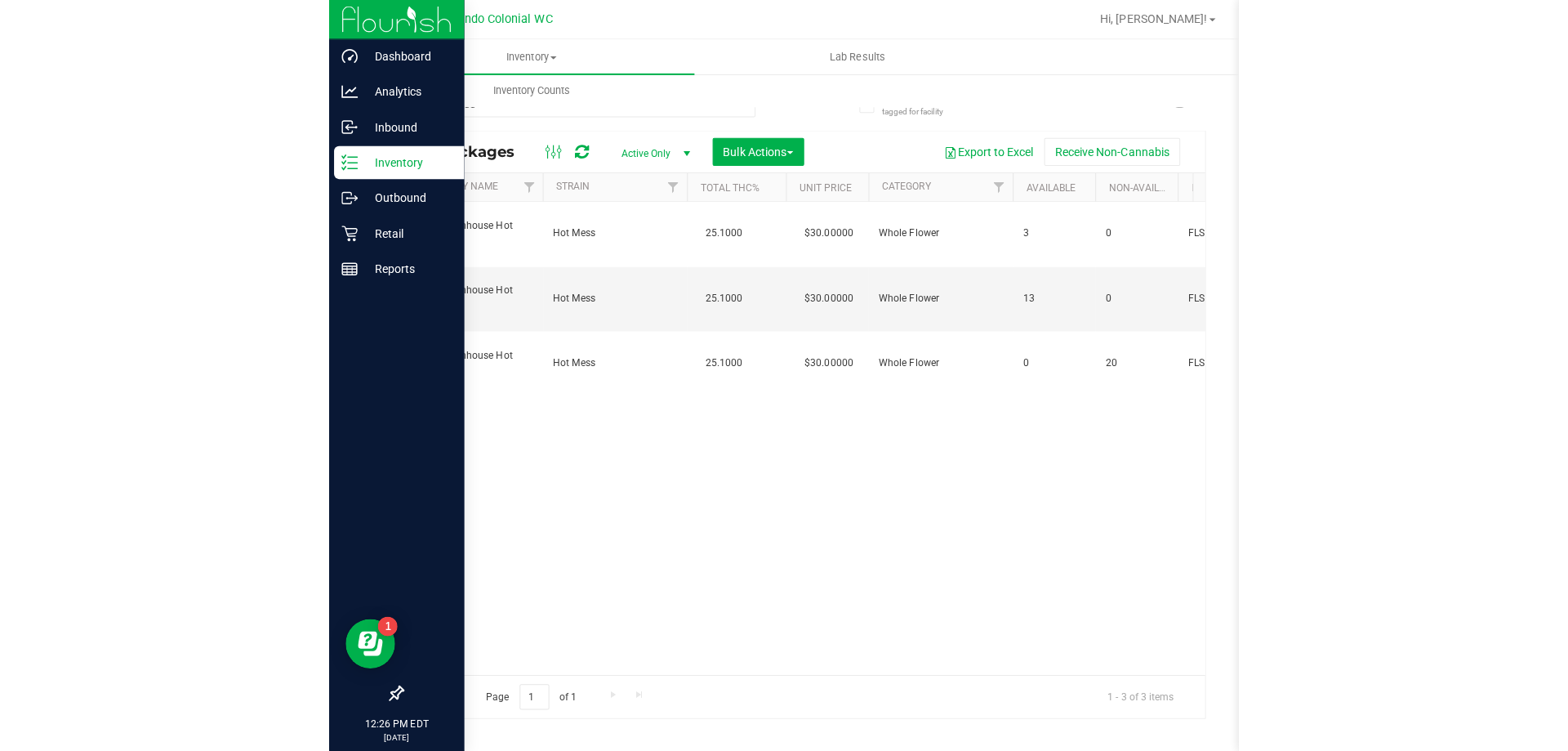
scroll to position [0, 574]
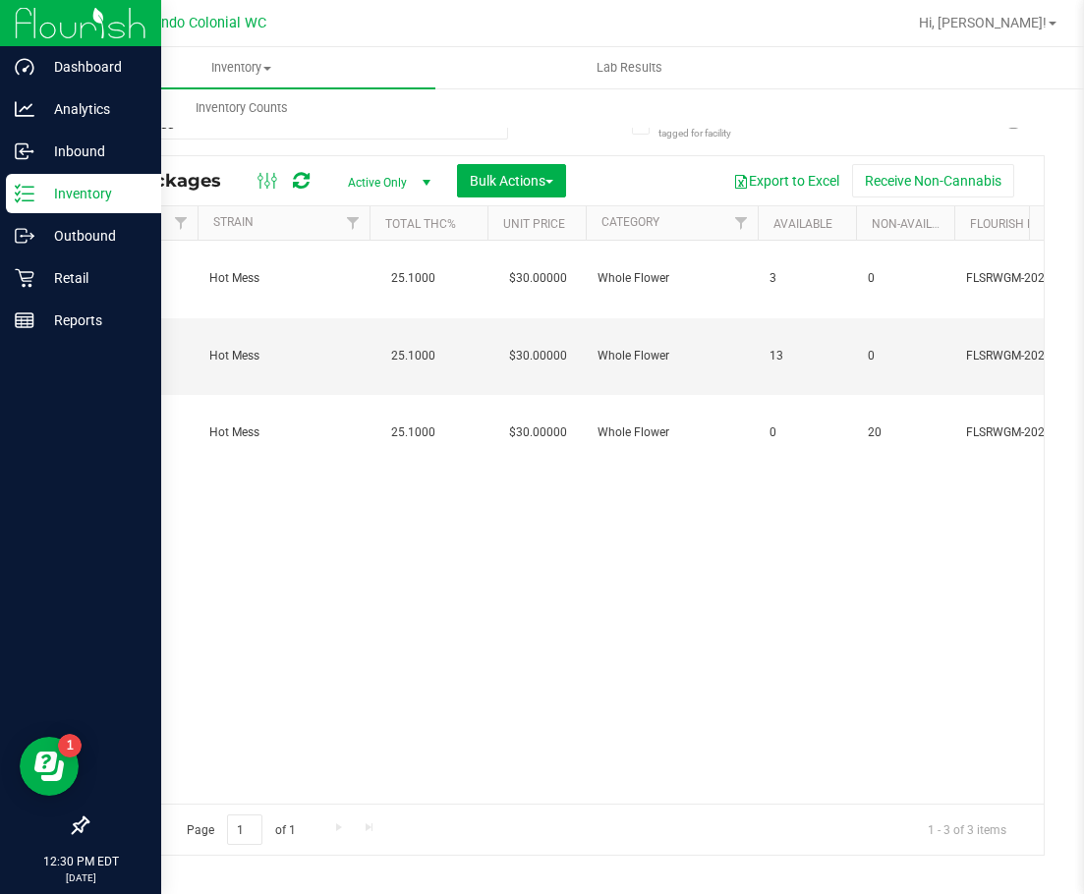
click at [613, 467] on div "Action Action Adjust qty Create package Edit attributes Global inventory Locate…" at bounding box center [565, 522] width 956 height 563
click at [970, 476] on div "Action Action Adjust qty Create package Edit attributes Global inventory Locate…" at bounding box center [565, 522] width 956 height 563
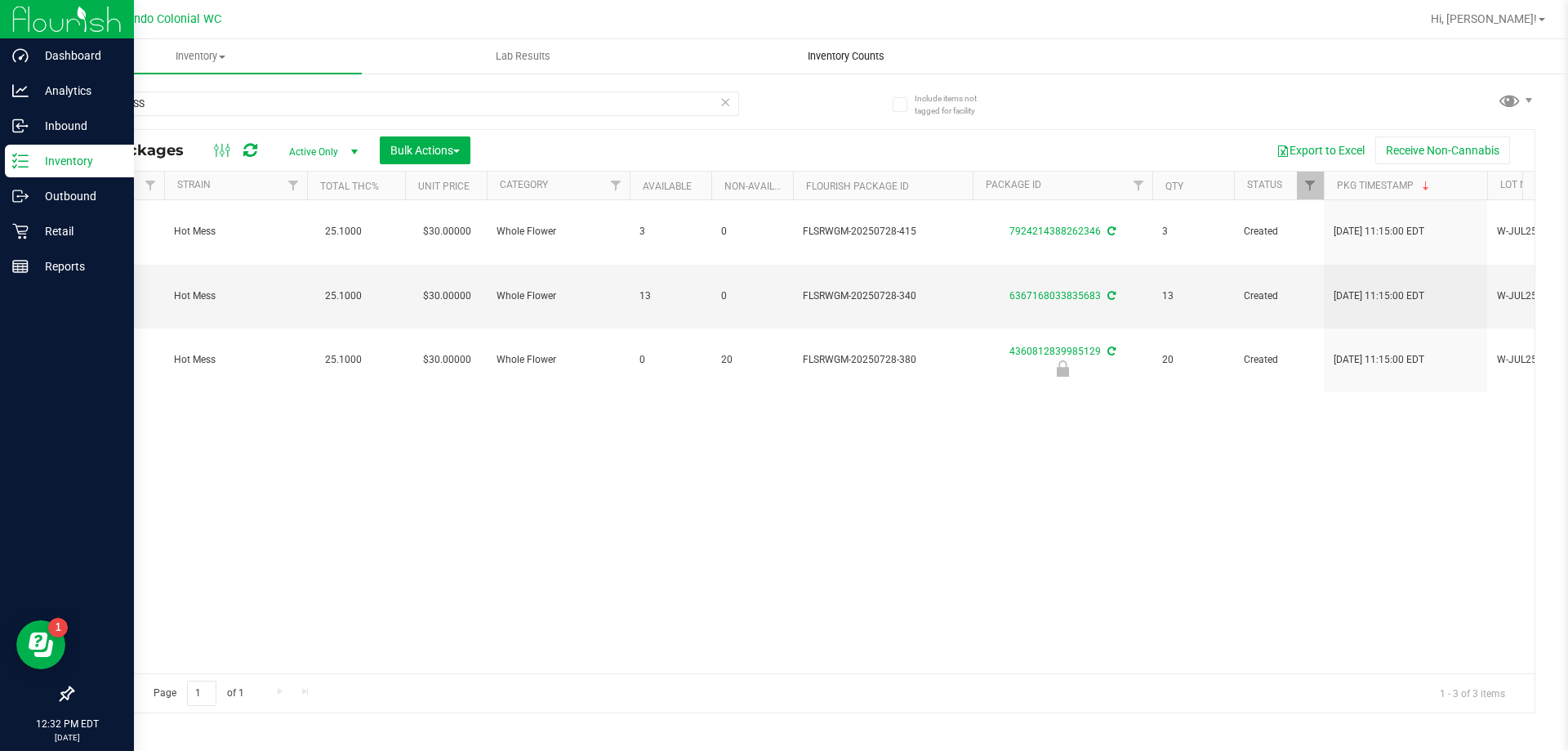
click at [886, 64] on uib-tab-heading "Inventory Counts" at bounding box center [846, 56] width 321 height 32
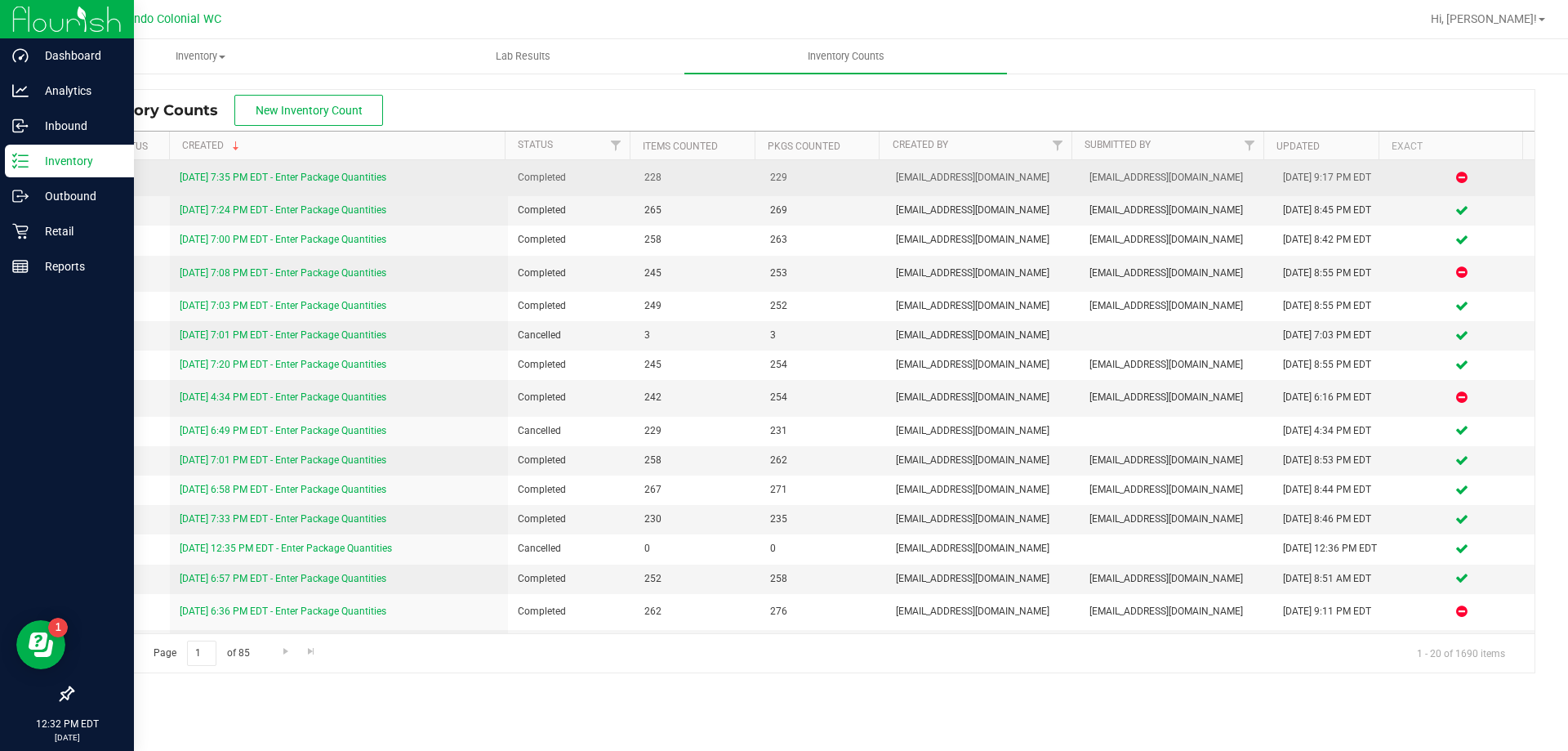
click at [211, 170] on div "[DATE] 7:35 PM EDT - Enter Package Quantities" at bounding box center [339, 177] width 319 height 16
click at [214, 172] on link "[DATE] 7:35 PM EDT - Enter Package Quantities" at bounding box center [283, 177] width 207 height 12
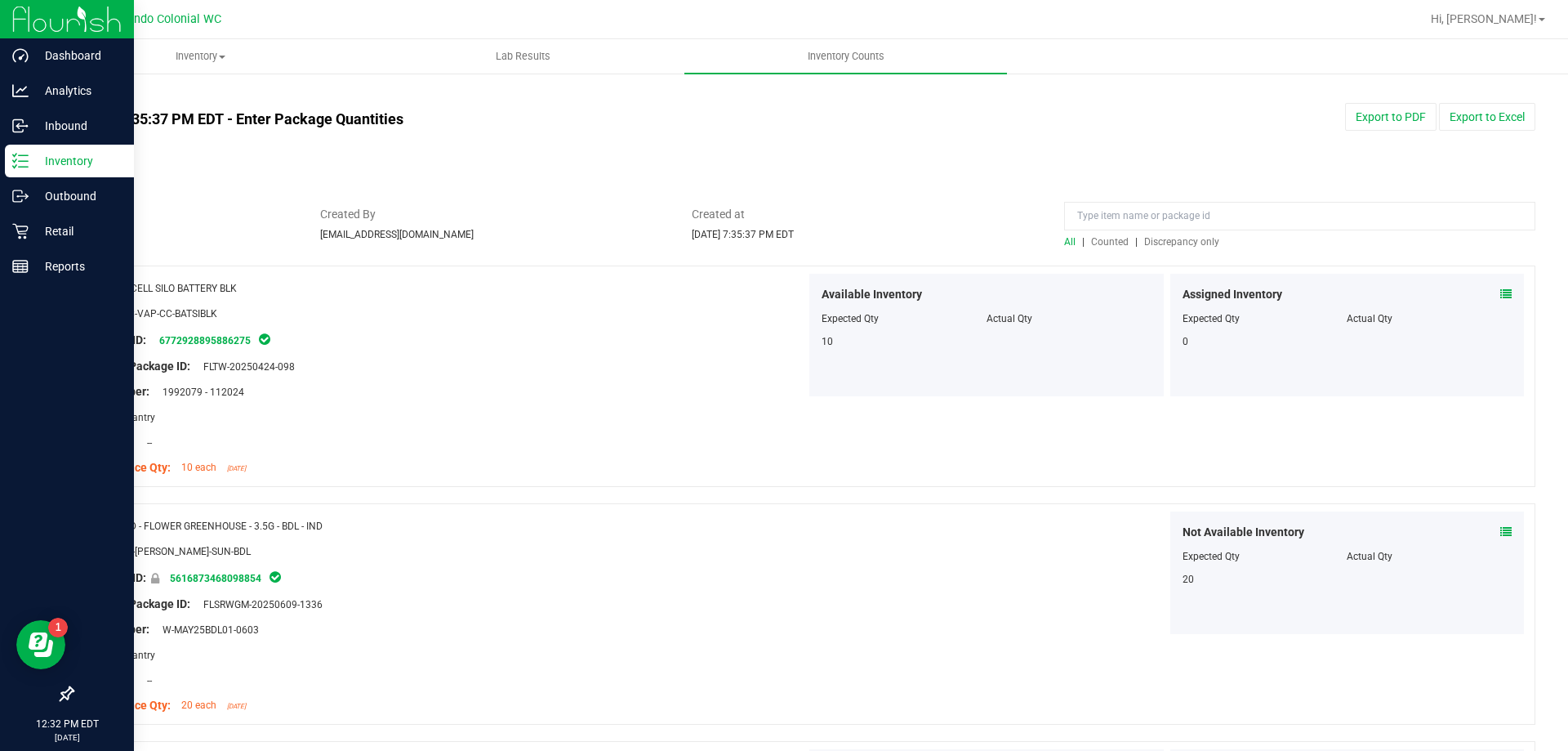
drag, startPoint x: 1179, startPoint y: 256, endPoint x: 1172, endPoint y: 234, distance: 23.1
click at [1175, 251] on div at bounding box center [803, 258] width 1463 height 17
click at [1172, 235] on div "All | Counted | Discrepancy only" at bounding box center [1299, 242] width 471 height 15
click at [1169, 247] on span "Discrepancy only" at bounding box center [1181, 242] width 75 height 12
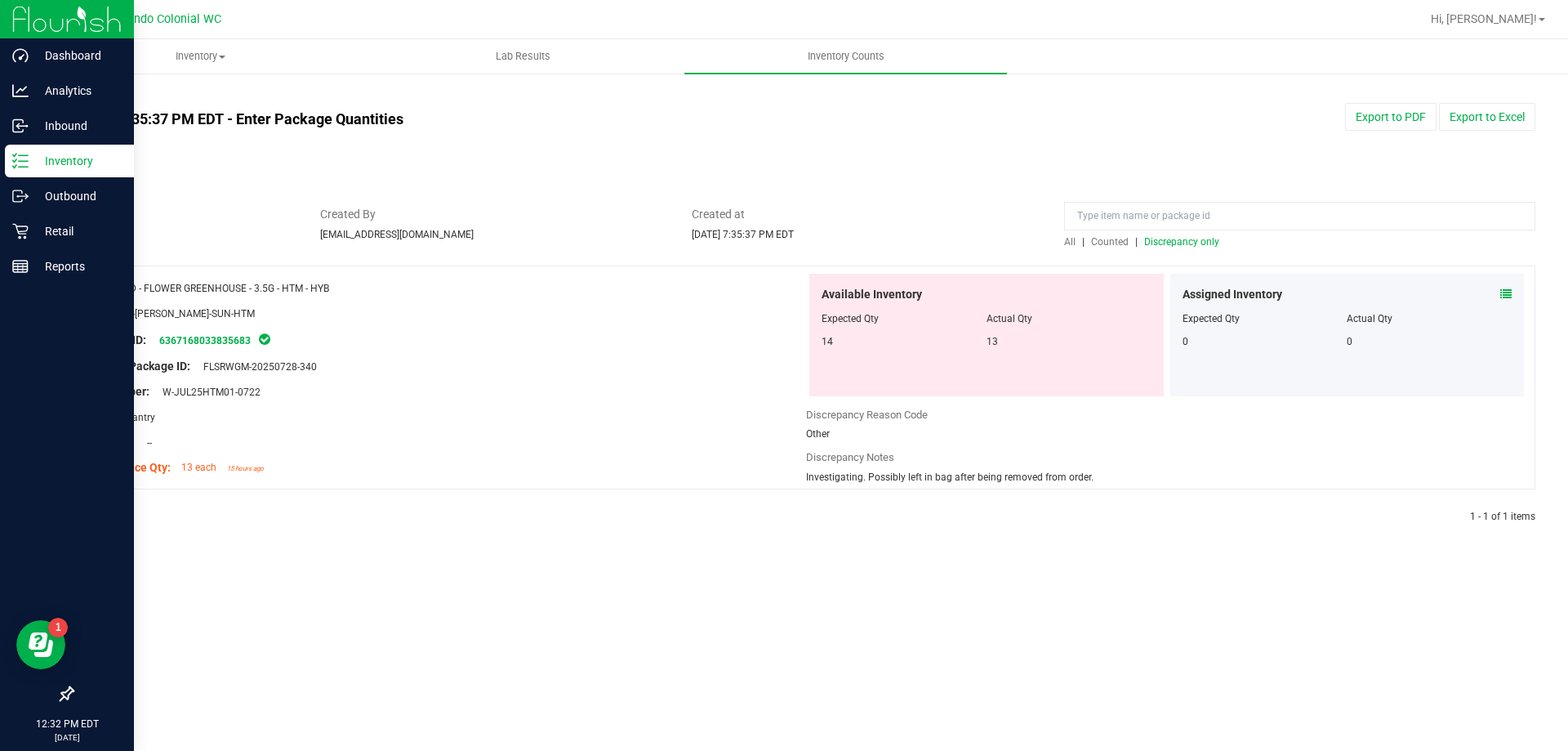
drag, startPoint x: 952, startPoint y: 338, endPoint x: 1028, endPoint y: 347, distance: 76.5
click at [1028, 347] on div "14 13" at bounding box center [986, 342] width 330 height 15
drag, startPoint x: 836, startPoint y: 480, endPoint x: 1173, endPoint y: 492, distance: 337.2
click at [1173, 492] on div "Name: FD - FLOWER GREENHOUSE - 3.5G - HTM - HYB SKU: FLO-[PERSON_NAME]-SUN-HTM …" at bounding box center [803, 385] width 1463 height 240
click at [702, 438] on div "Location: --" at bounding box center [445, 442] width 721 height 17
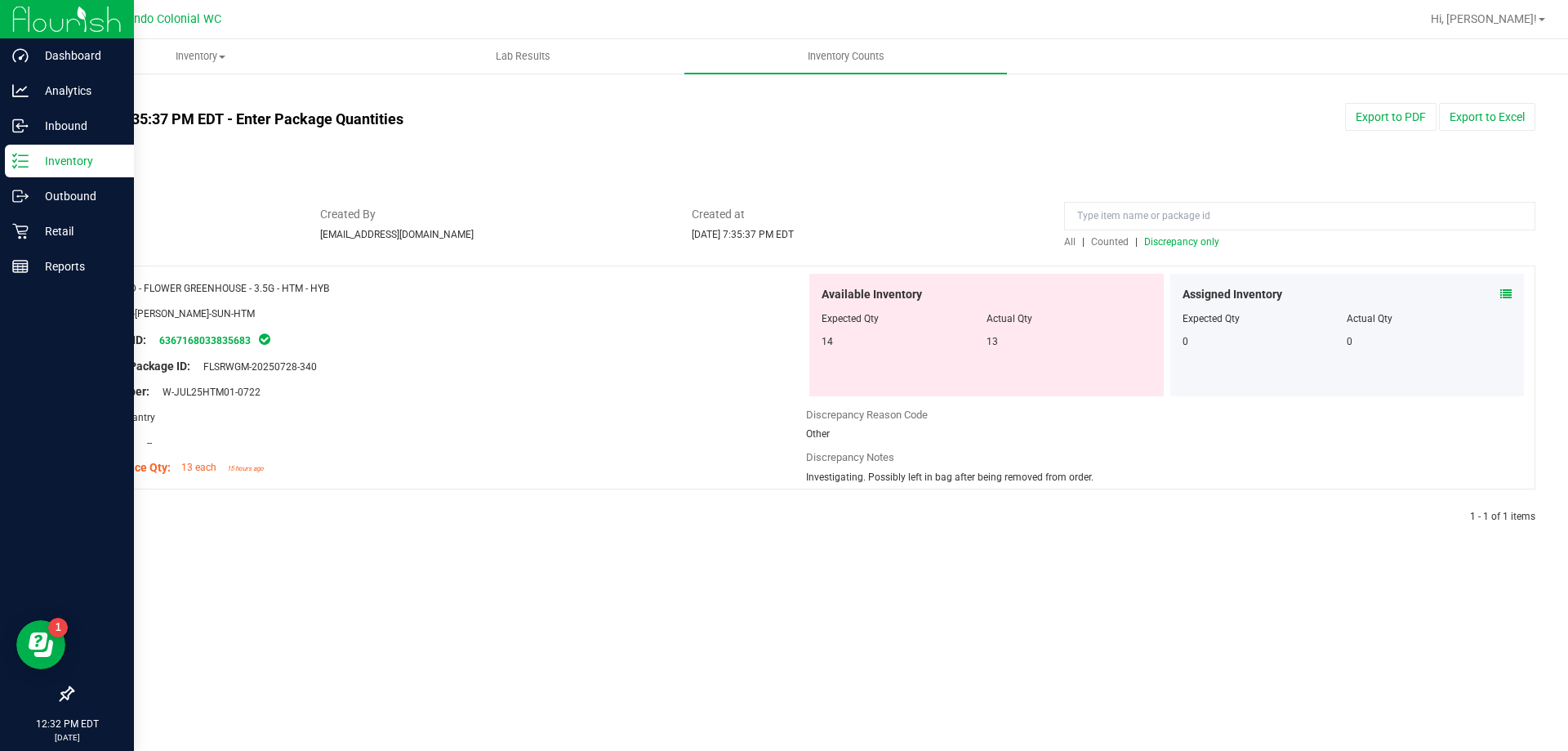
drag, startPoint x: 1015, startPoint y: 348, endPoint x: 995, endPoint y: 344, distance: 20.4
click at [998, 348] on div "13" at bounding box center [1069, 342] width 165 height 15
click at [767, 368] on div "Original Package ID: FLSRWGM-20250728-340" at bounding box center [445, 366] width 721 height 17
click at [37, 164] on p "Inventory" at bounding box center [77, 161] width 98 height 20
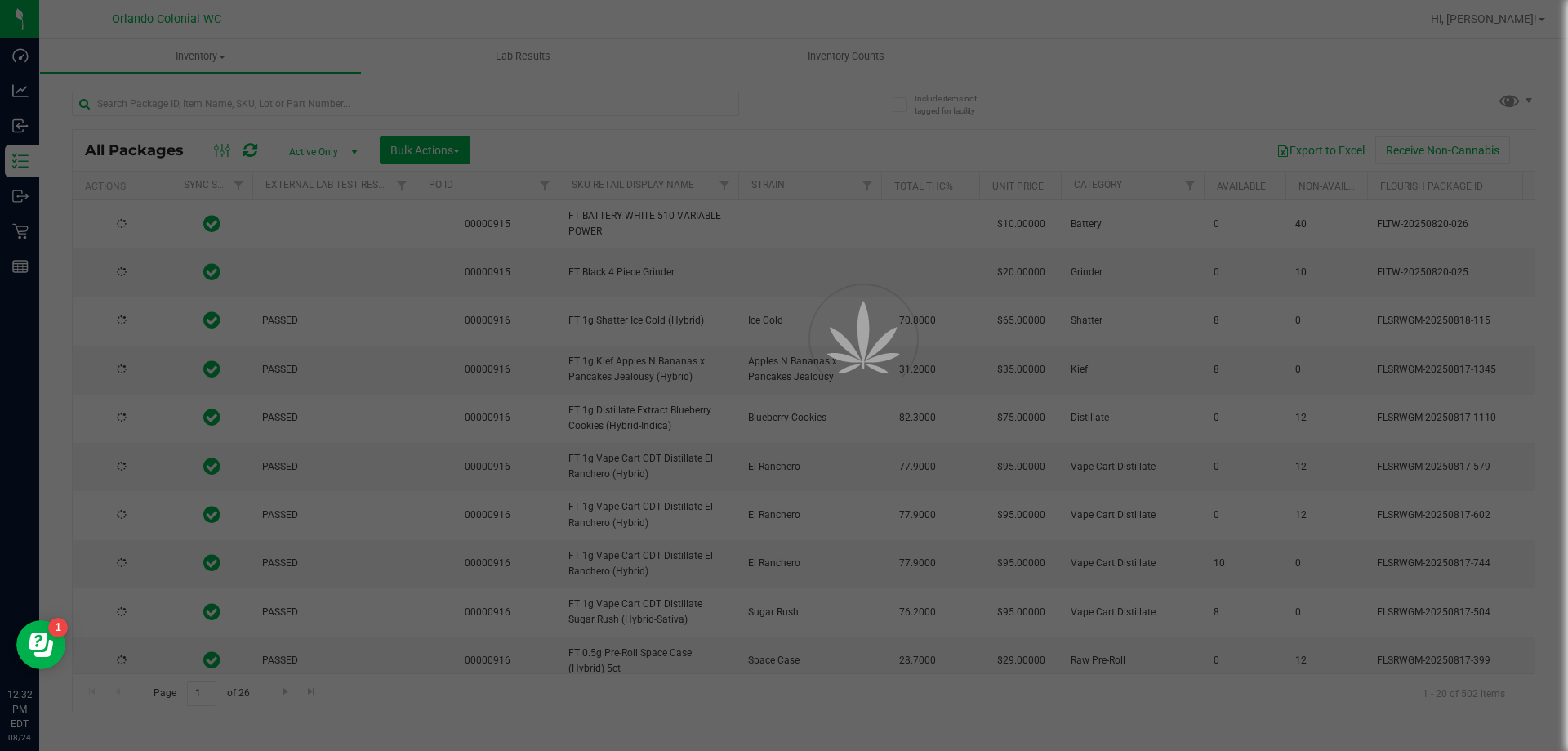
click at [460, 103] on div at bounding box center [784, 375] width 1568 height 751
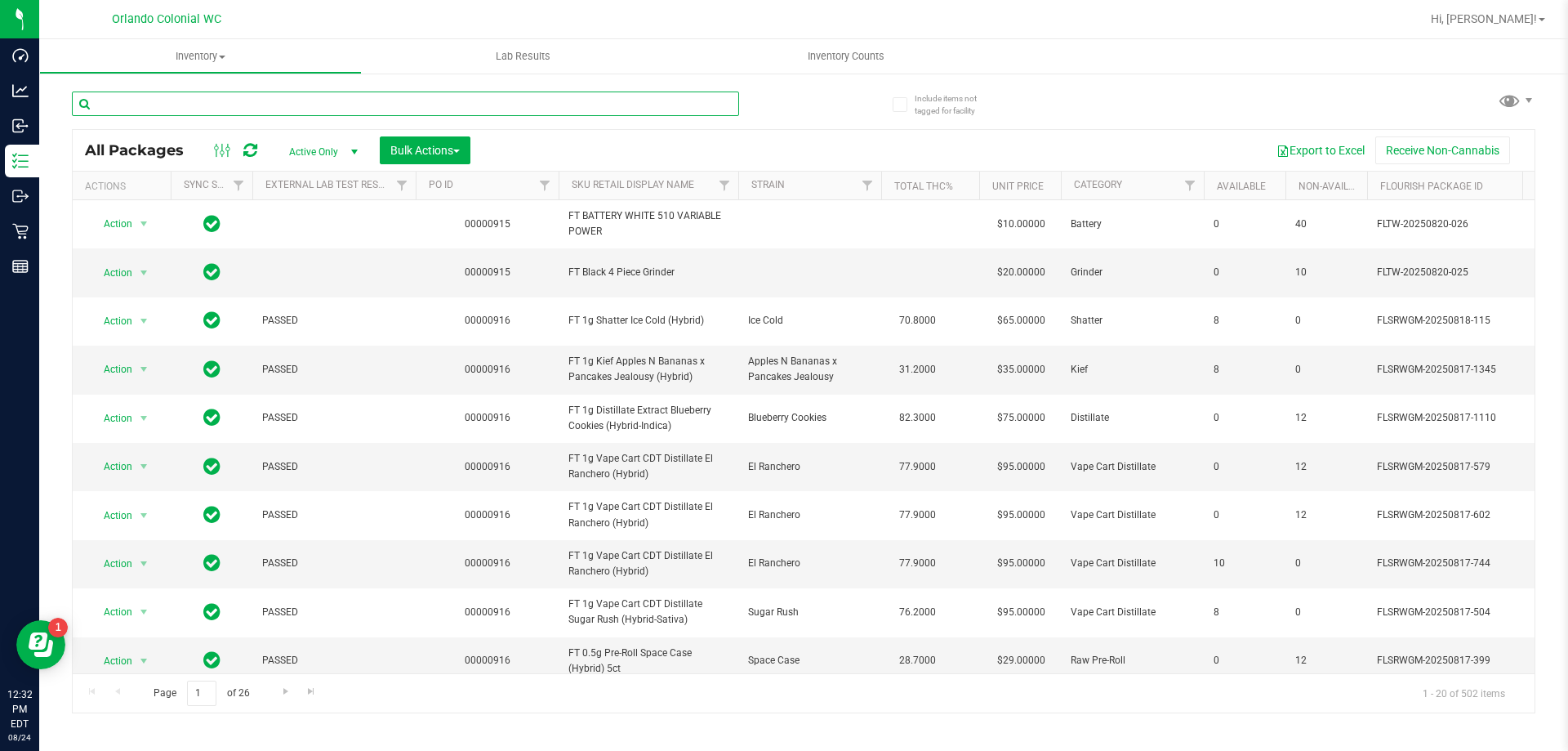
click at [460, 103] on input "text" at bounding box center [405, 103] width 668 height 24
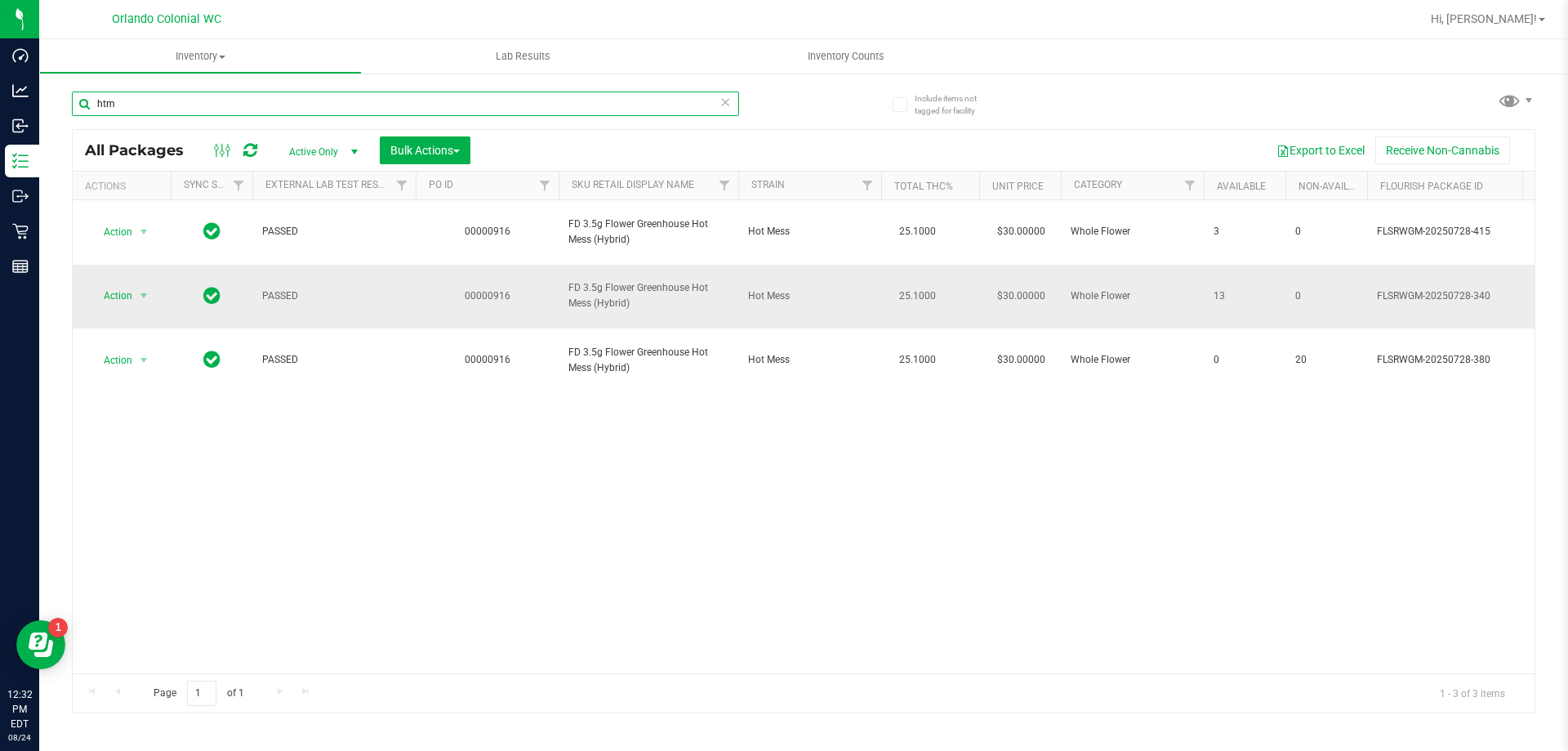
type input "htm"
drag, startPoint x: 1215, startPoint y: 271, endPoint x: 1231, endPoint y: 272, distance: 16.0
click at [1231, 289] on span "13" at bounding box center [1245, 296] width 62 height 16
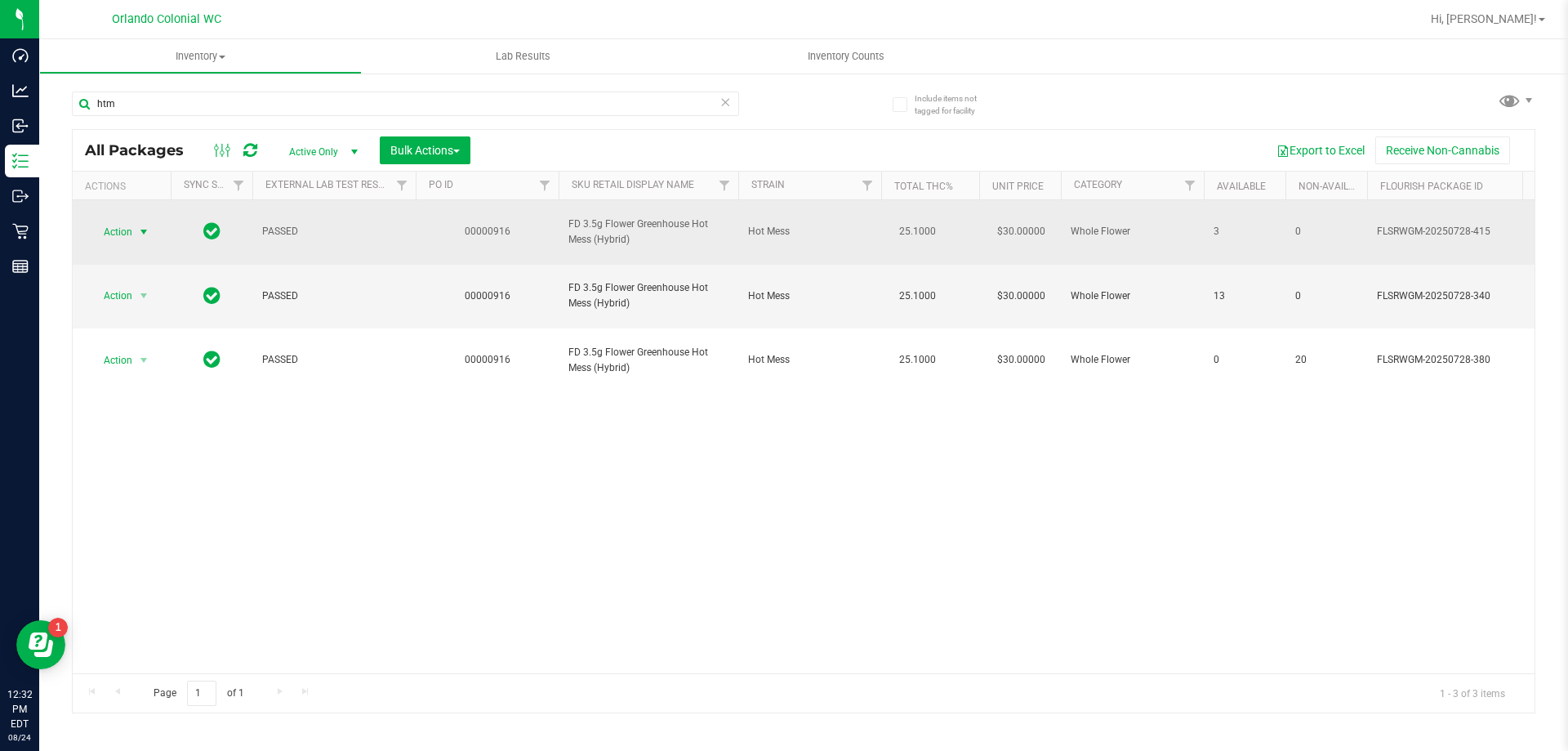
click at [129, 225] on span "Action" at bounding box center [111, 232] width 44 height 23
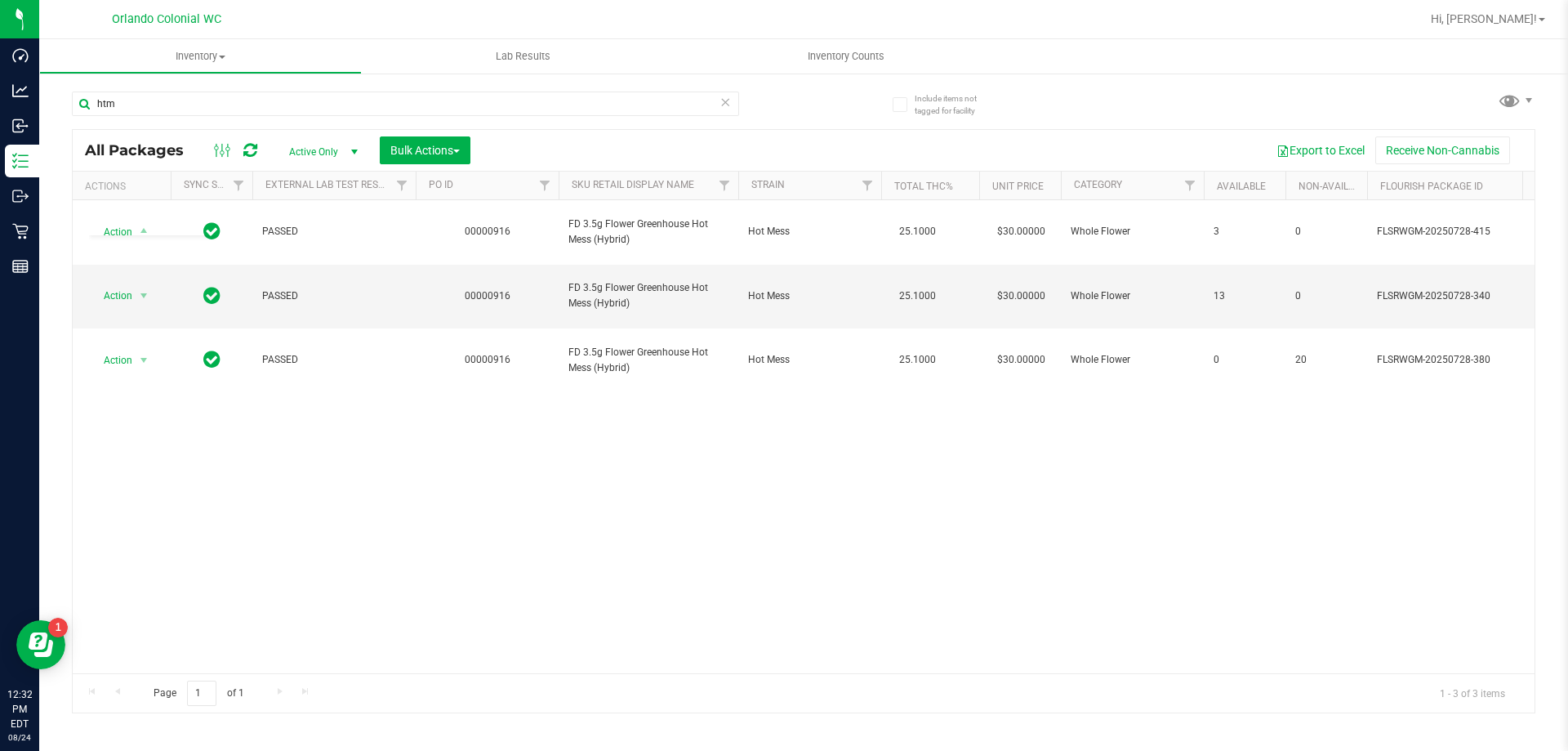
click at [743, 587] on div "Action Action Adjust qty Create package Edit attributes Global inventory Locate…" at bounding box center [803, 437] width 1462 height 473
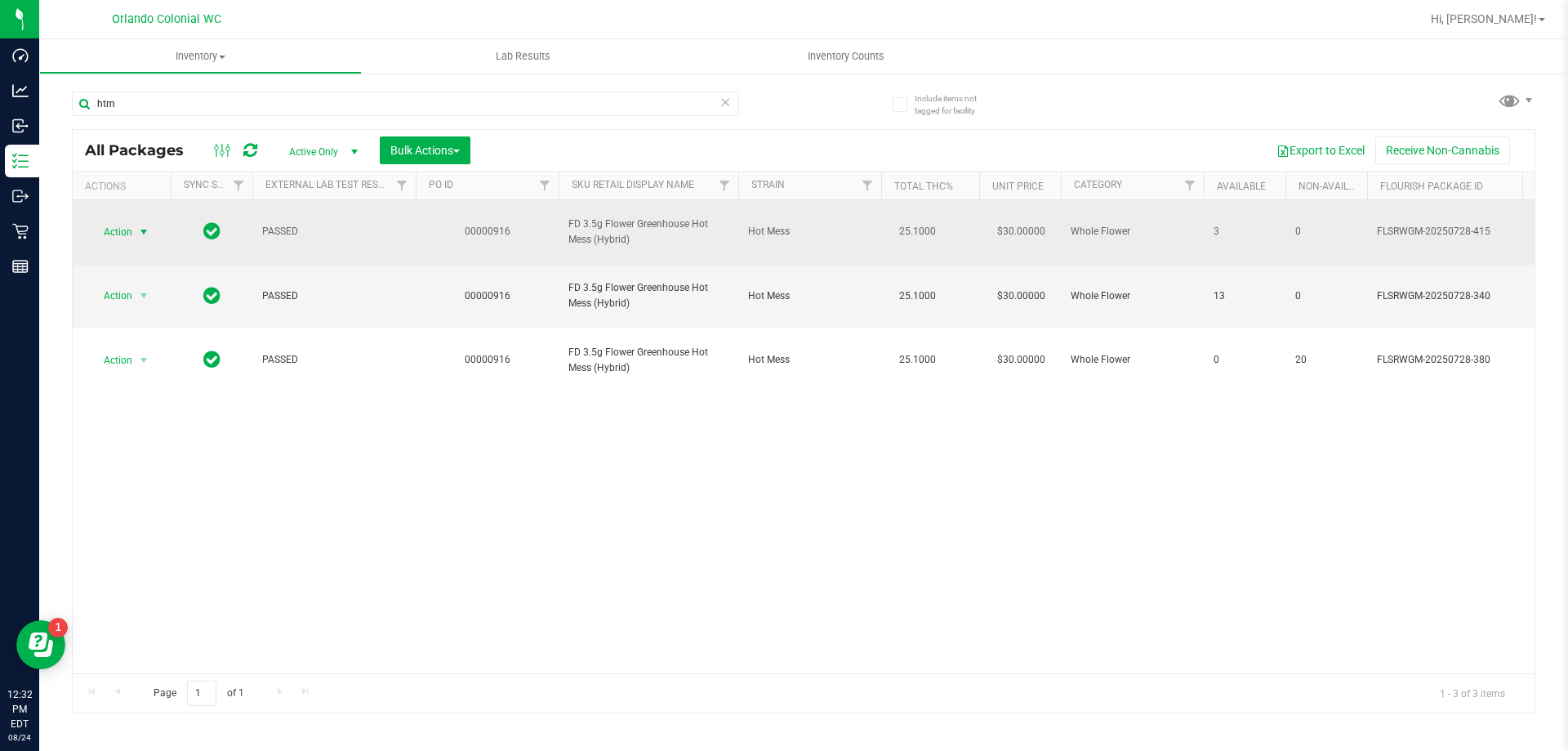
click at [142, 225] on span "select" at bounding box center [144, 232] width 13 height 13
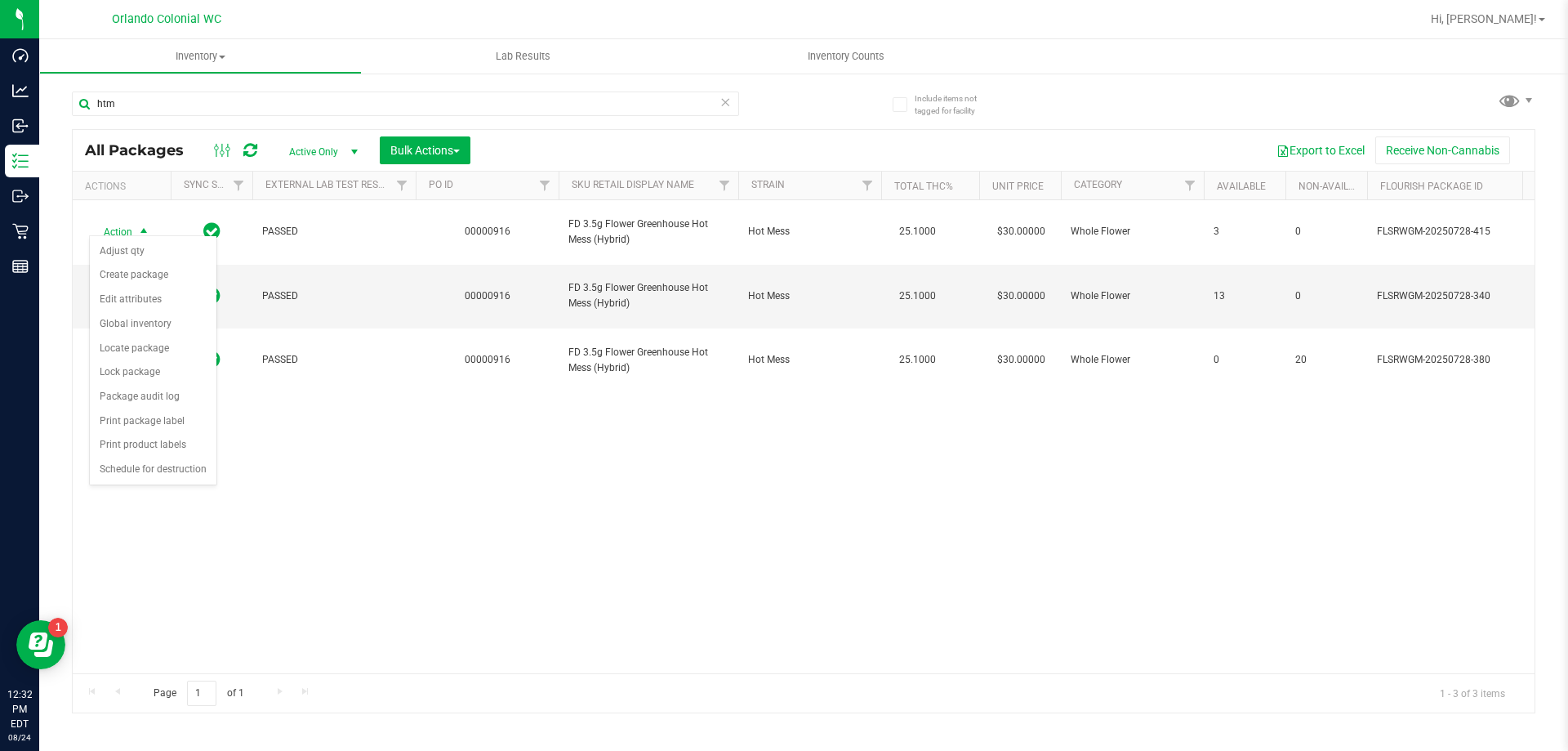
click at [387, 476] on div "Action Action Adjust qty Create package Edit attributes Global inventory Locate…" at bounding box center [803, 437] width 1462 height 473
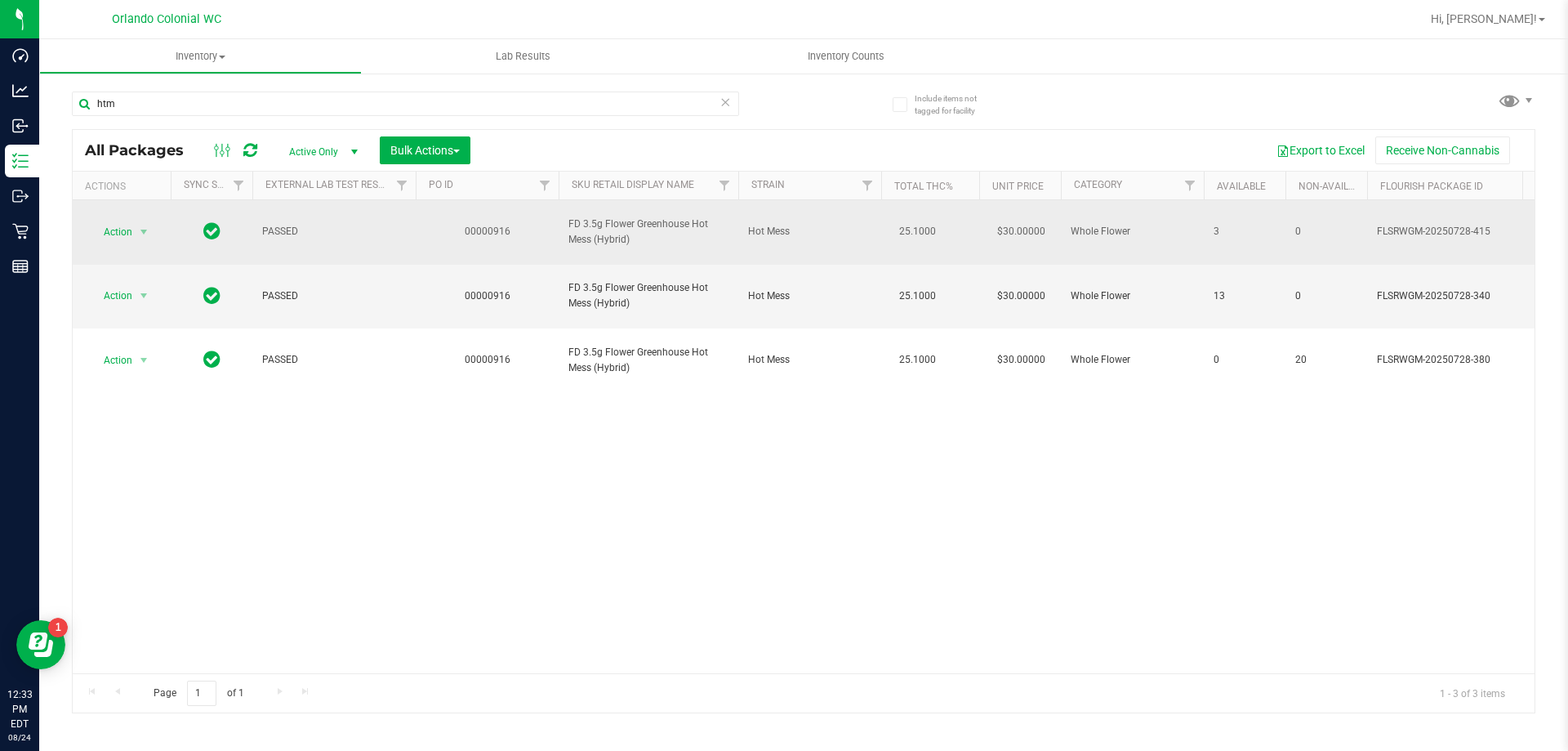
drag, startPoint x: 1213, startPoint y: 222, endPoint x: 1255, endPoint y: 221, distance: 42.0
click at [1255, 221] on tr "Action Action Adjust qty Create package Edit attributes Global inventory Locate…" at bounding box center [1510, 233] width 2875 height 65
click at [141, 225] on span "select" at bounding box center [144, 232] width 13 height 13
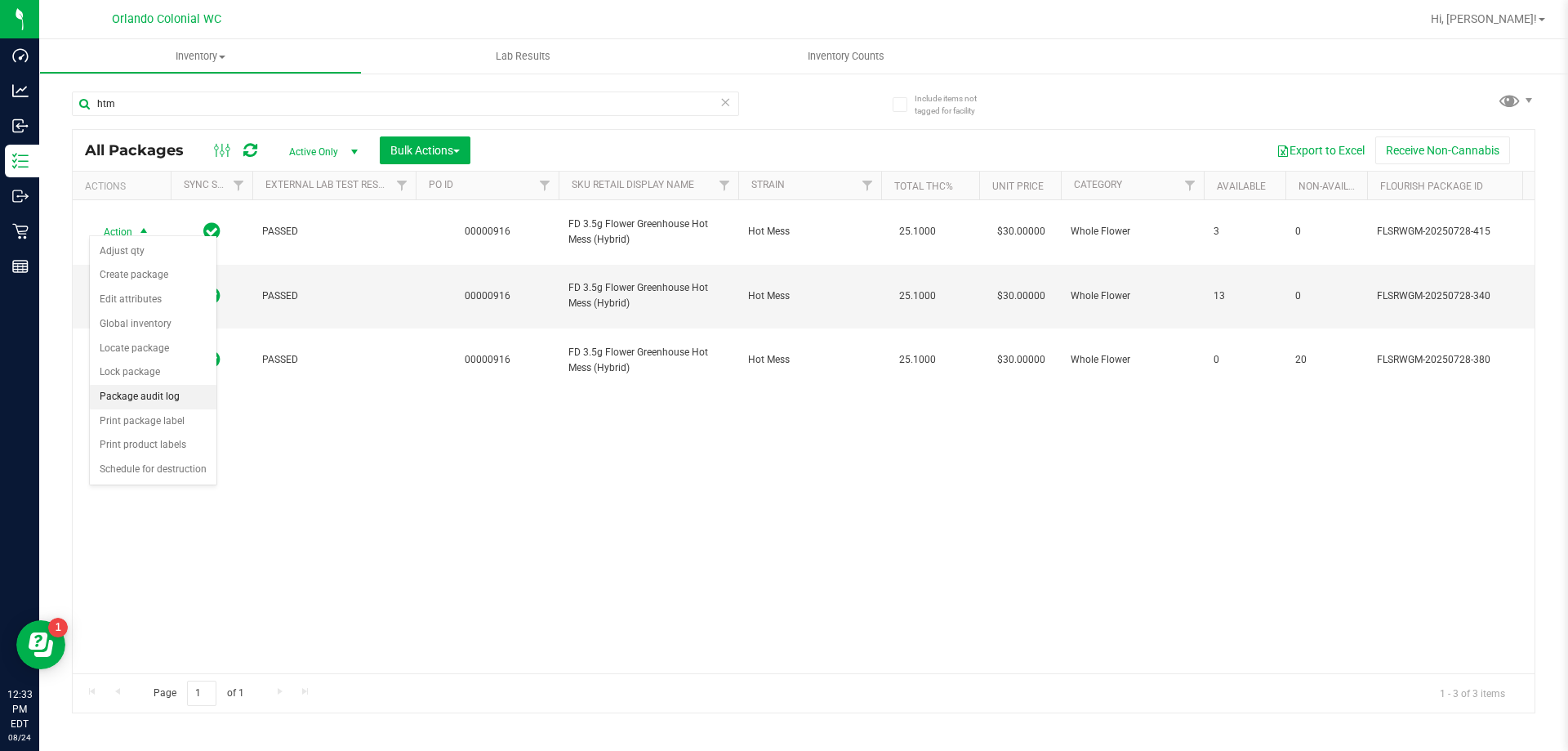
click at [138, 401] on li "Package audit log" at bounding box center [153, 397] width 126 height 24
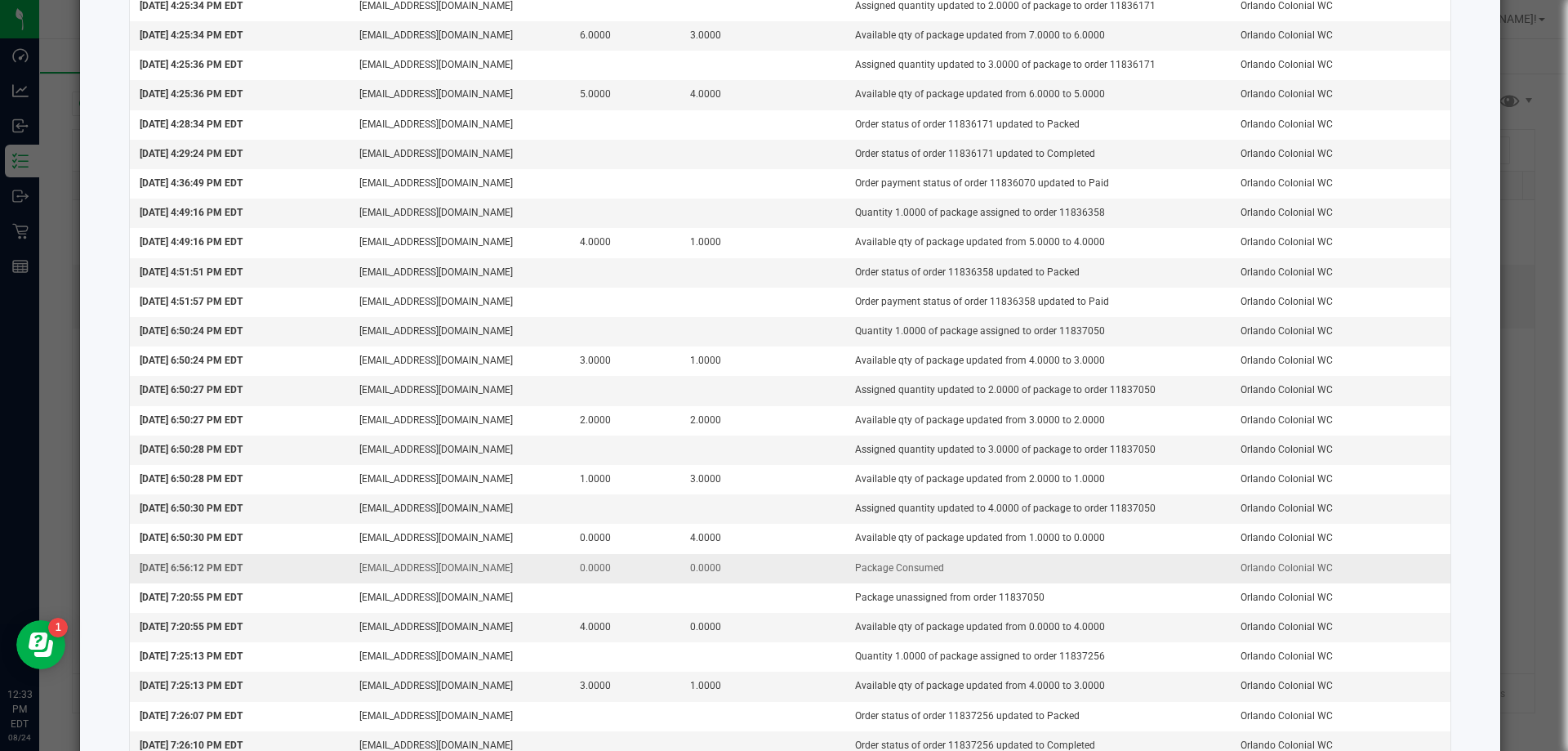
scroll to position [1663, 0]
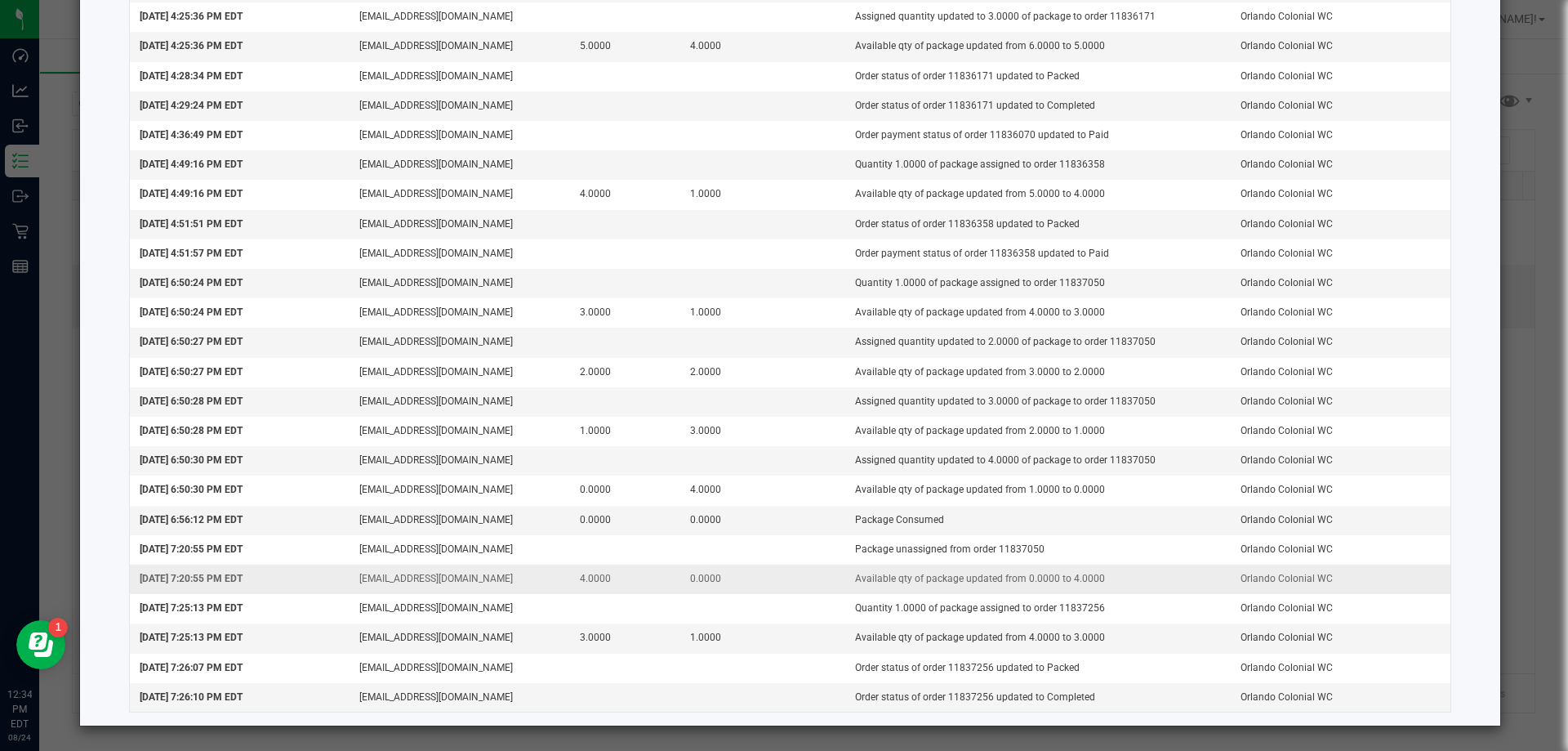
drag, startPoint x: 357, startPoint y: 580, endPoint x: 1117, endPoint y: 578, distance: 760.0
click at [1117, 578] on tr "[DATE] 7:20:55 PM EDT [EMAIL_ADDRESS][DOMAIN_NAME] 4.0000 0.0000 Available qty …" at bounding box center [791, 579] width 1322 height 29
drag, startPoint x: 569, startPoint y: 639, endPoint x: 753, endPoint y: 640, distance: 184.0
click at [753, 640] on tr "[DATE] 7:25:13 PM EDT [EMAIL_ADDRESS][DOMAIN_NAME] 3.0000 1.0000 Available qty …" at bounding box center [791, 638] width 1322 height 29
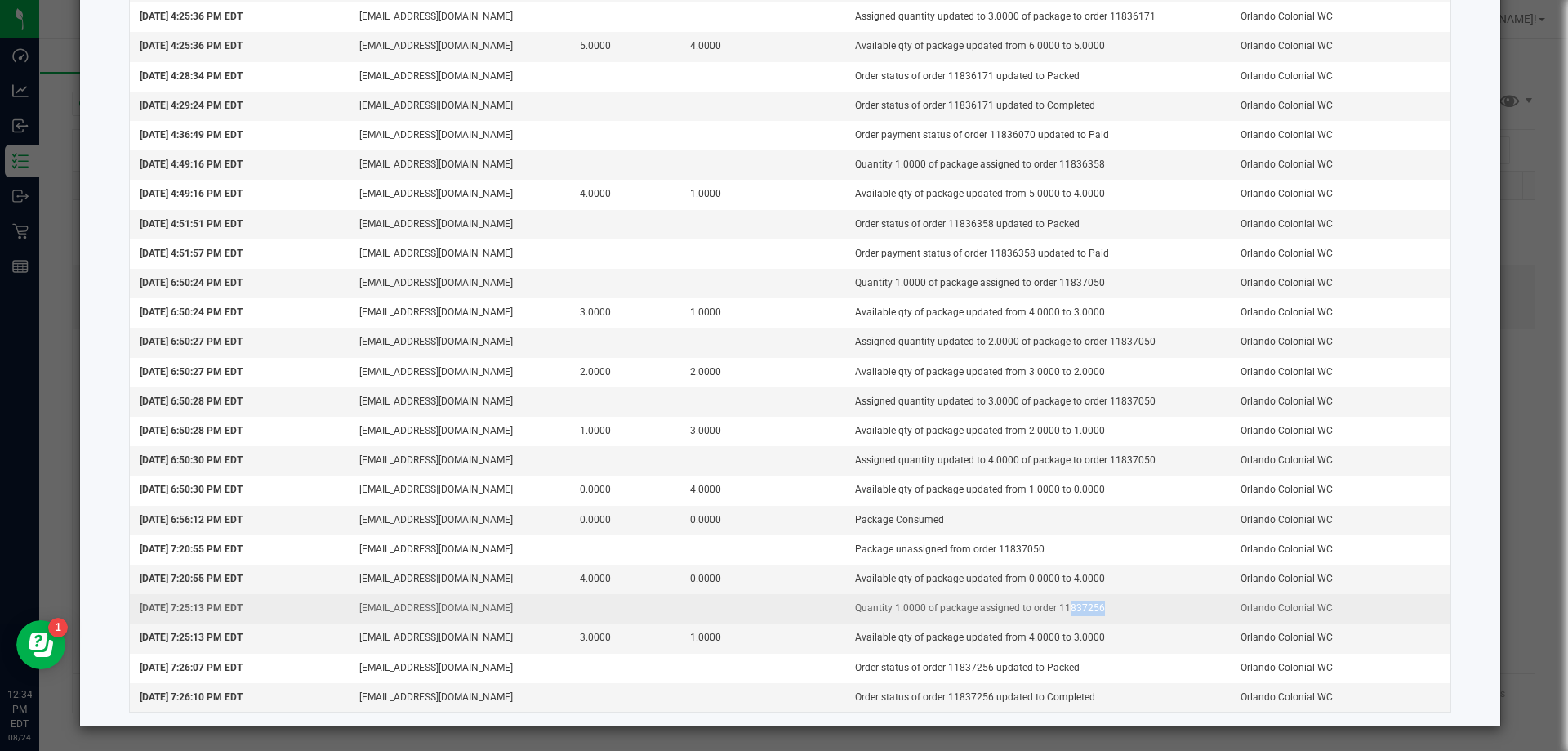
drag, startPoint x: 1046, startPoint y: 611, endPoint x: 1083, endPoint y: 610, distance: 37.0
click at [1082, 610] on td "Quantity 1.0000 of package assigned to order 11837256" at bounding box center [1038, 608] width 386 height 29
click at [1092, 610] on td "Quantity 1.0000 of package assigned to order 11837256" at bounding box center [1038, 608] width 386 height 29
drag, startPoint x: 1087, startPoint y: 611, endPoint x: 1043, endPoint y: 611, distance: 44.0
click at [1043, 611] on td "Quantity 1.0000 of package assigned to order 11837256" at bounding box center [1038, 608] width 386 height 29
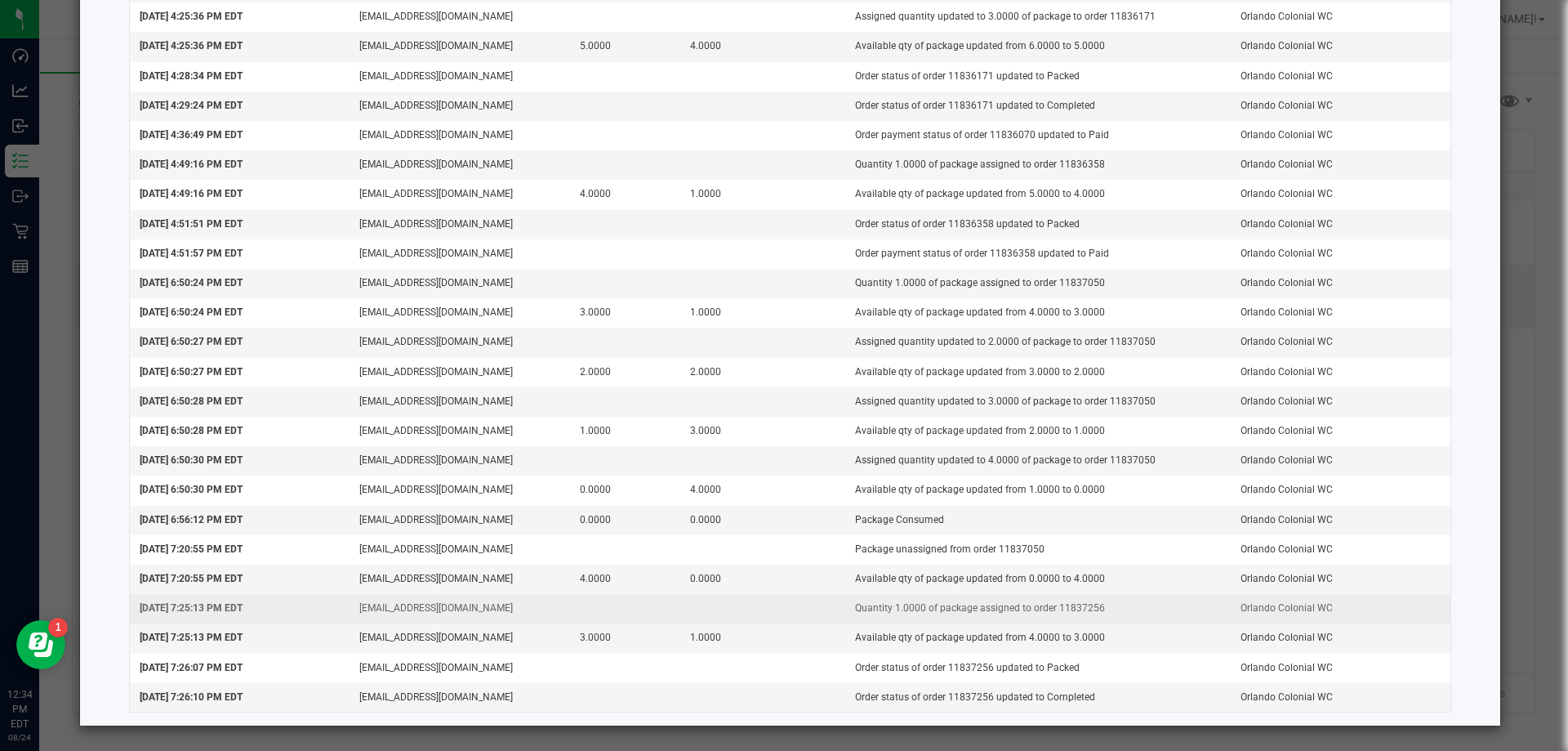
copy td "11837256"
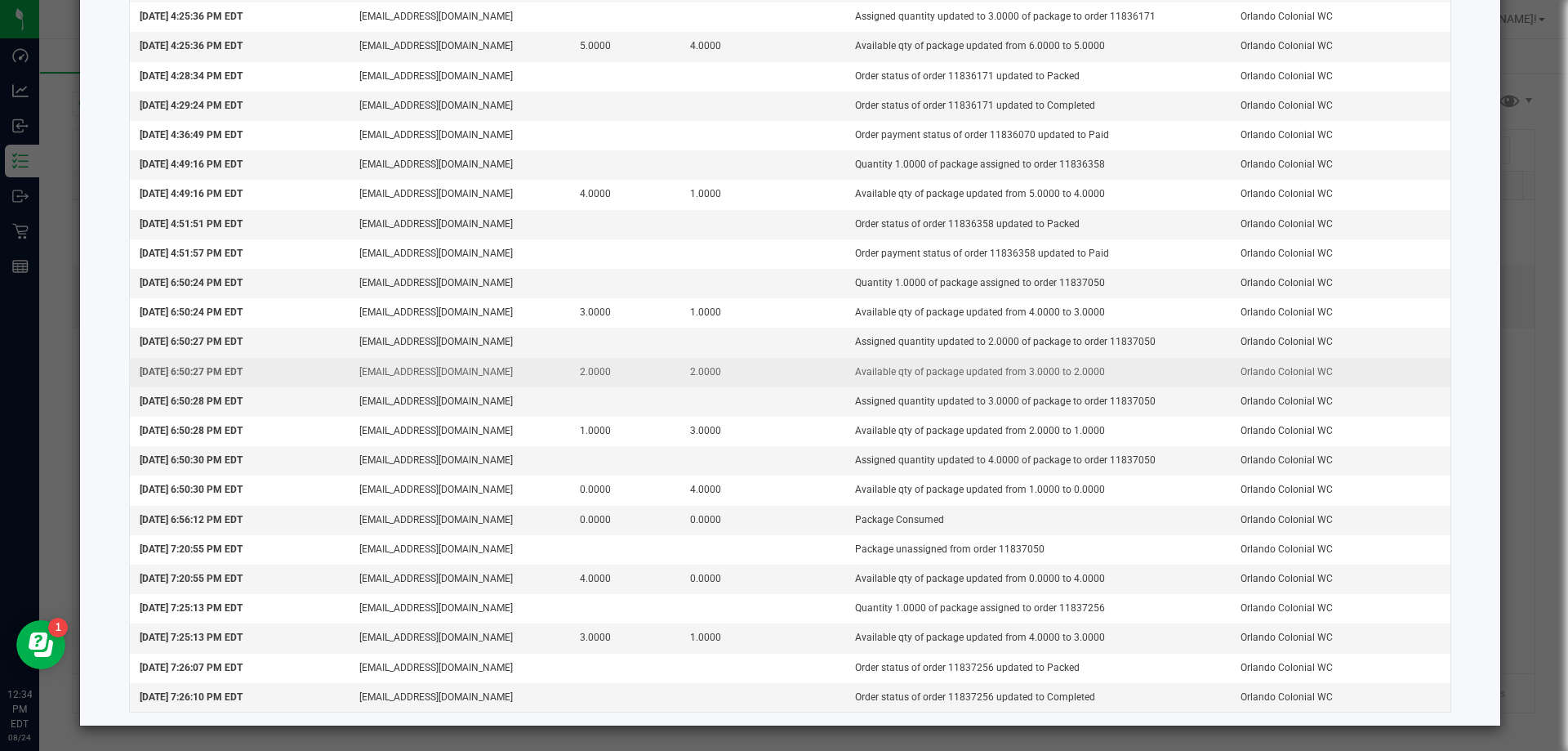
click at [1117, 358] on td "Available qty of package updated from 3.0000 to 2.0000" at bounding box center [1038, 372] width 386 height 29
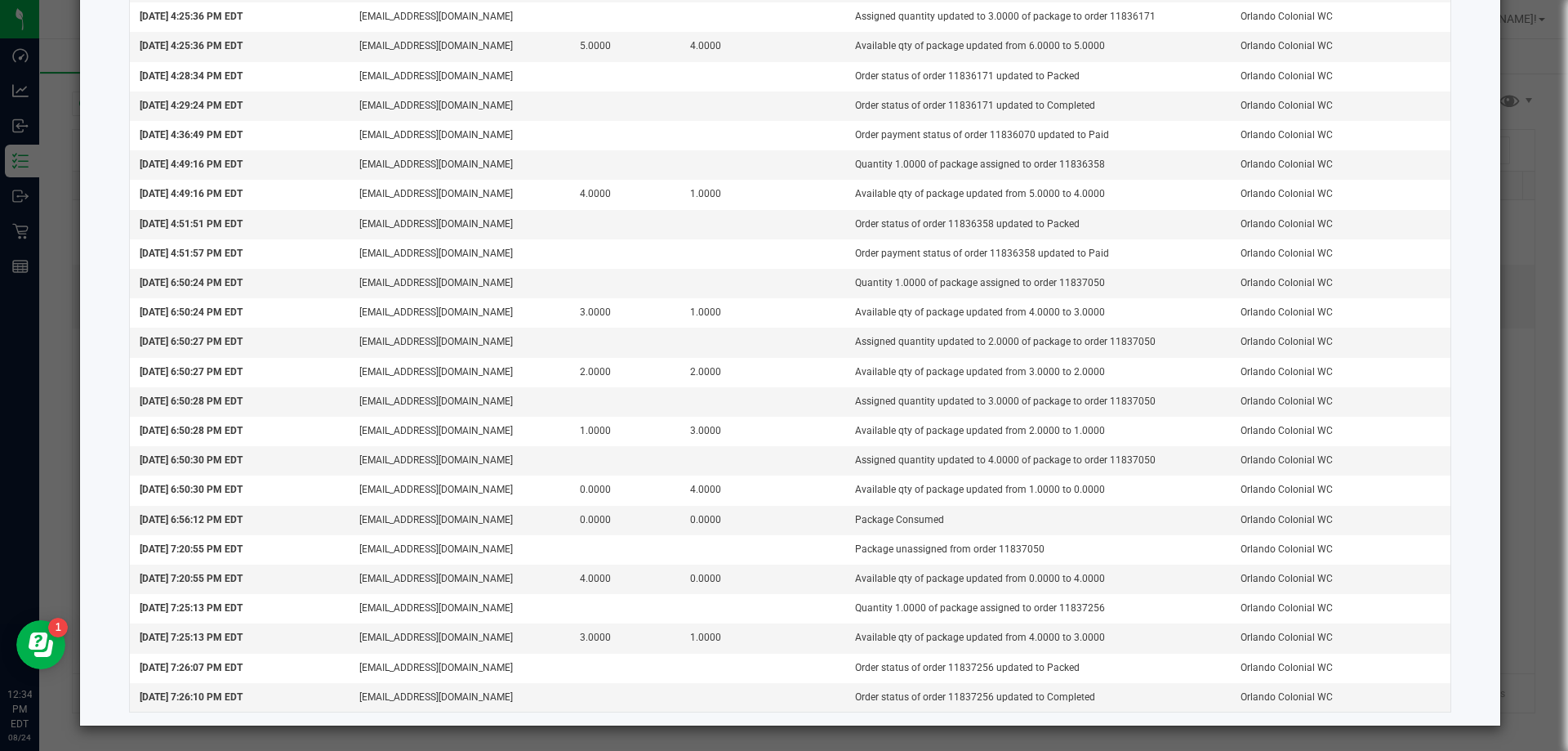
click at [1511, 271] on ngb-modal-window "Package Audit Log: FD - FLOWER GREENHOUSE - 3.5G - HTM - HYB (7924214388262346)…" at bounding box center [790, 375] width 1580 height 751
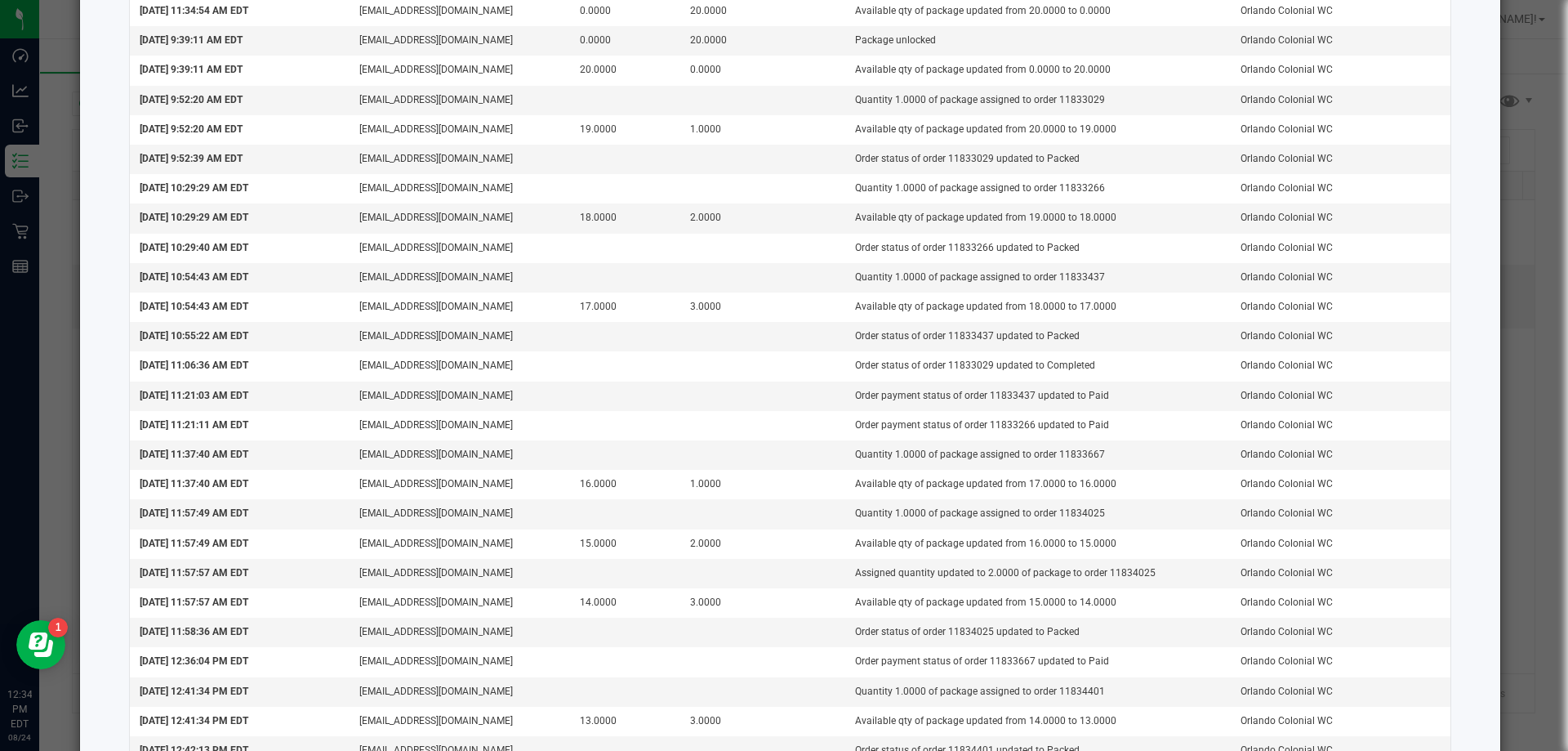
scroll to position [0, 0]
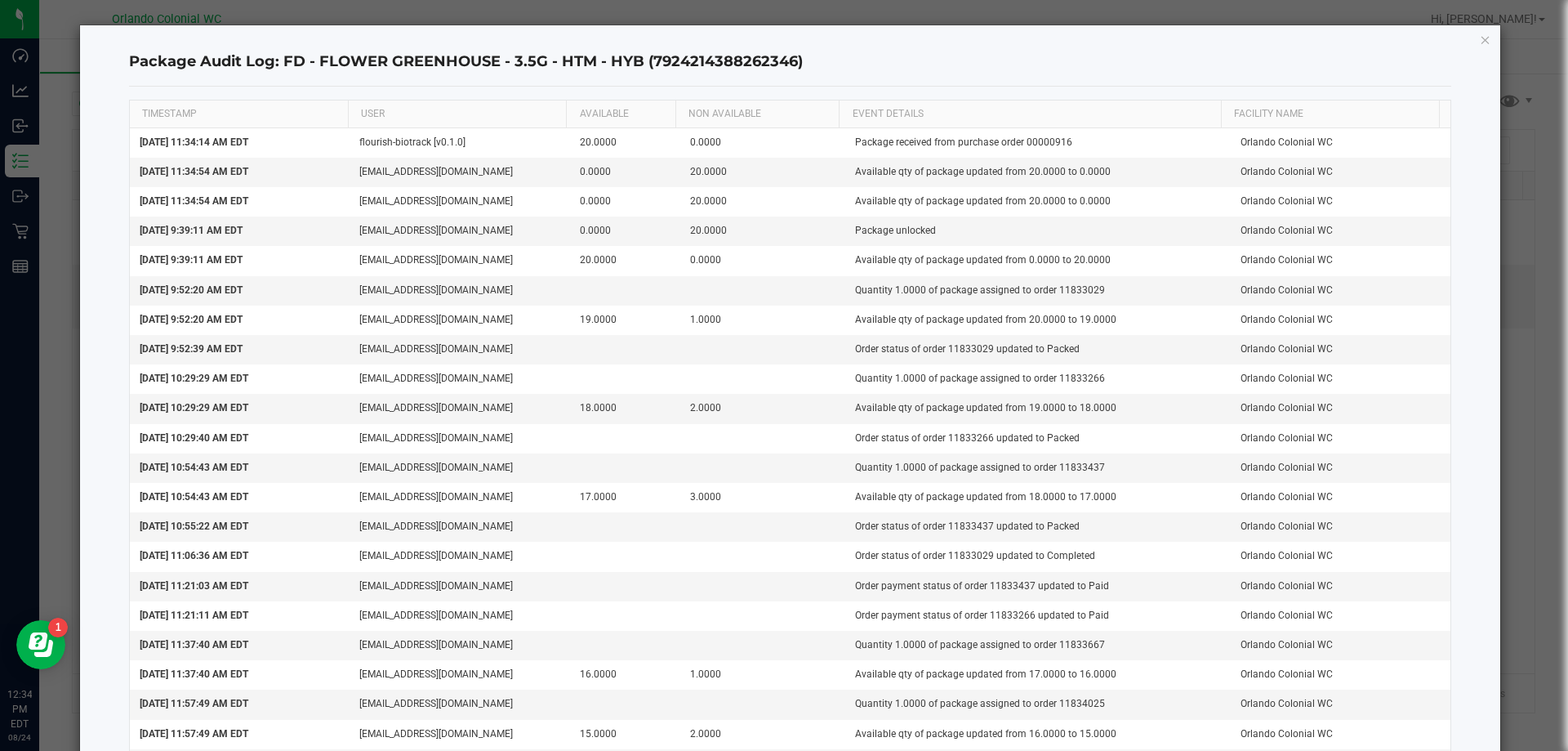
click at [1480, 44] on icon "button" at bounding box center [1486, 39] width 12 height 20
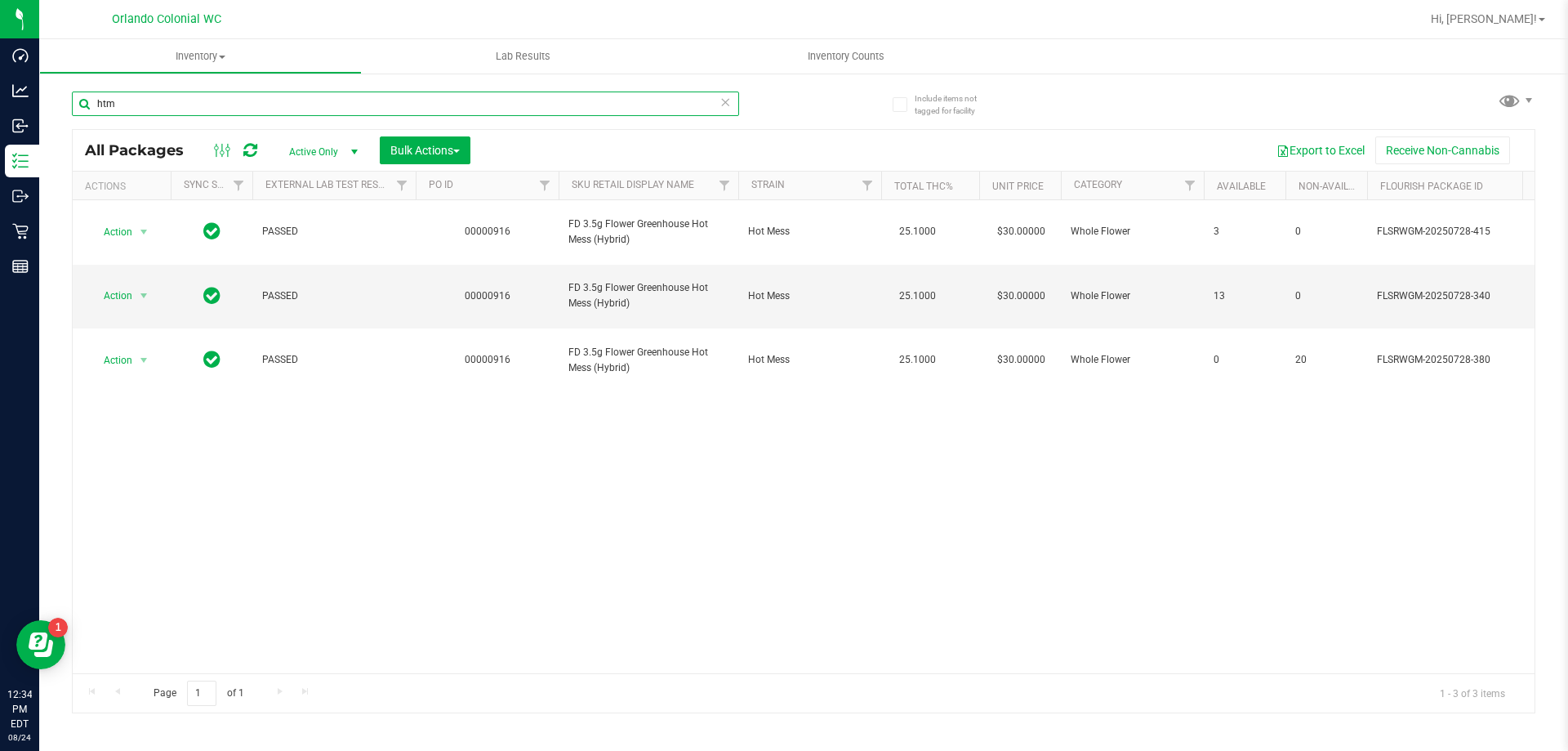
click at [142, 115] on input "htm" at bounding box center [405, 103] width 668 height 24
click at [141, 113] on input "htm" at bounding box center [405, 103] width 668 height 24
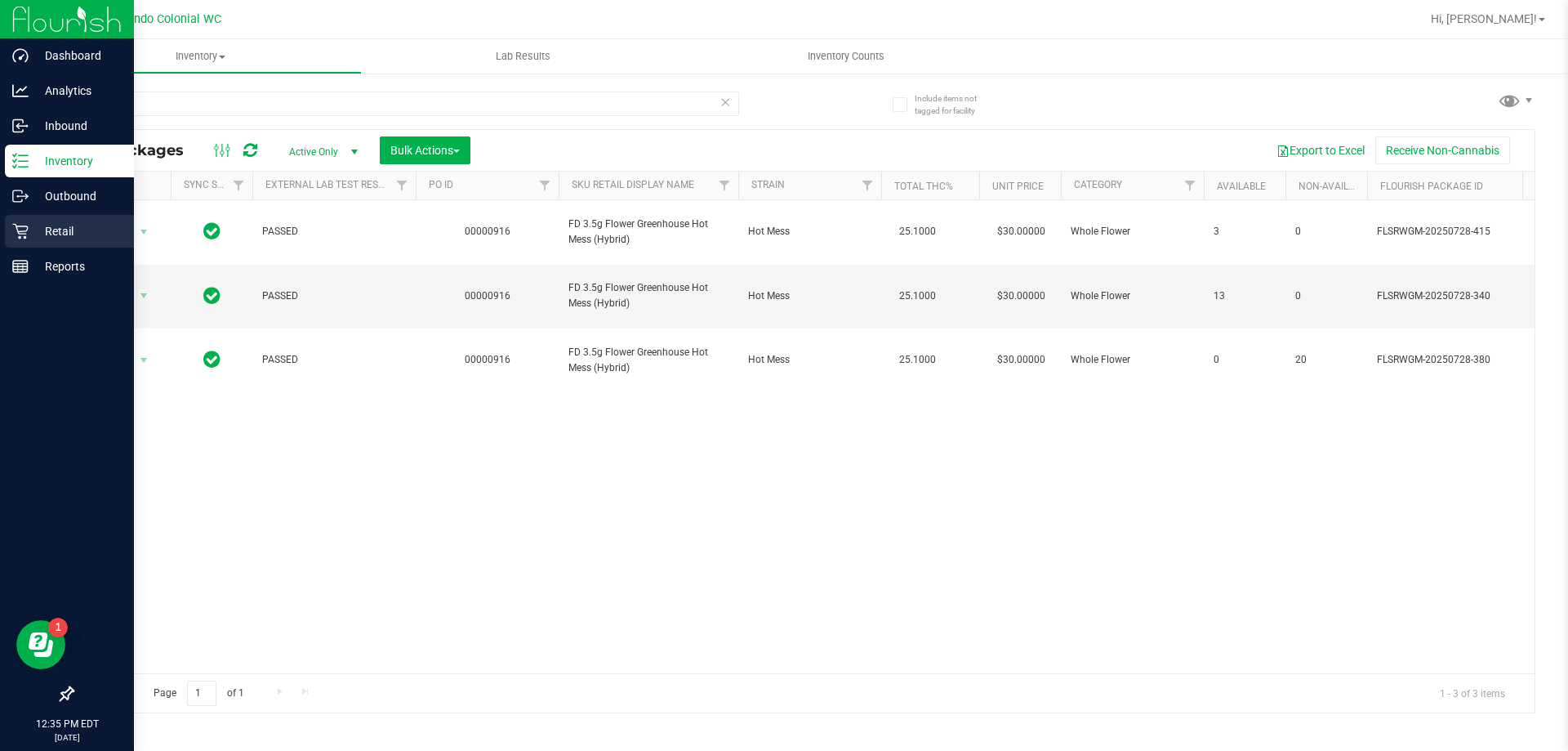
click at [64, 220] on div "Retail" at bounding box center [69, 230] width 129 height 32
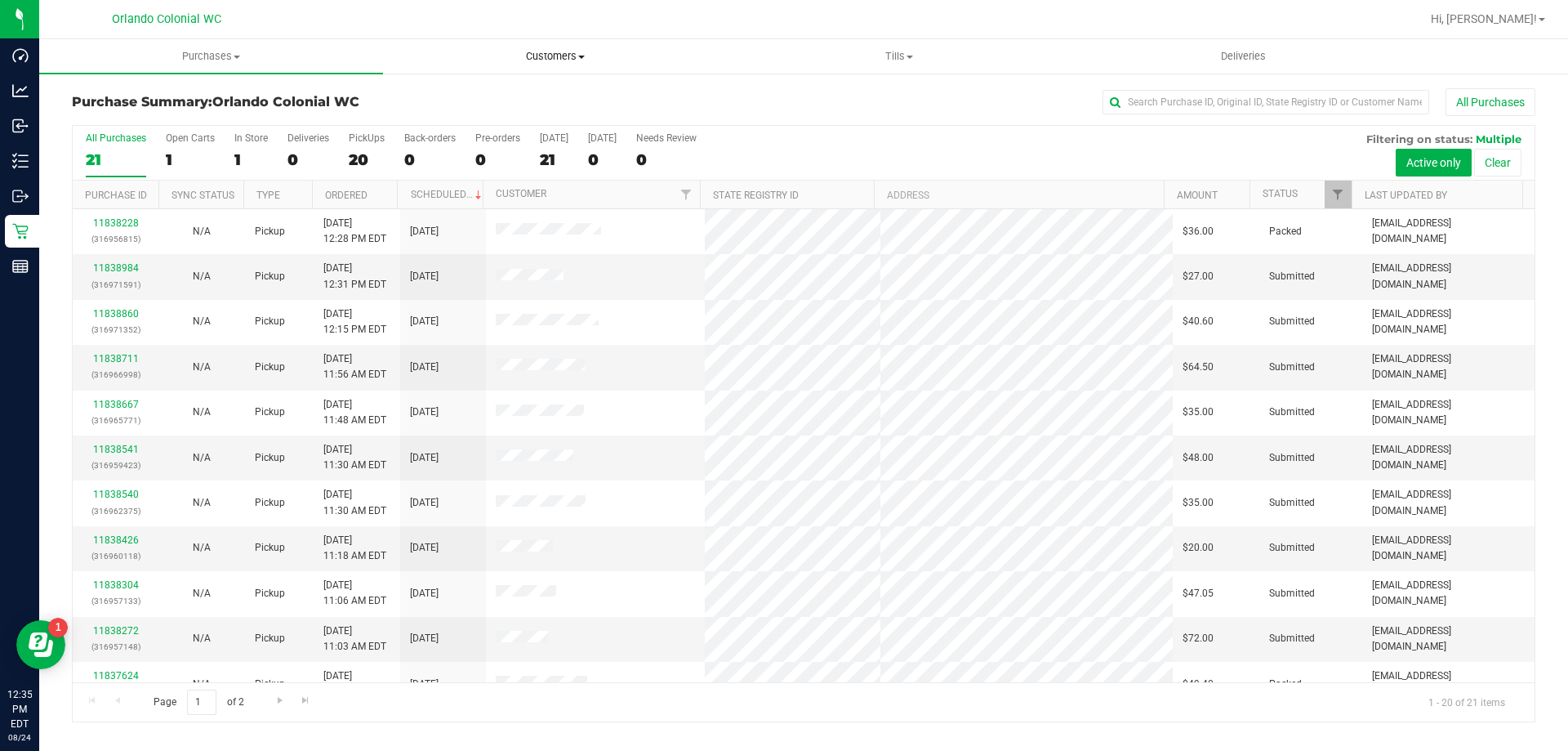
click at [563, 58] on span "Customers" at bounding box center [555, 57] width 343 height 15
click at [555, 96] on li "All customers" at bounding box center [555, 99] width 344 height 20
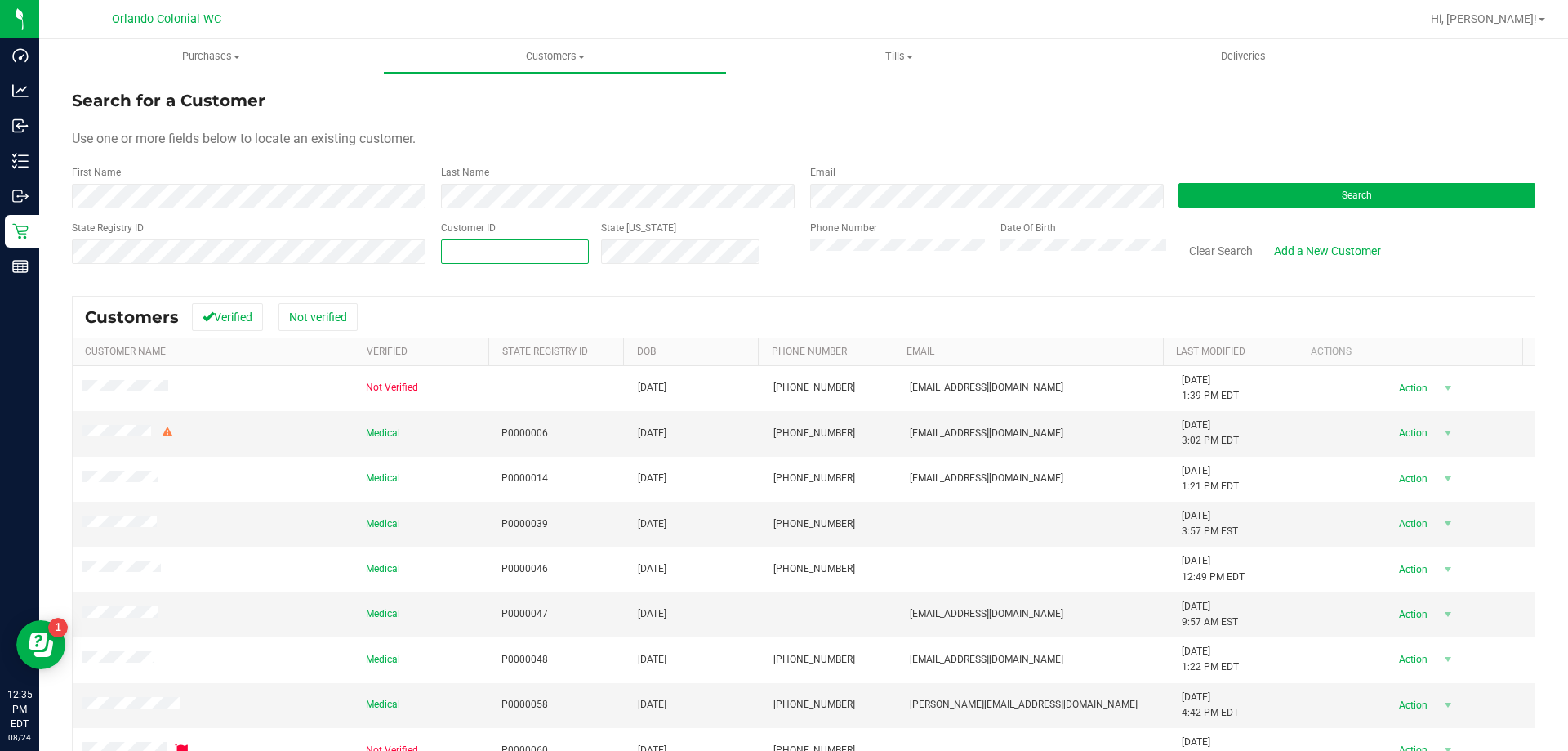
click at [520, 249] on span at bounding box center [515, 251] width 148 height 24
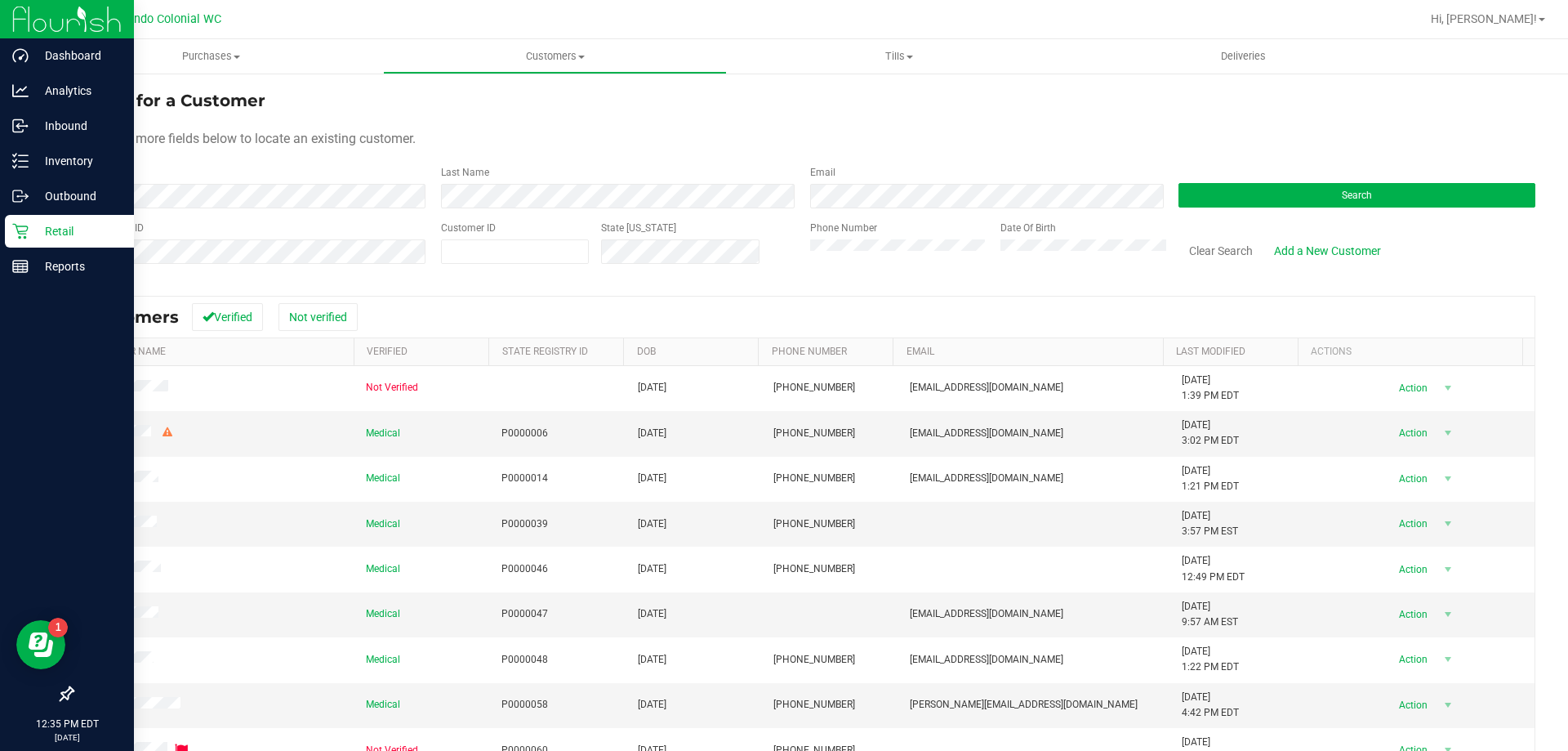
click at [66, 242] on div "Retail" at bounding box center [69, 230] width 129 height 32
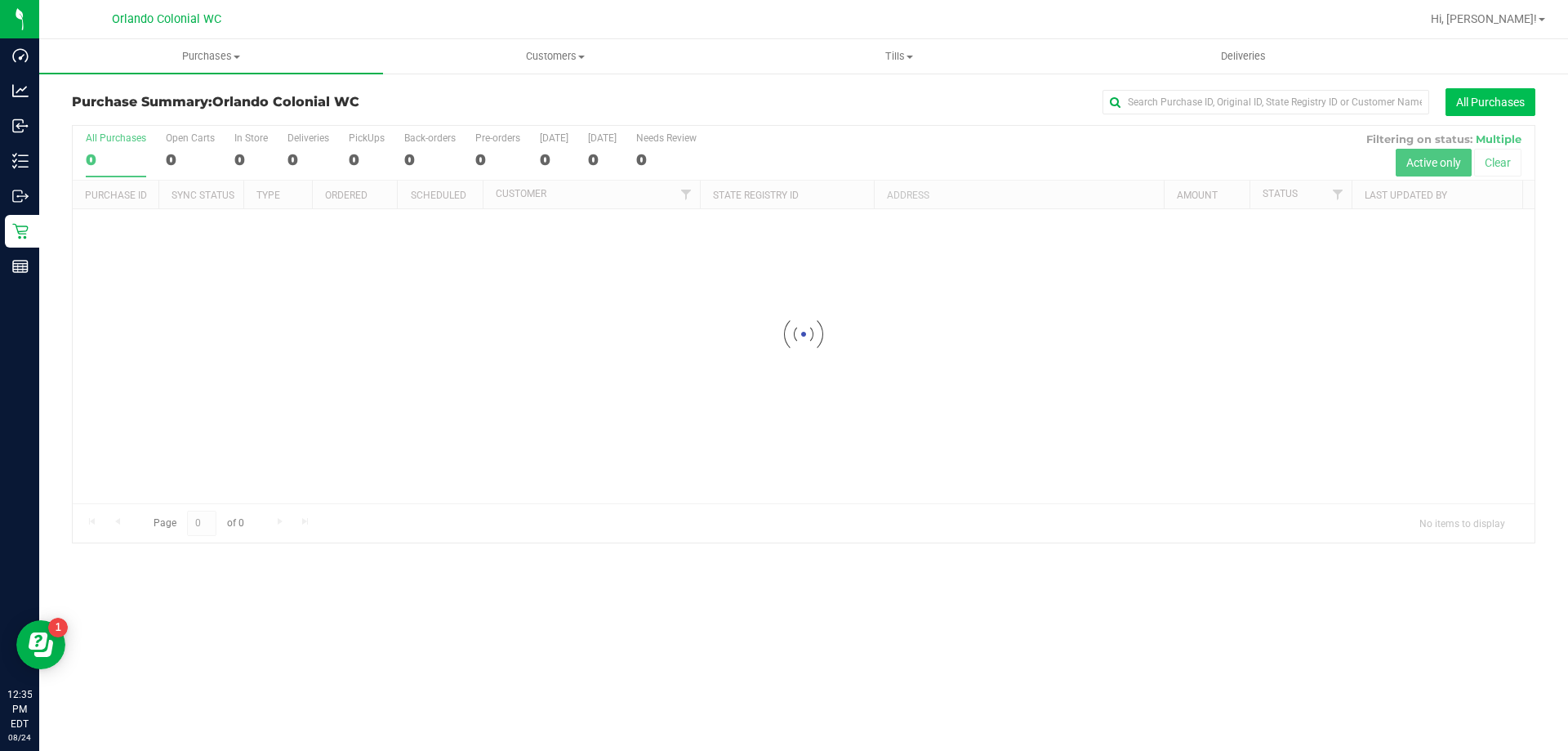
click at [1477, 100] on button "All Purchases" at bounding box center [1491, 101] width 90 height 27
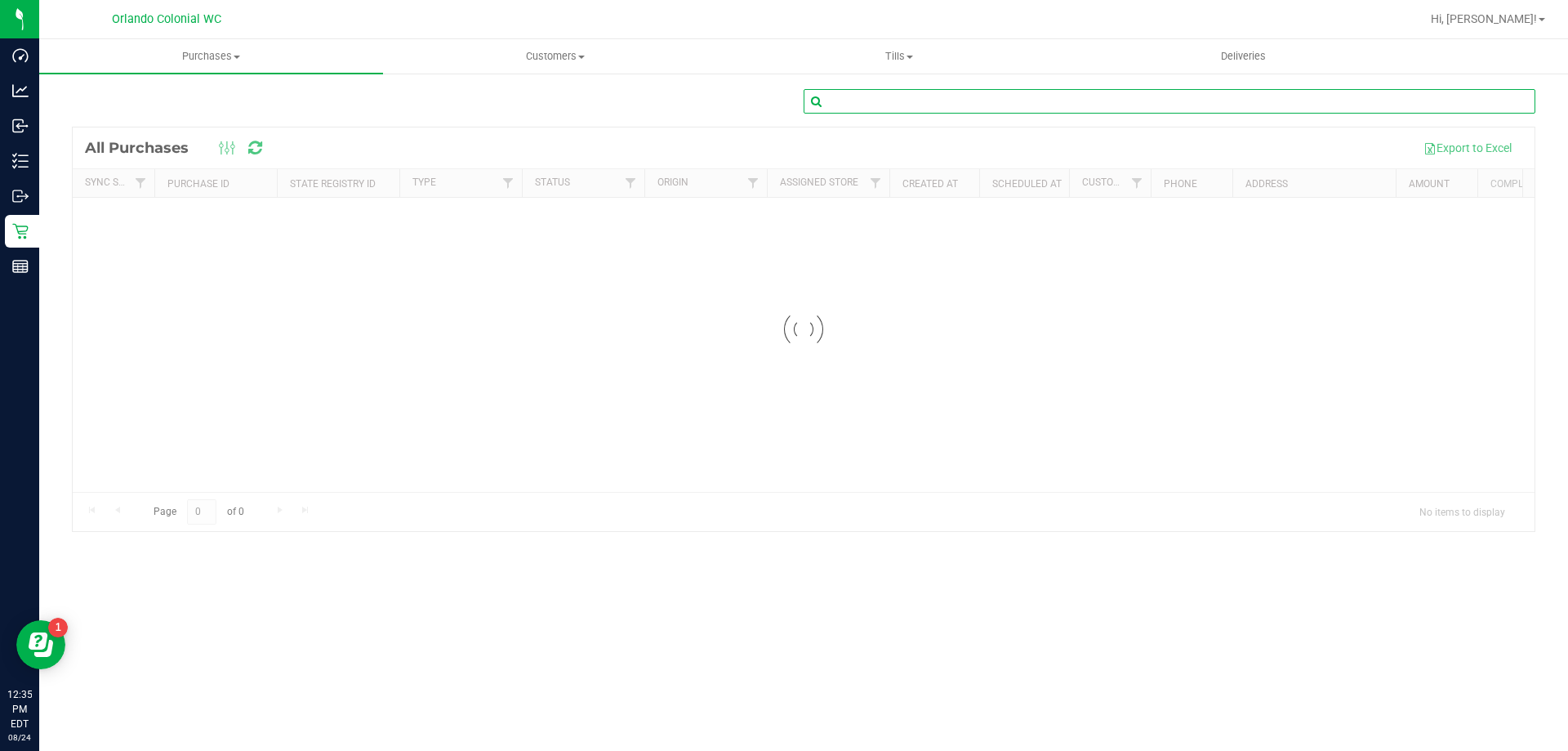
click at [1123, 101] on input "text" at bounding box center [1170, 101] width 732 height 24
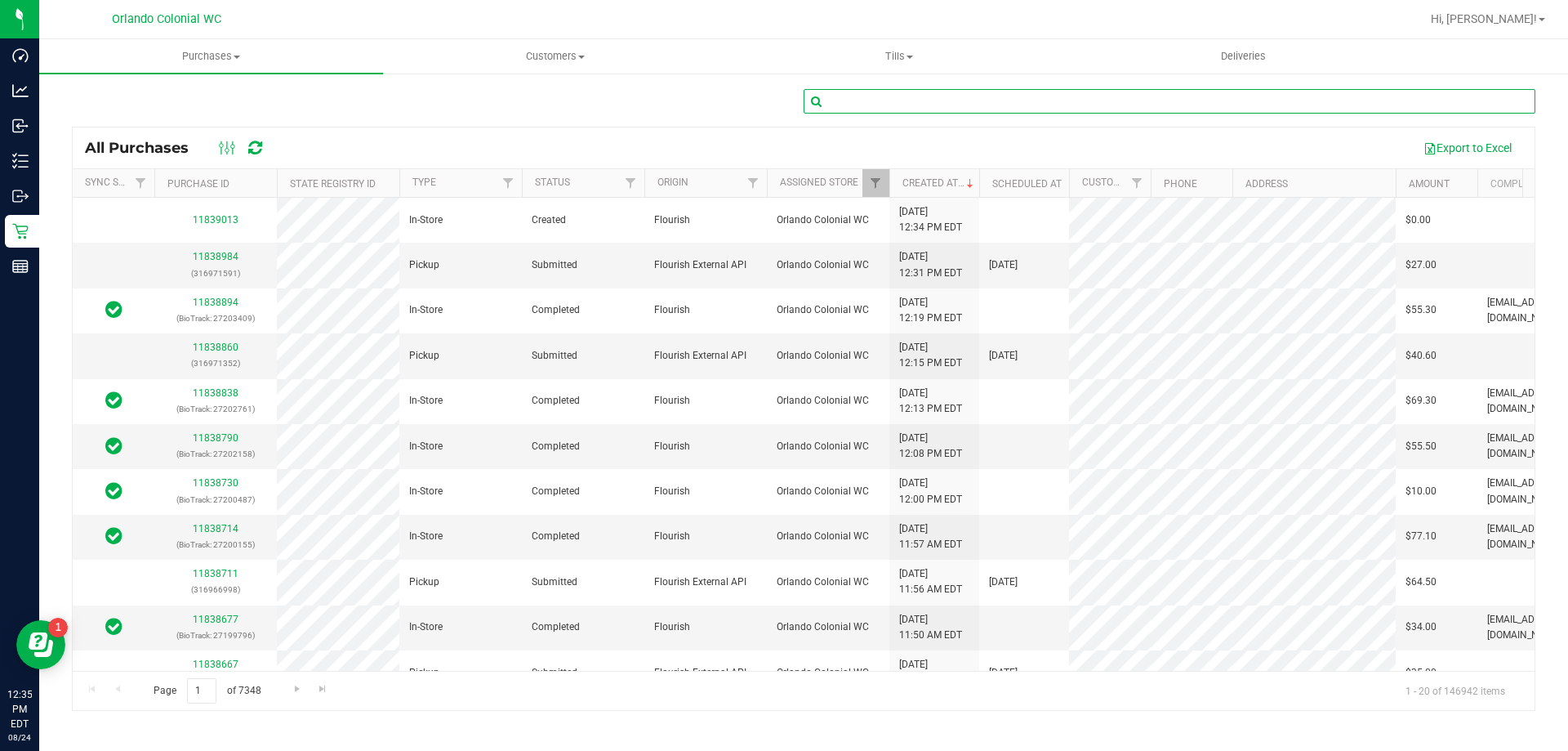
paste input "11837256"
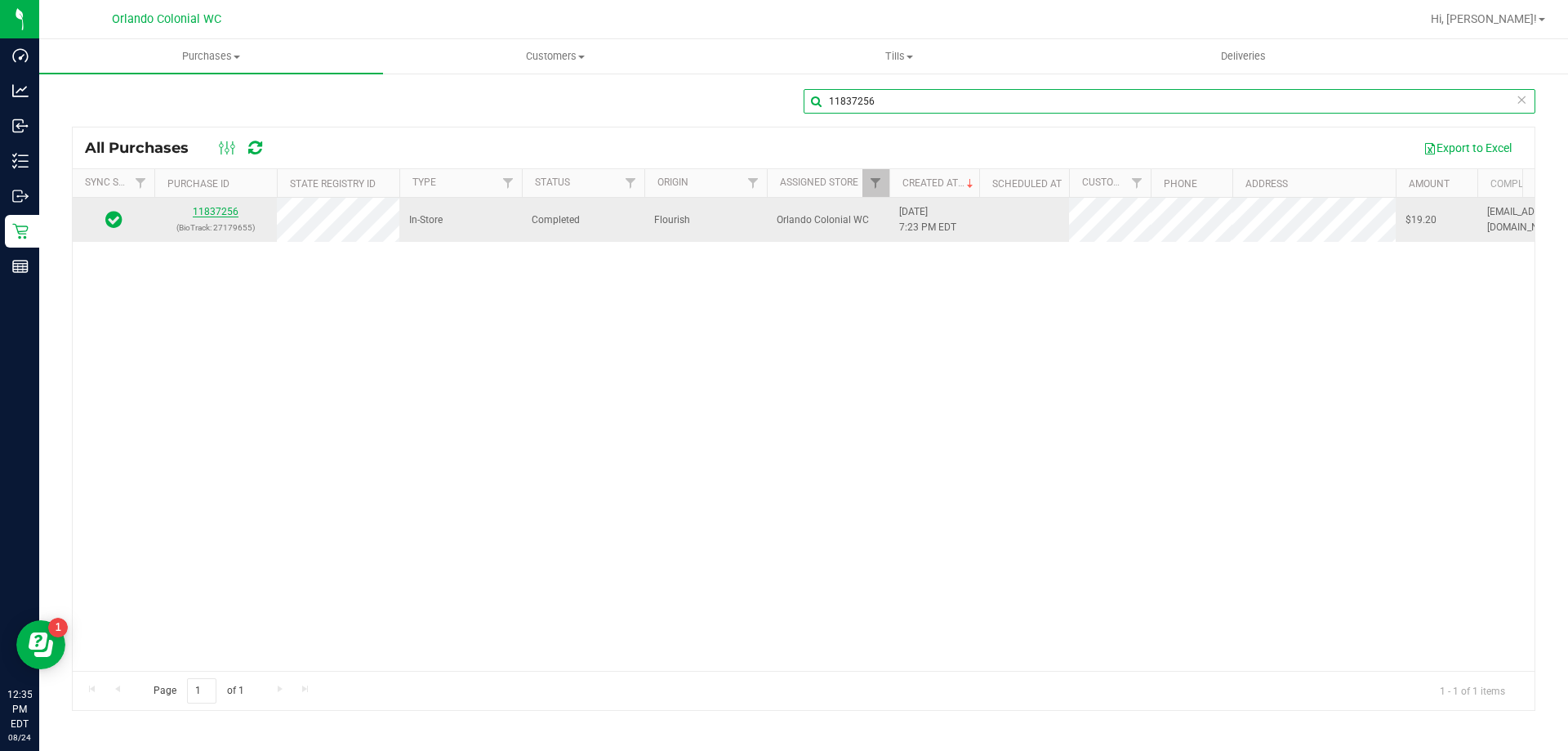
type input "11837256"
click at [206, 210] on link "11837256" at bounding box center [215, 212] width 46 height 12
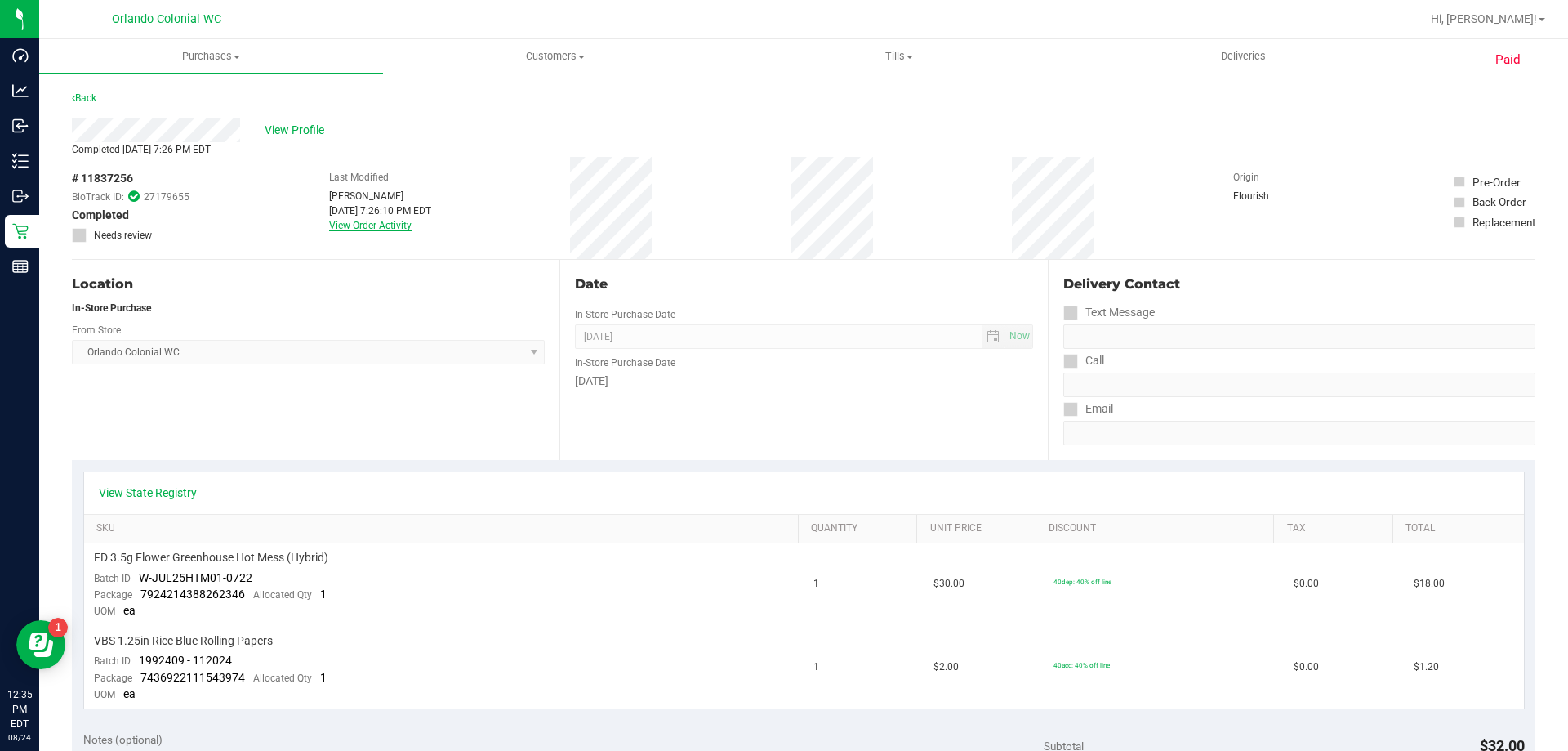
click at [364, 230] on link "View Order Activity" at bounding box center [370, 225] width 82 height 12
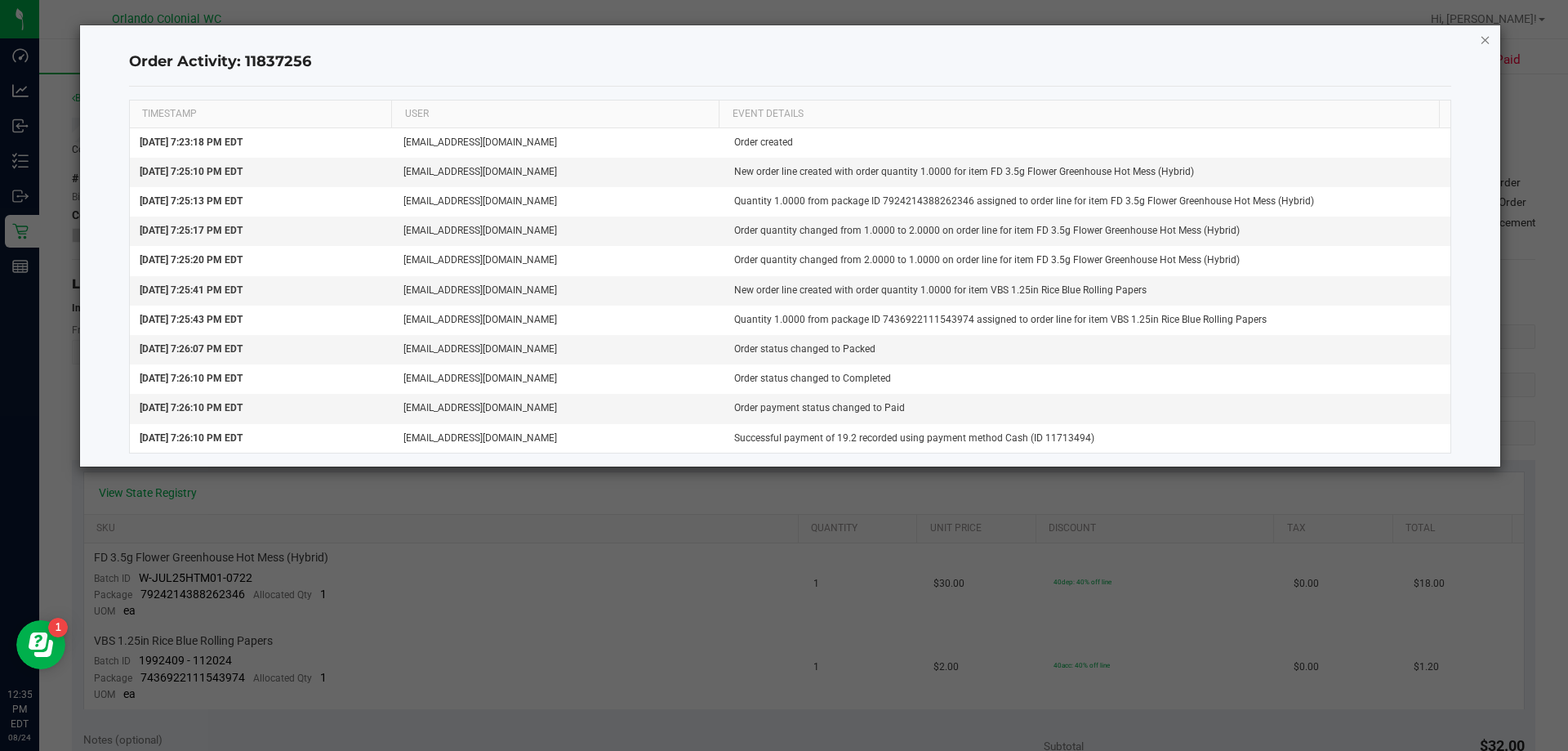
click at [1480, 34] on icon "button" at bounding box center [1486, 39] width 12 height 20
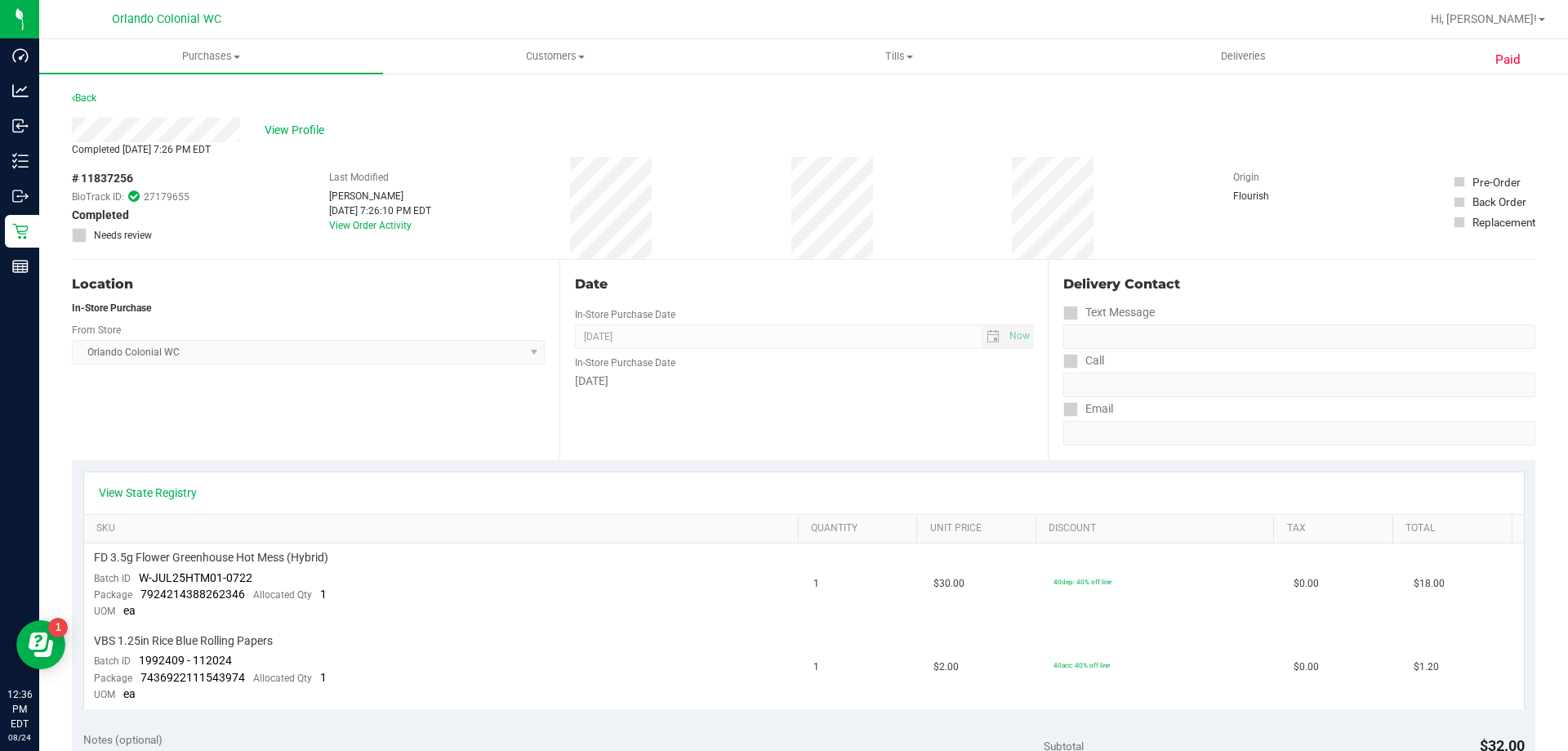
click at [553, 269] on div "Location In-Store Purchase From Store [GEOGRAPHIC_DATA] Colonial WC Select Stor…" at bounding box center [315, 359] width 488 height 200
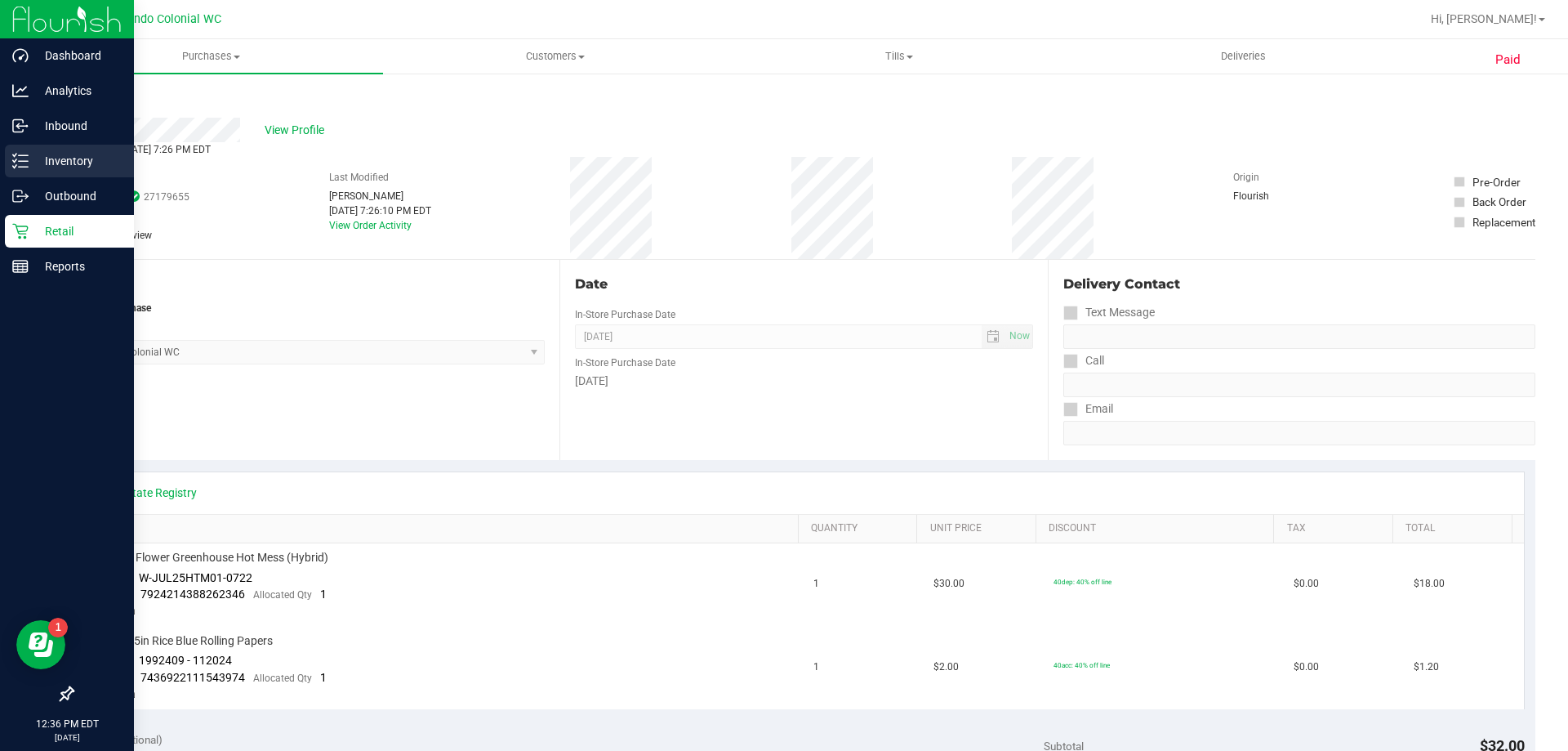
click at [26, 164] on icon at bounding box center [21, 161] width 17 height 17
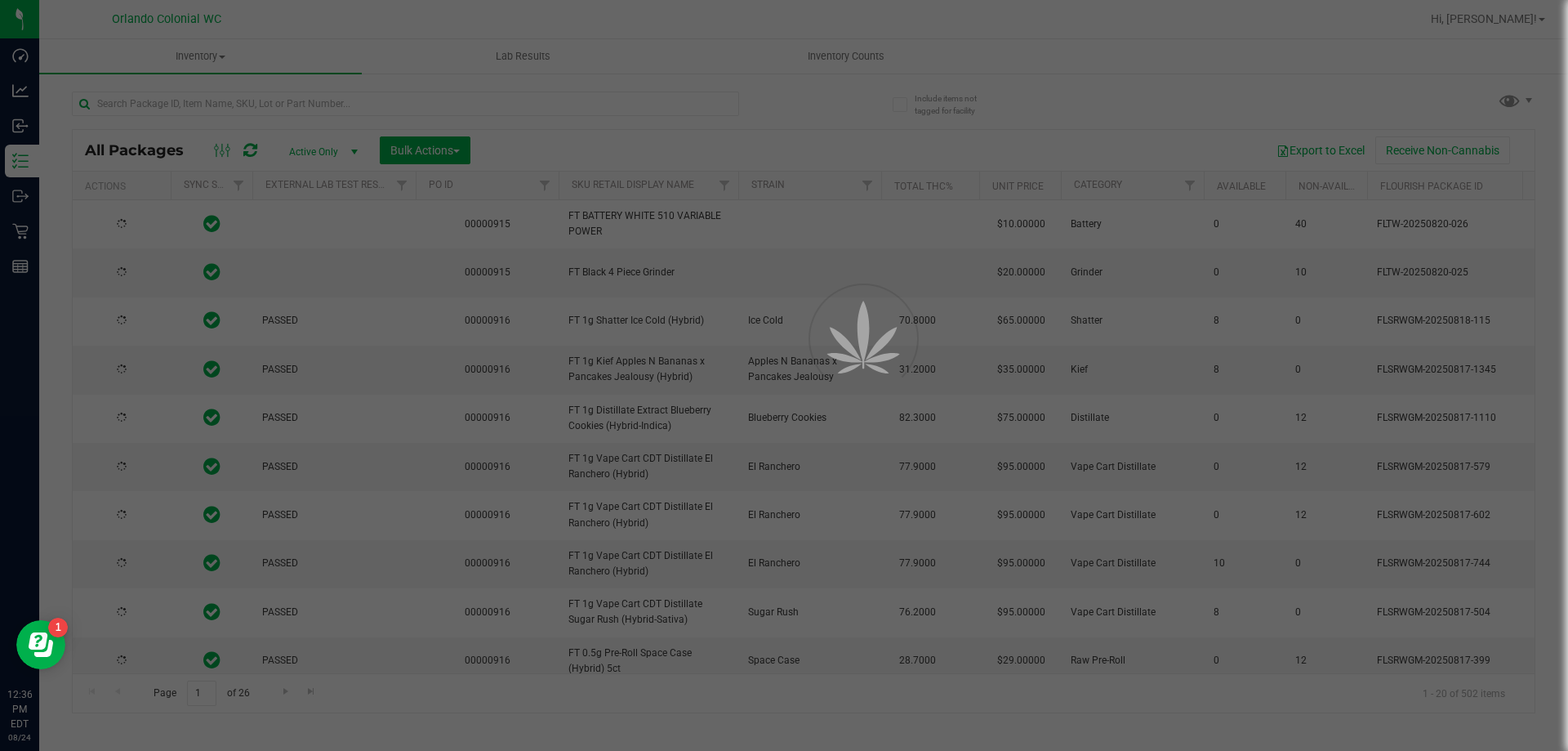
type input "[DATE]"
click at [185, 102] on div at bounding box center [784, 375] width 1568 height 751
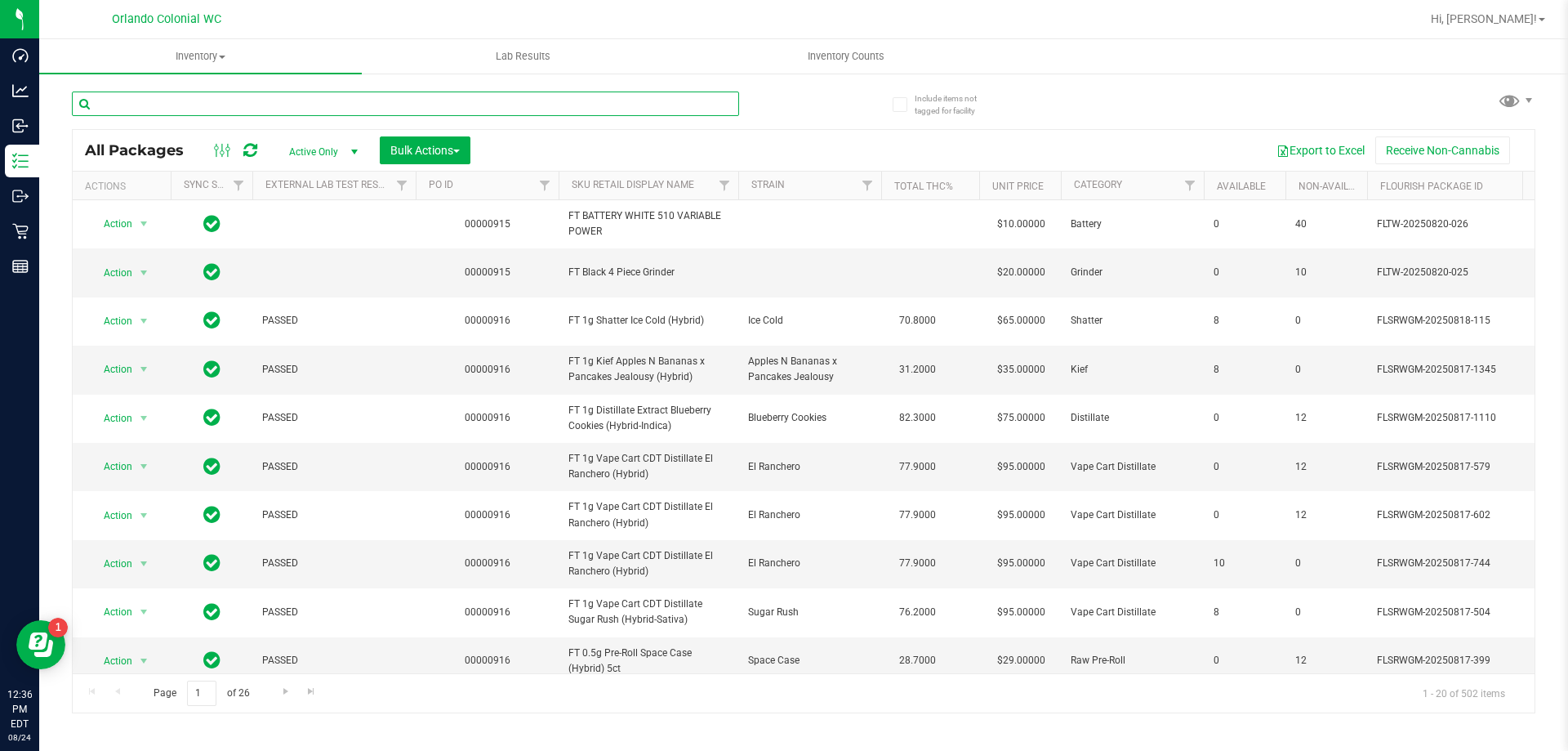
click at [173, 102] on input "text" at bounding box center [405, 103] width 668 height 24
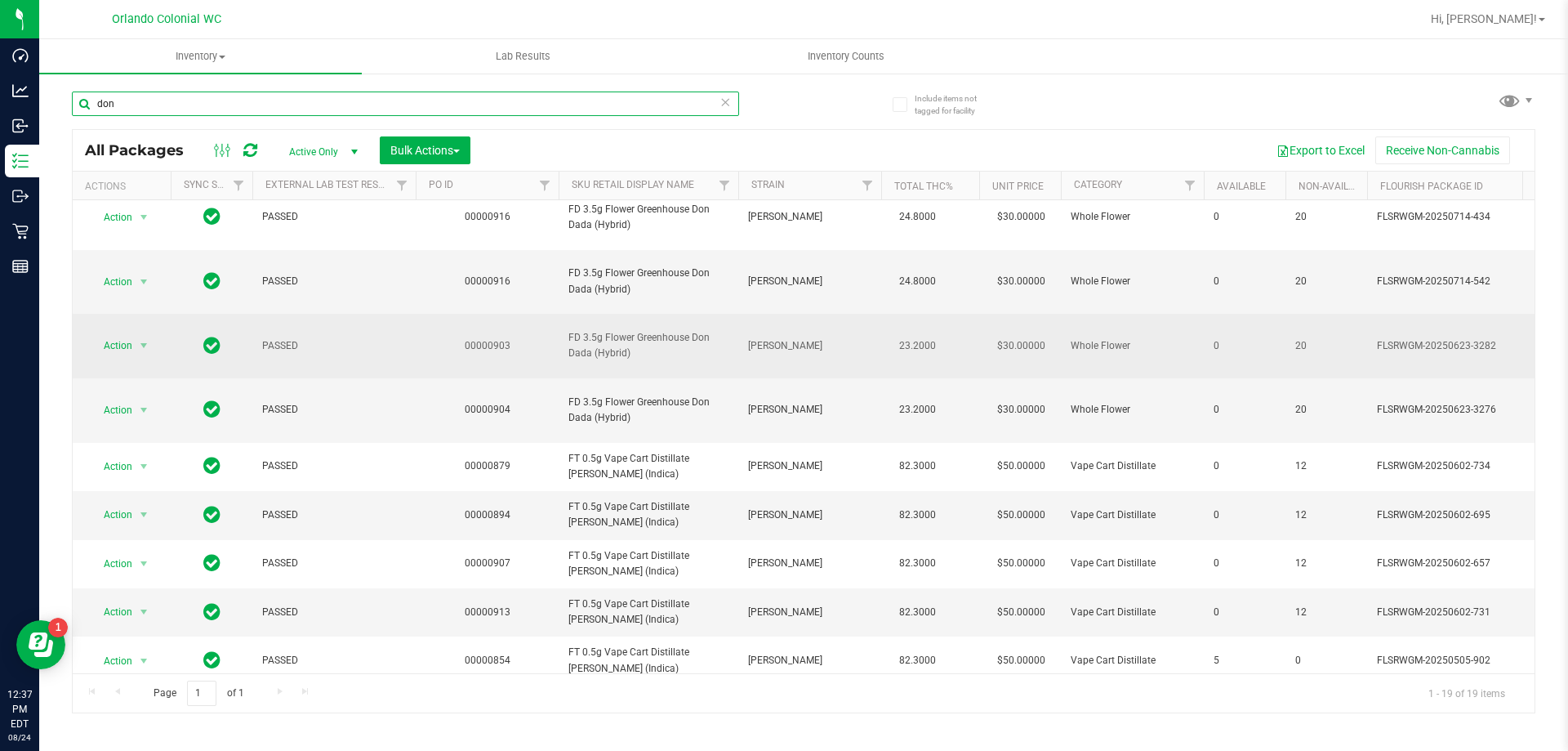
scroll to position [209, 0]
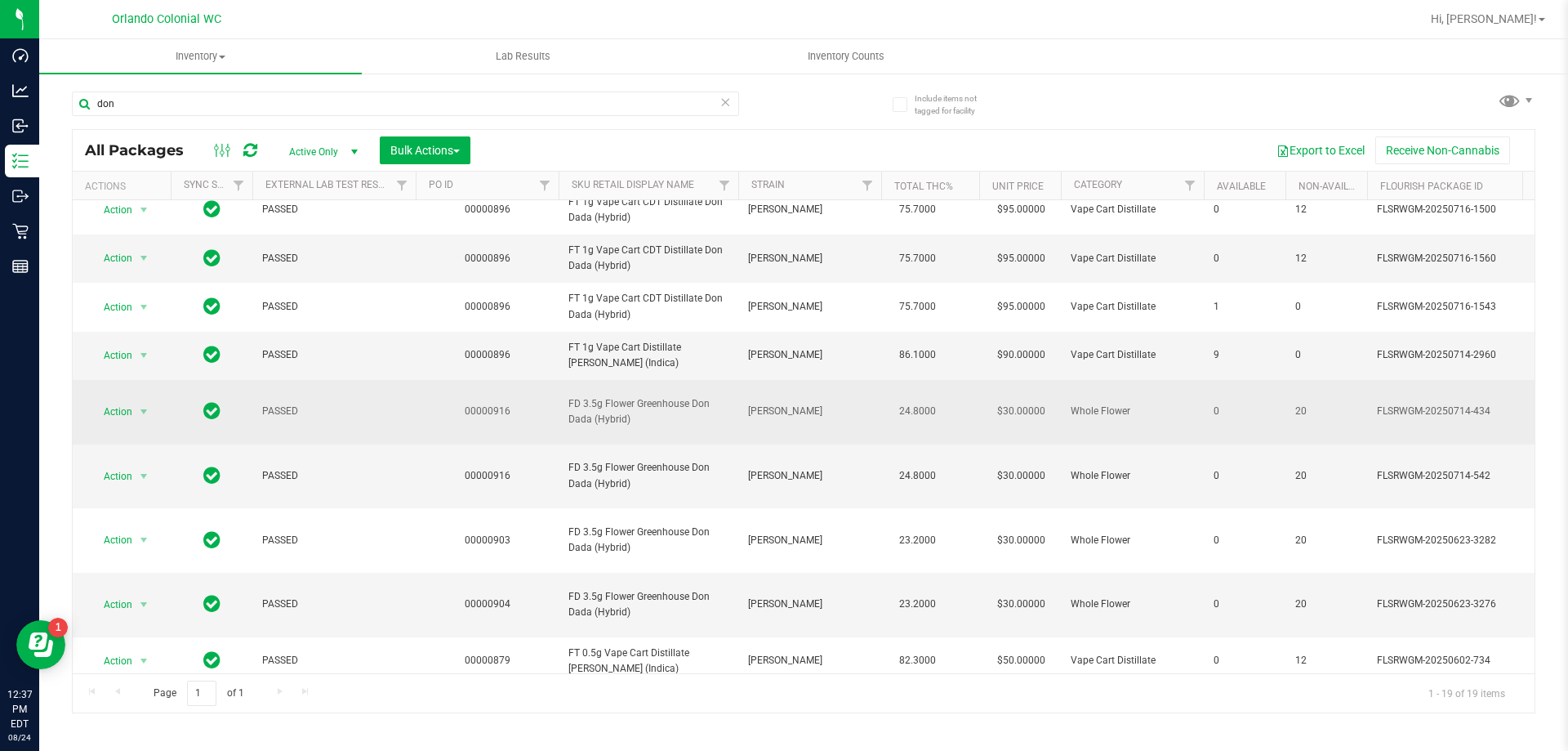
click at [643, 427] on span "FD 3.5g Flower Greenhouse Don Dada (Hybrid)" at bounding box center [648, 411] width 160 height 31
copy tr "FD 3.5g Flower Greenhouse Don Dada (Hybrid)"
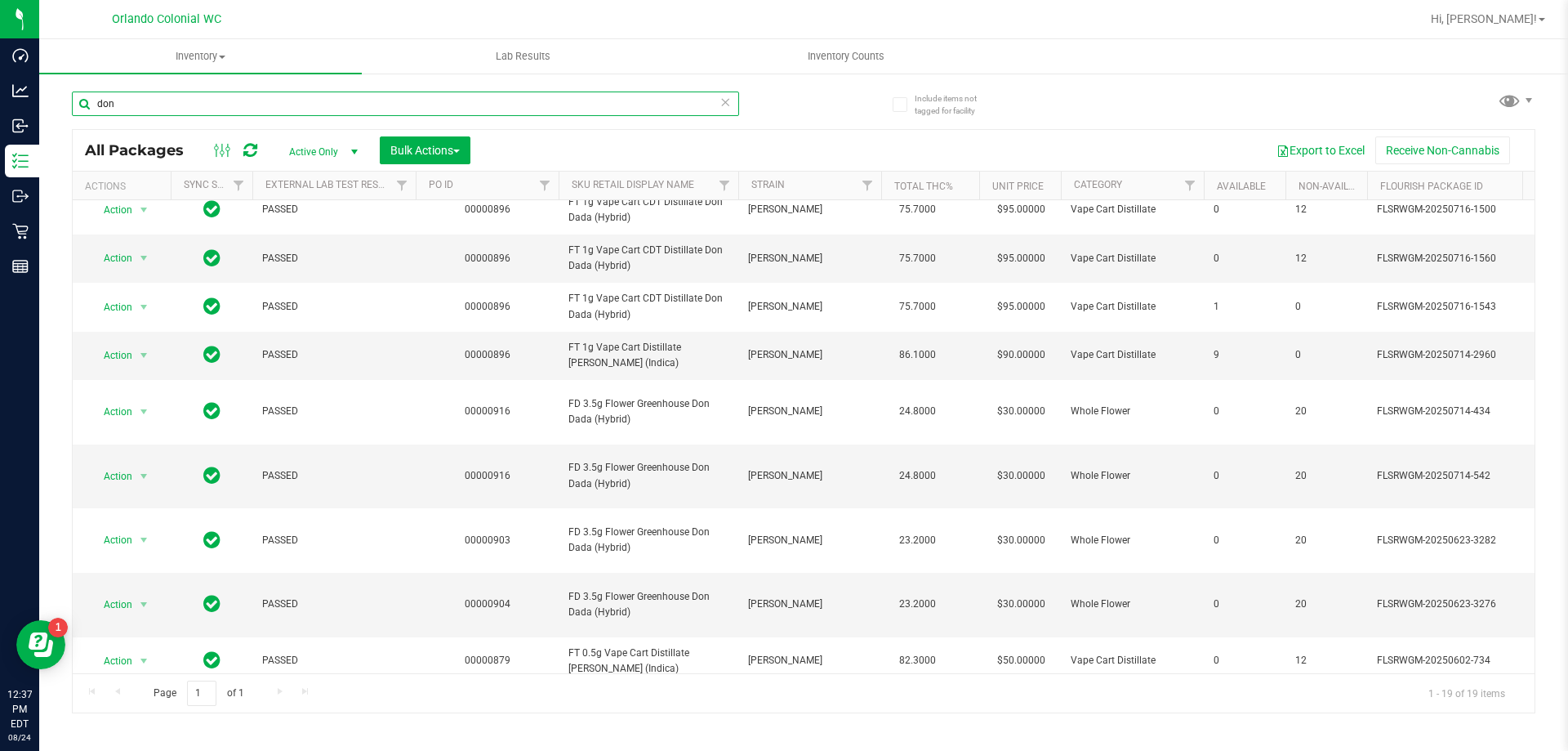
click at [141, 97] on input "don" at bounding box center [405, 103] width 668 height 24
paste input "FD 3.5g Flower Greenhouse Don Dada (Hybrid)"
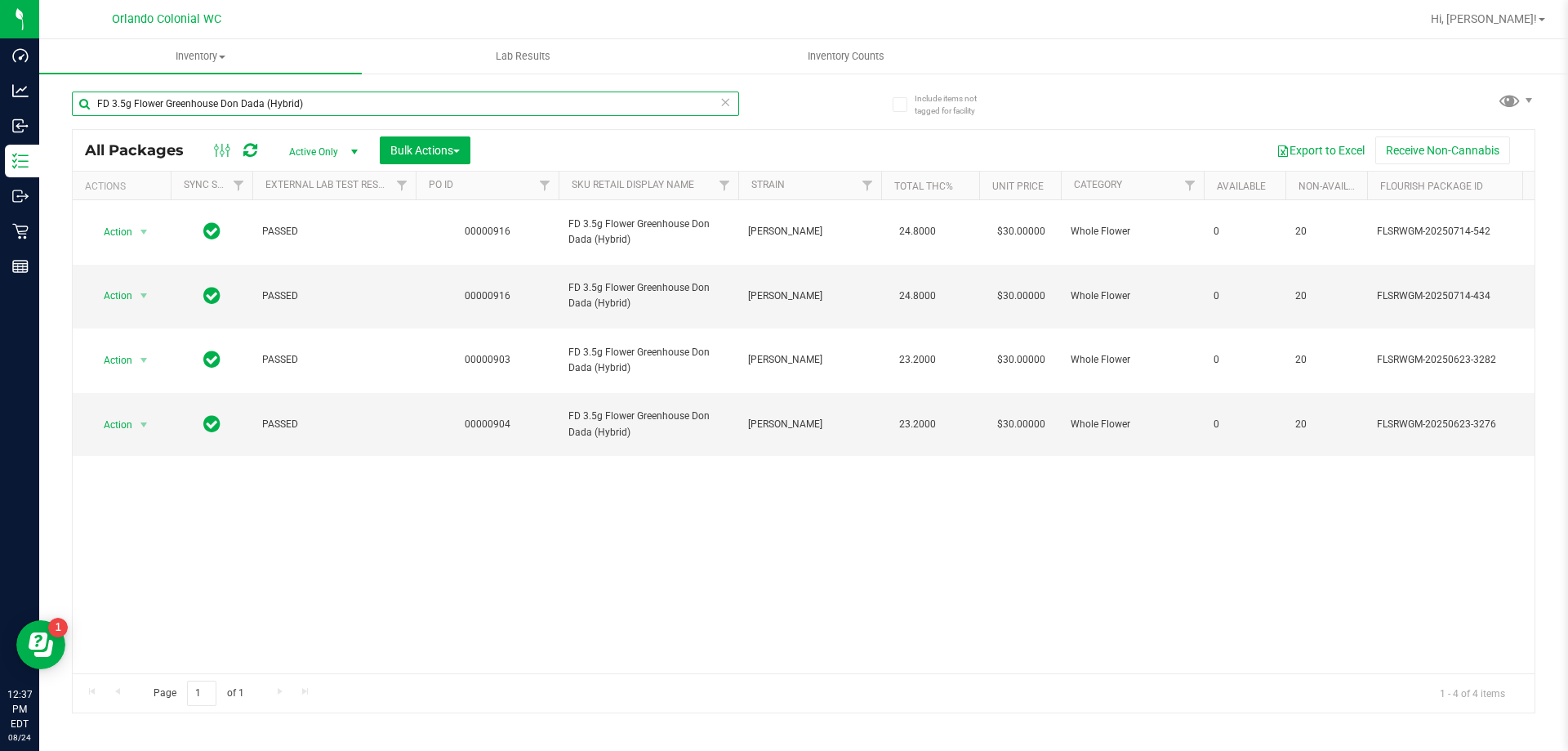
type input "FD 3.5g Flower Greenhouse Don Dada (Hybrid)"
drag, startPoint x: 744, startPoint y: 659, endPoint x: 835, endPoint y: 673, distance: 92.1
click at [857, 668] on div "Action Action Edit attributes Global inventory Locate package Package audit log…" at bounding box center [803, 437] width 1462 height 473
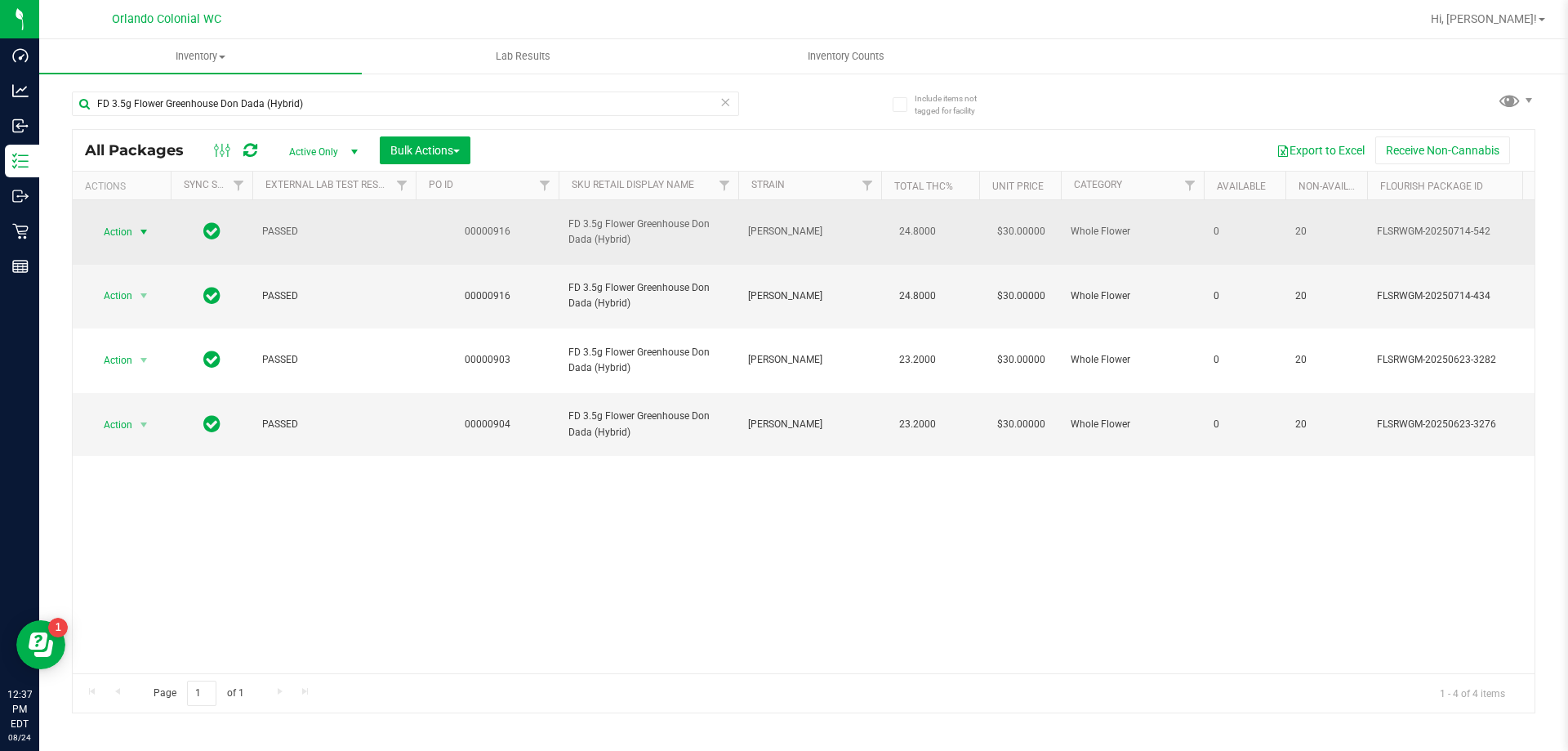
click at [105, 225] on span "Action" at bounding box center [111, 232] width 44 height 23
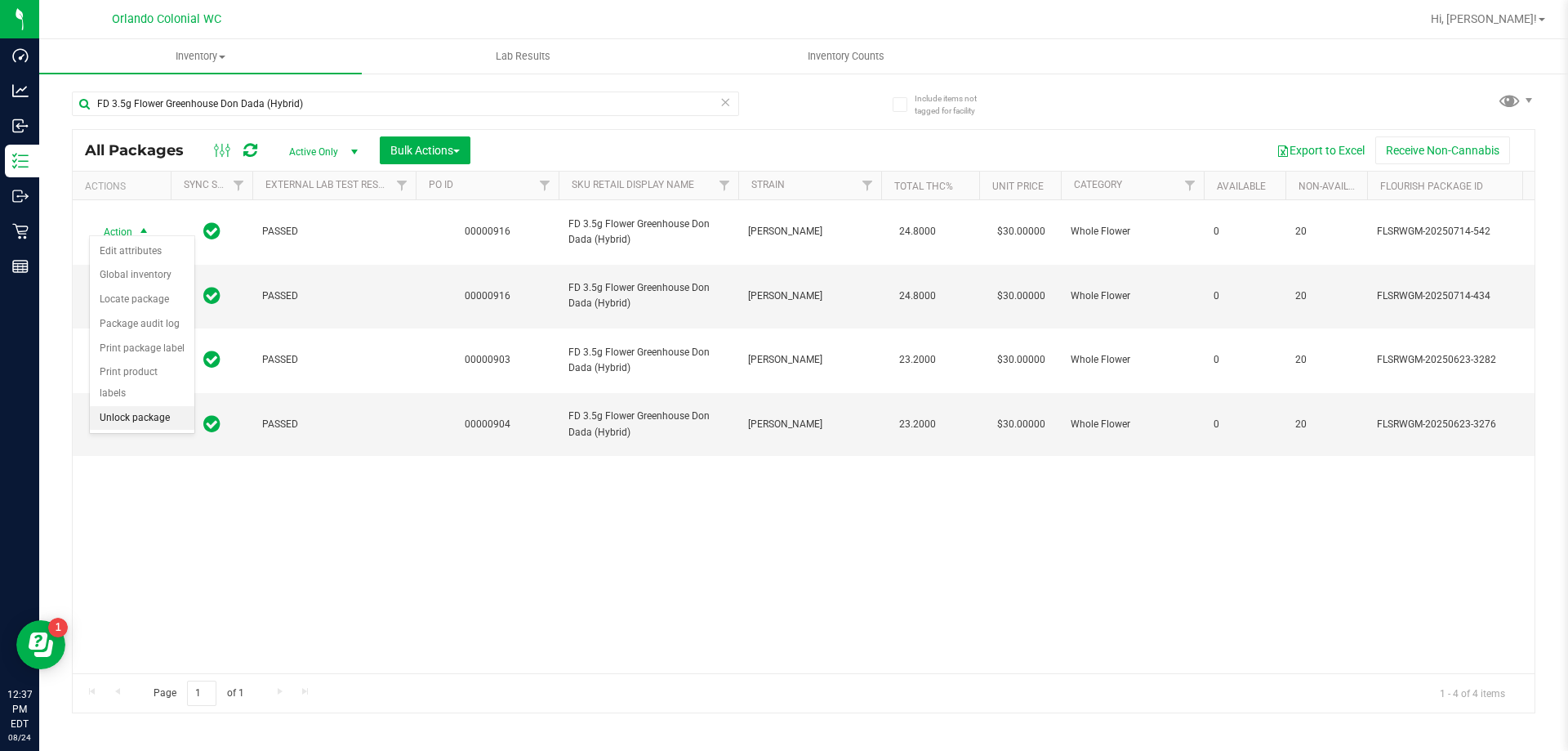
click at [139, 406] on li "Unlock package" at bounding box center [142, 417] width 105 height 24
click at [171, 508] on div "PASSED 00000916 FD 3.5g Flower Greenhouse Don Dada (Hybrid) Don Dada 24.8000 $3…" at bounding box center [803, 437] width 1462 height 473
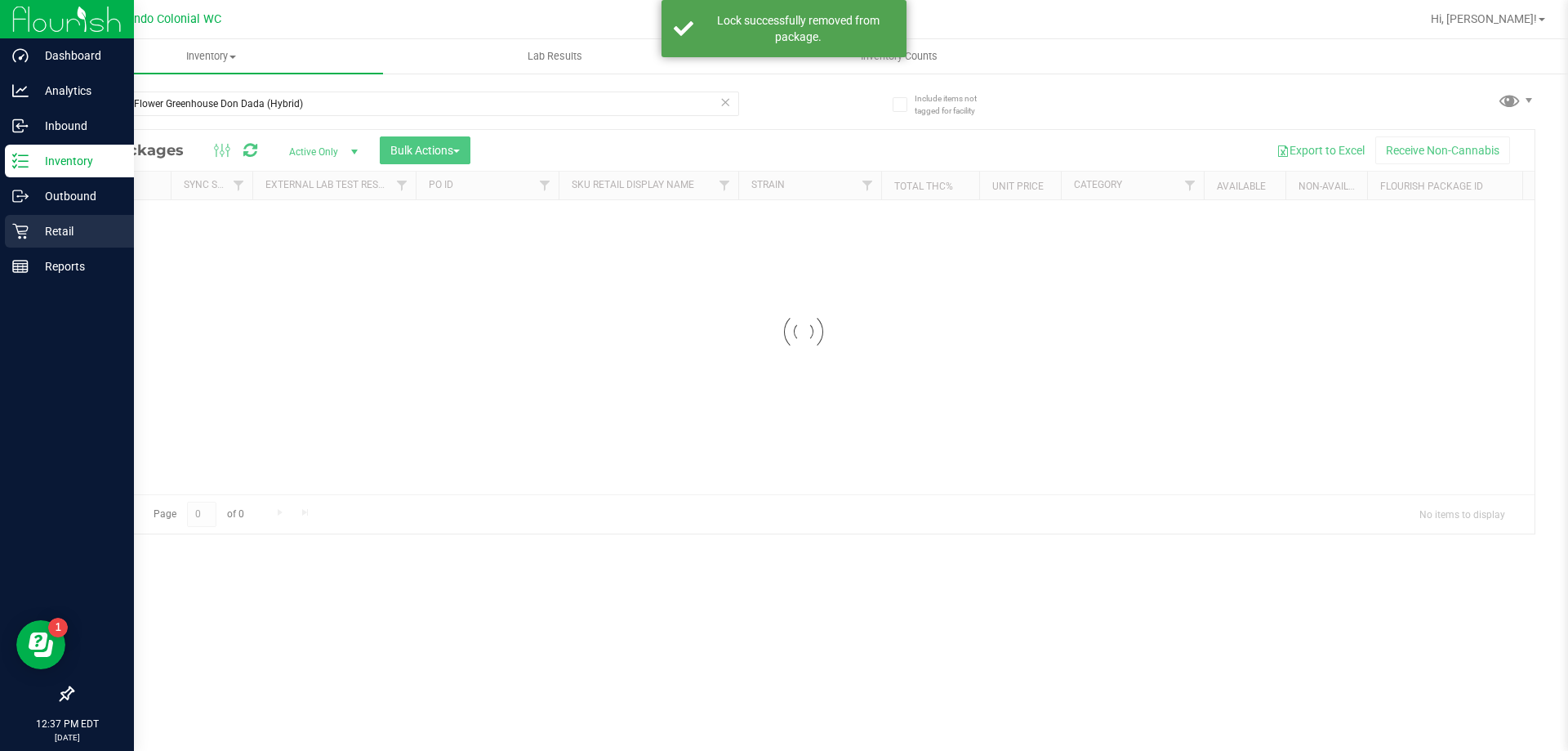
click at [24, 231] on icon at bounding box center [20, 231] width 16 height 16
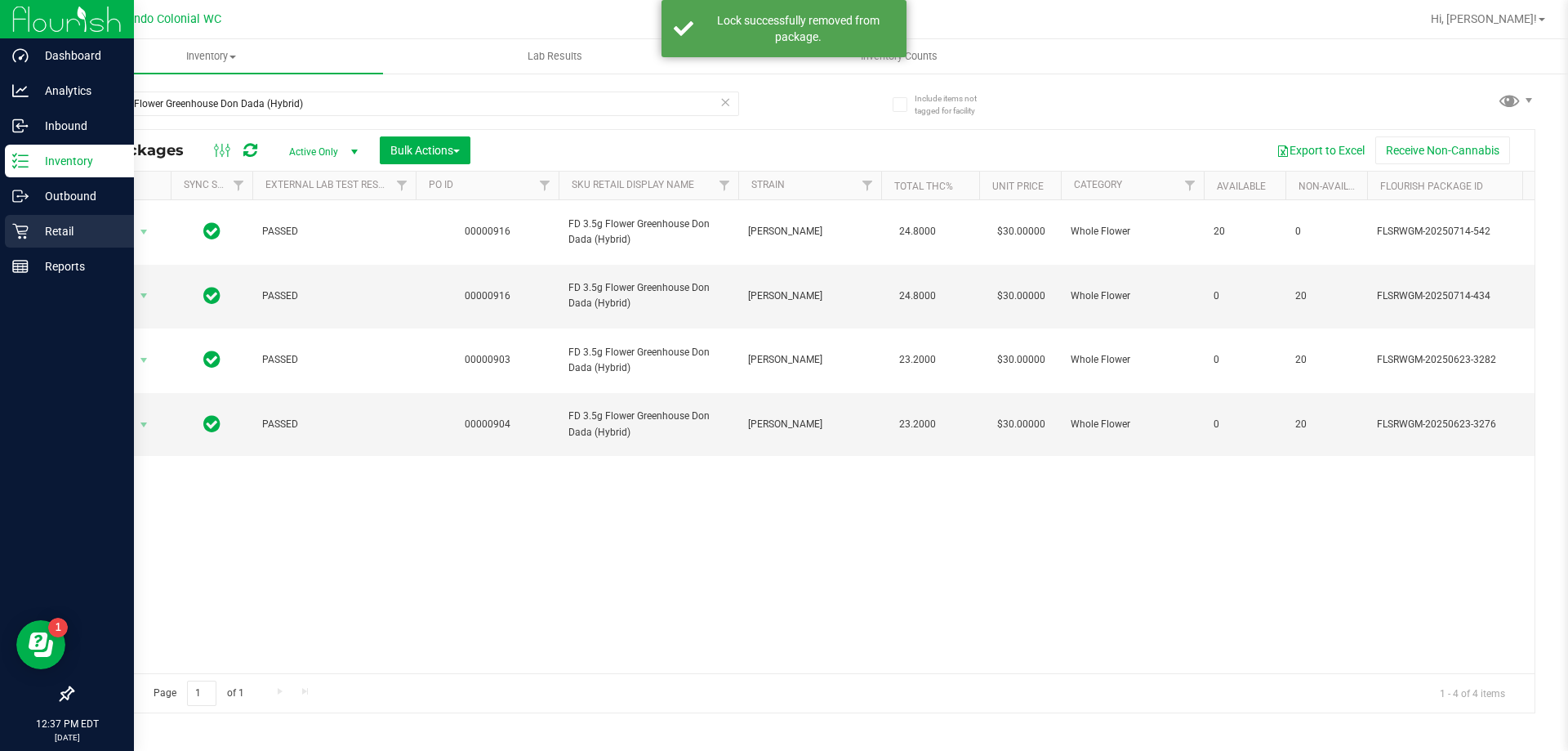
click at [76, 241] on div "Retail" at bounding box center [69, 230] width 129 height 32
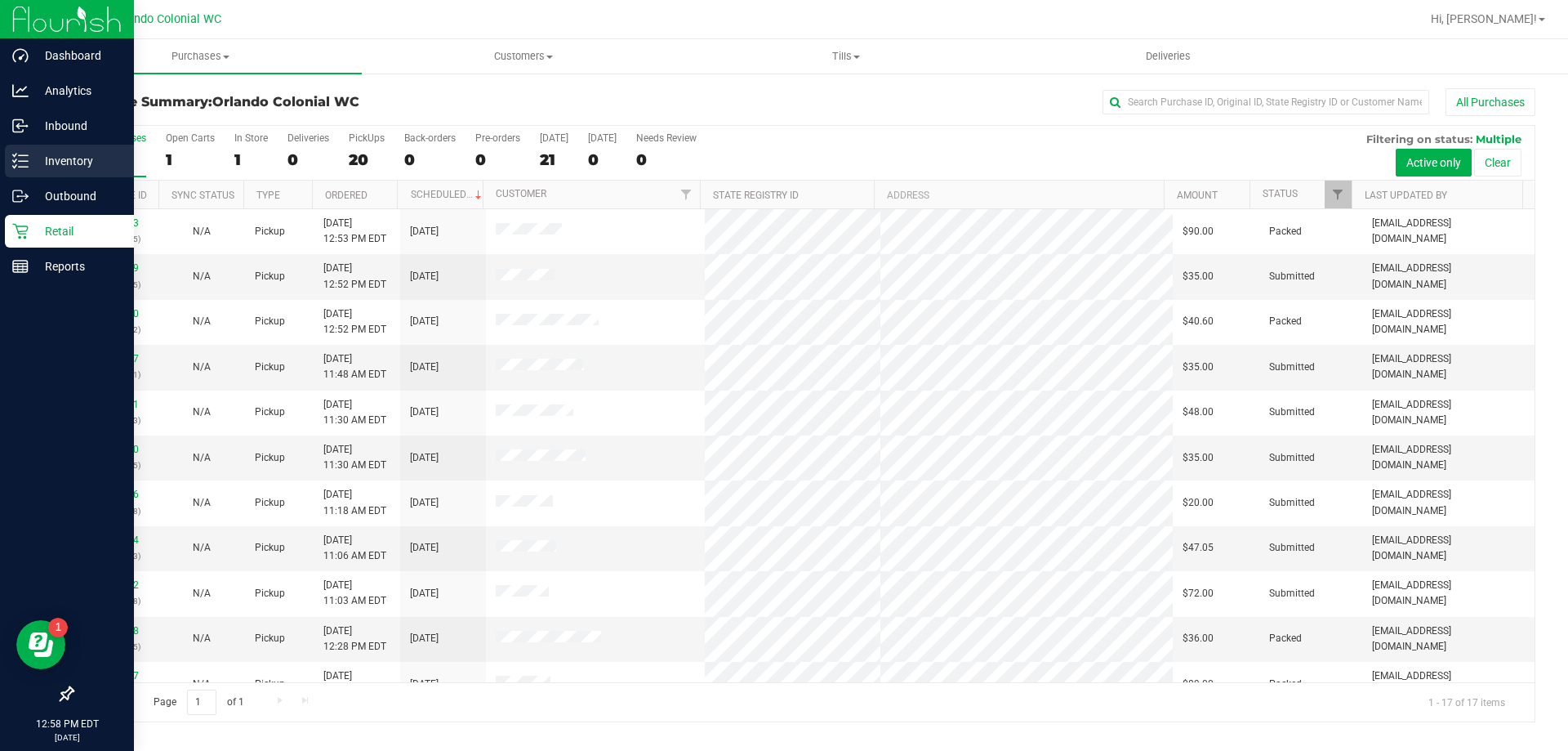
click at [36, 159] on p "Inventory" at bounding box center [77, 161] width 98 height 20
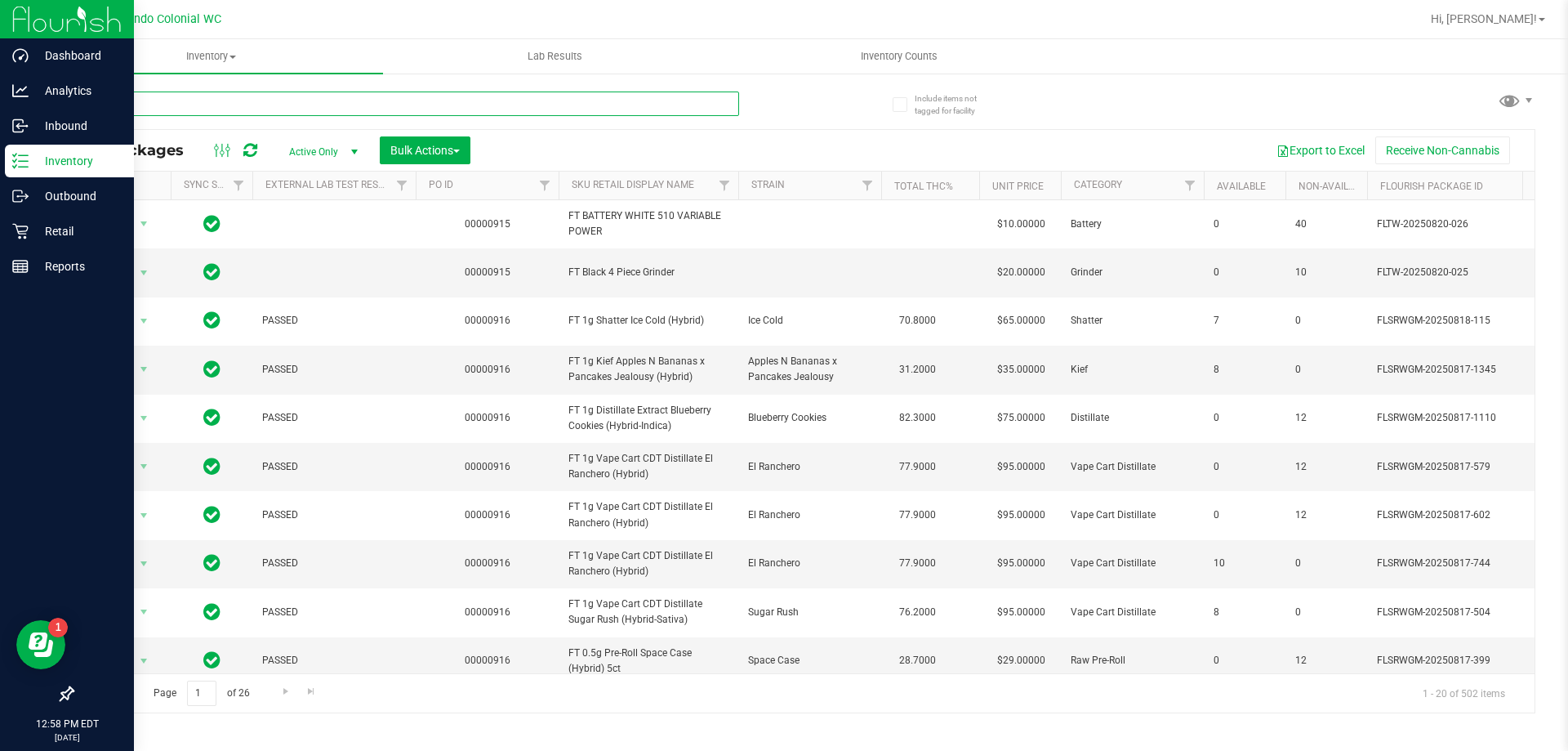
click at [387, 105] on input "text" at bounding box center [405, 103] width 668 height 24
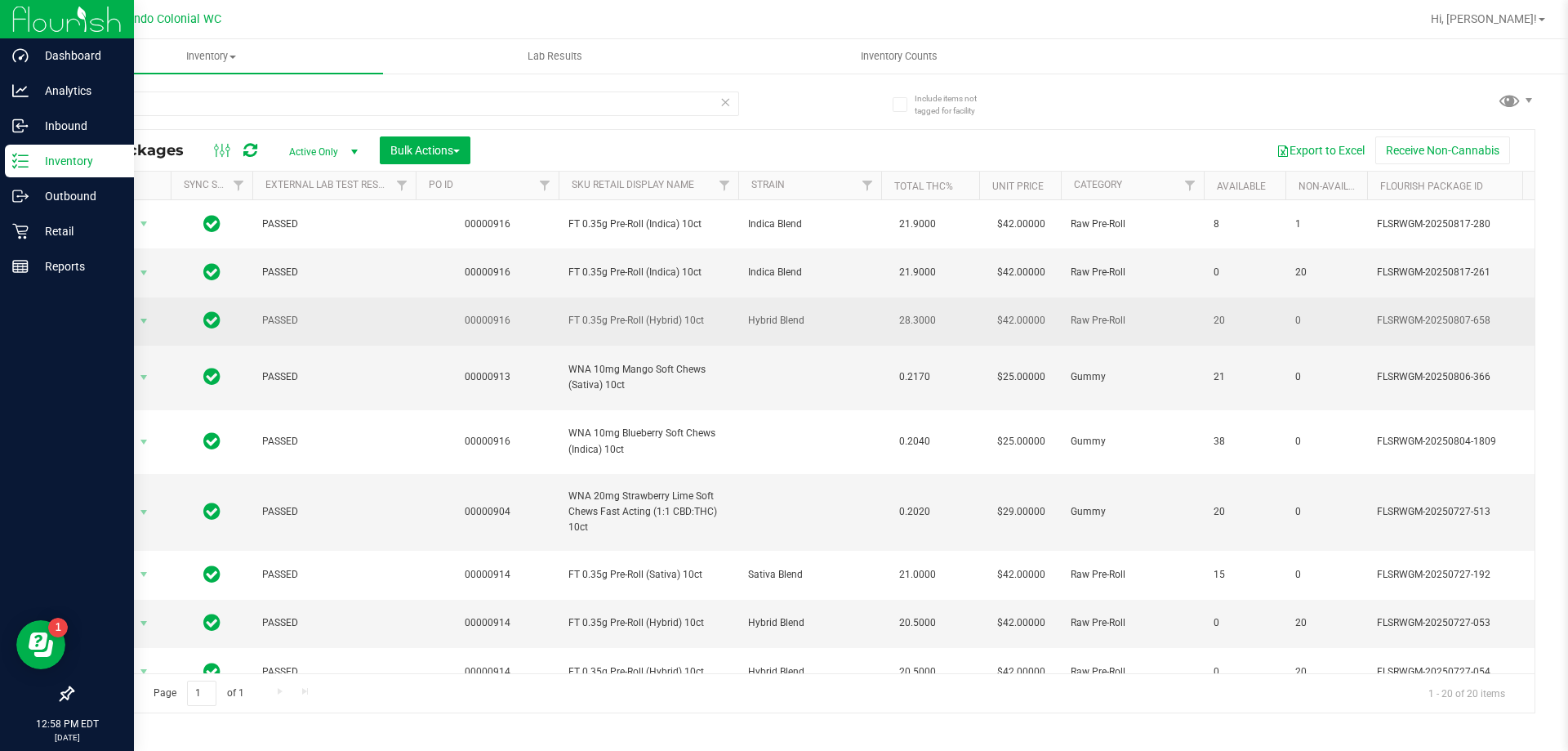
click at [629, 315] on span "FT 0.35g Pre-Roll (Hybrid) 10ct" at bounding box center [648, 320] width 160 height 16
copy tr "FT 0.35g Pre-Roll (Hybrid) 10ct"
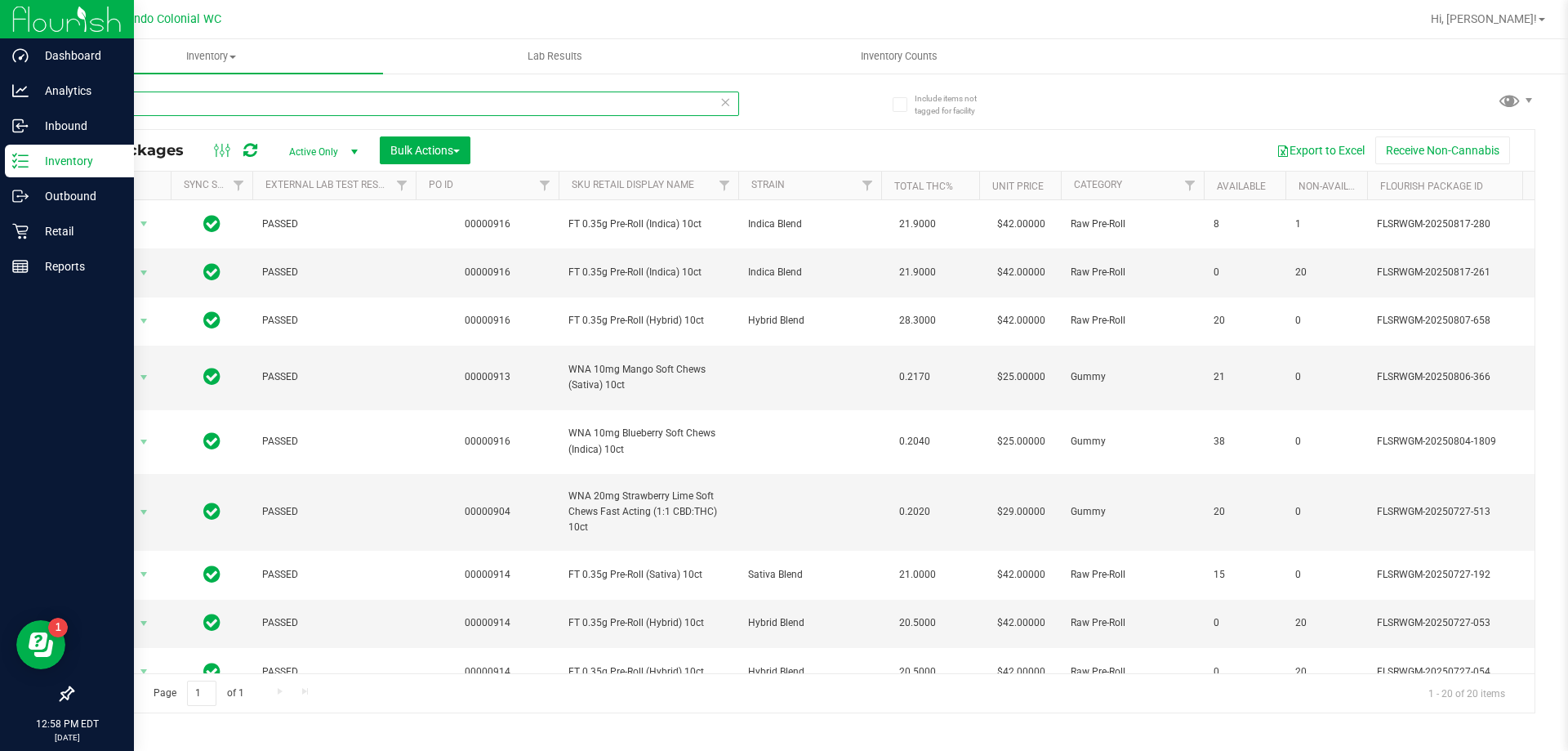
click at [457, 108] on input "10ct" at bounding box center [405, 103] width 668 height 24
paste input "FT 0.35g Pre-Roll (Hybrid)"
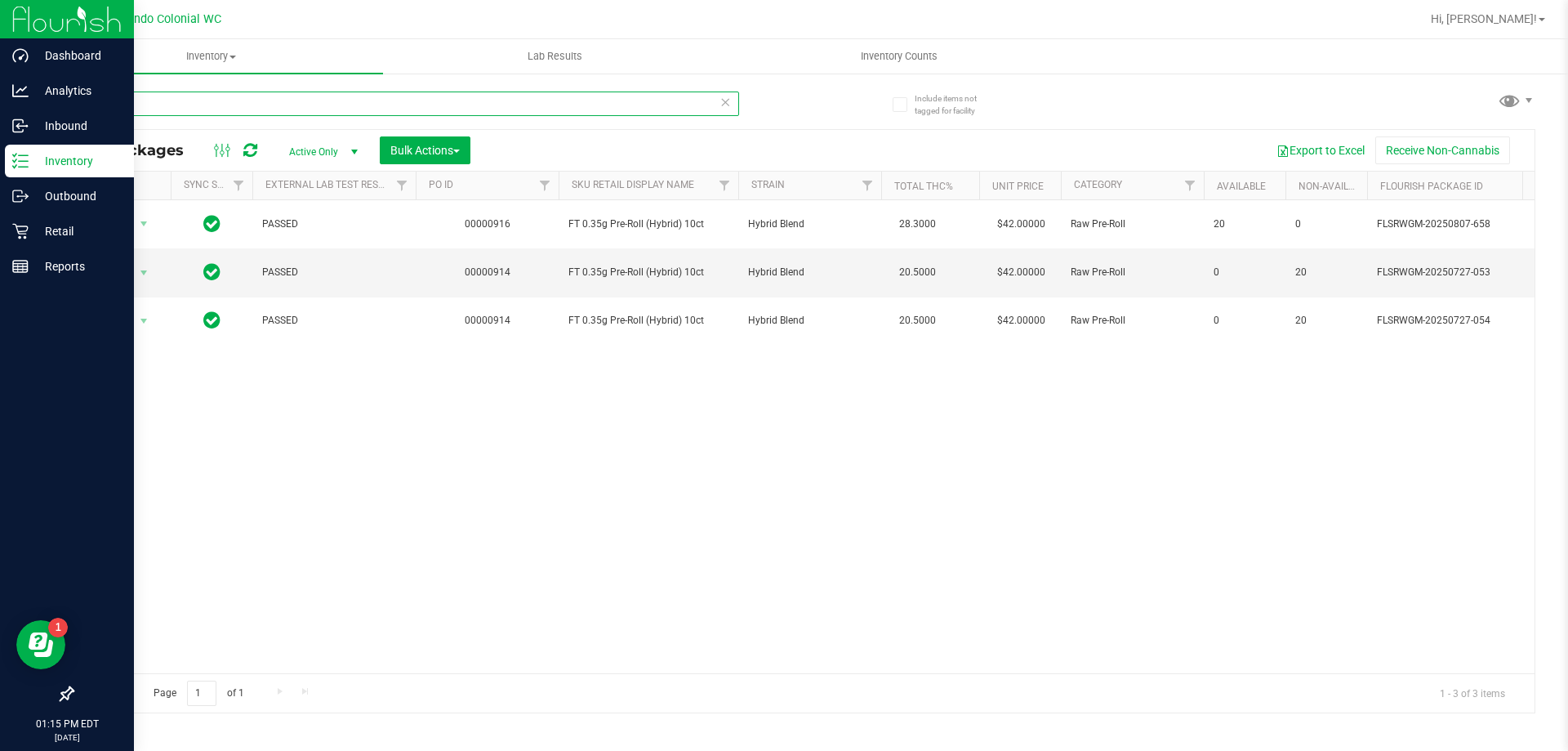
type input "F"
type input "g"
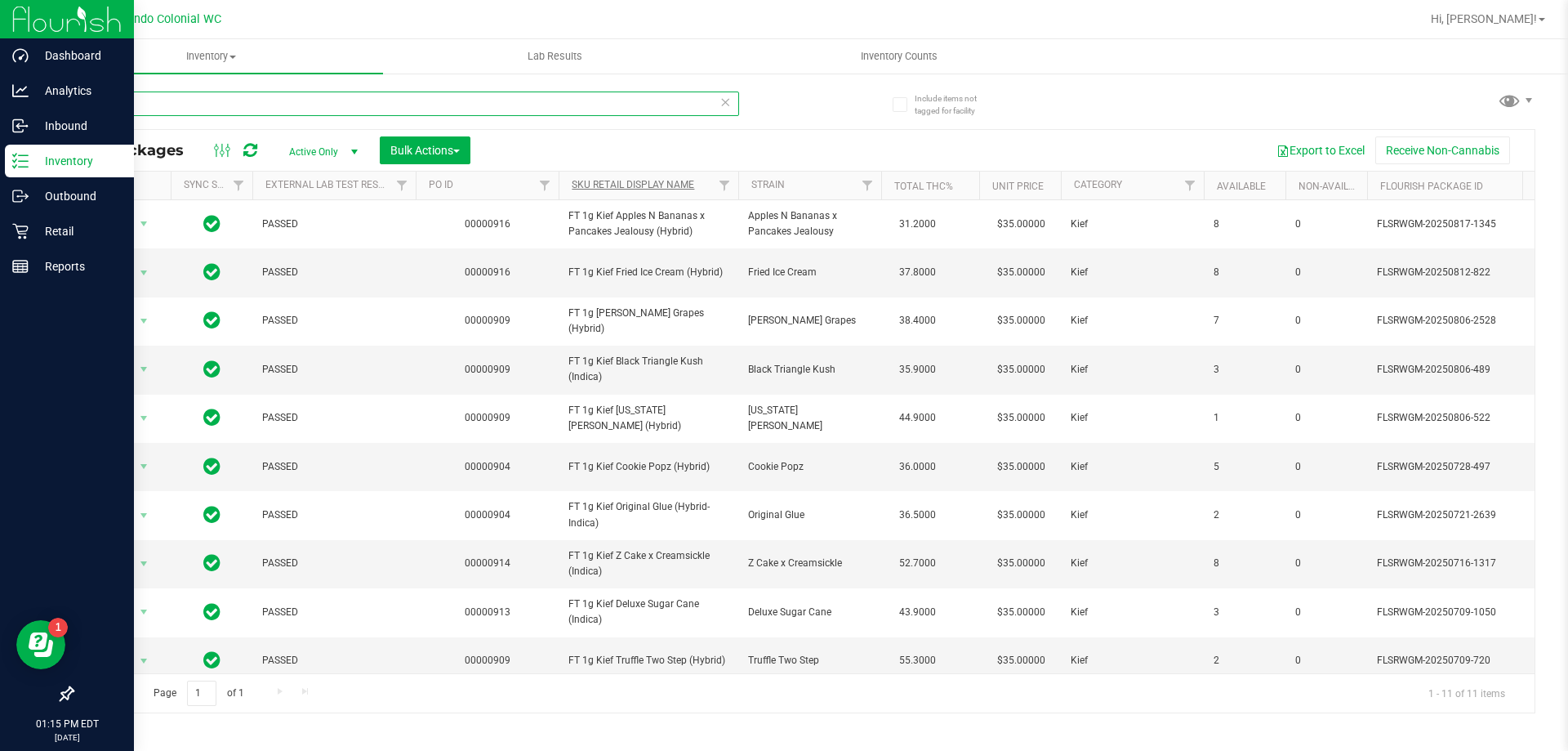
type input "kief"
click at [634, 181] on link "SKU Retail Display Name" at bounding box center [633, 185] width 122 height 12
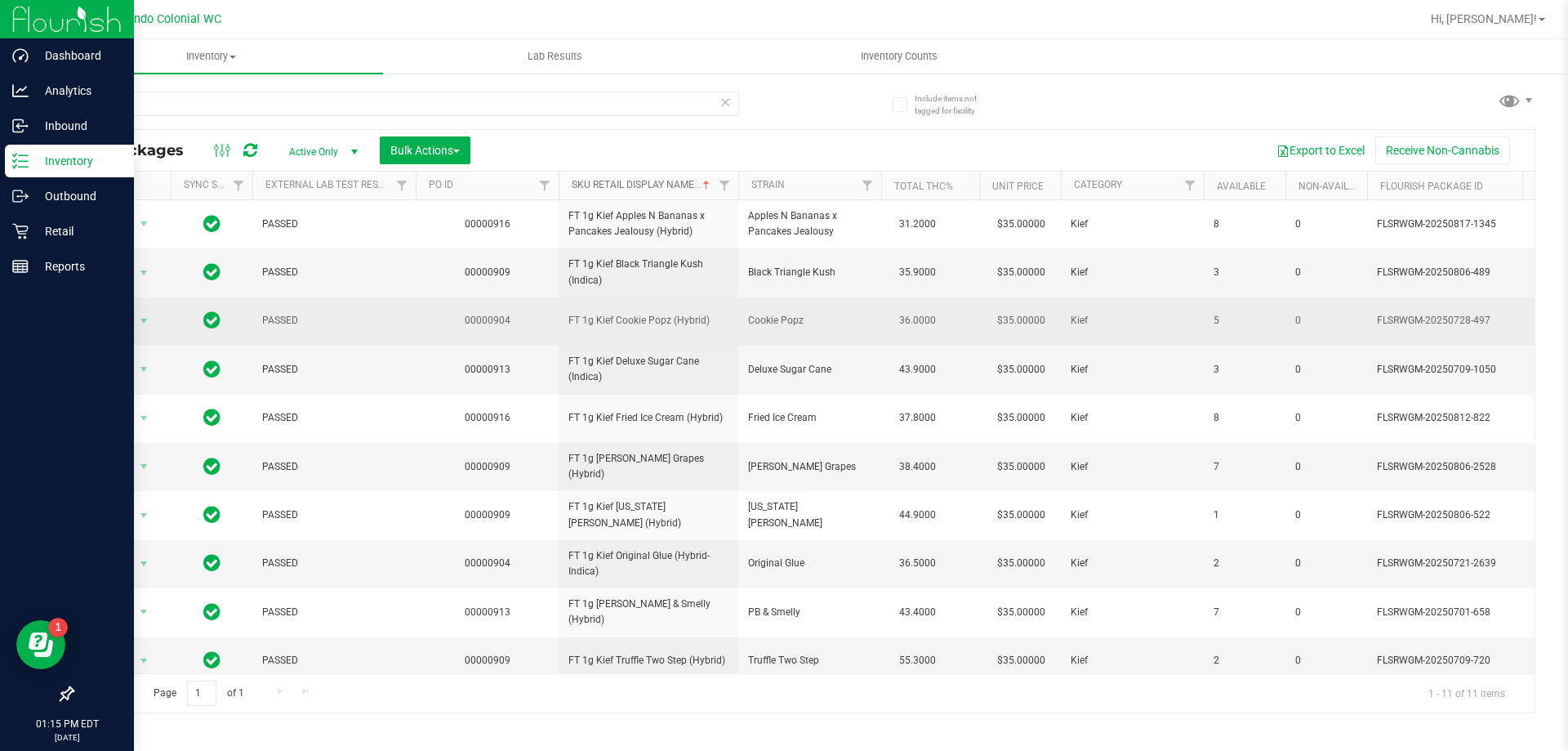
scroll to position [72, 0]
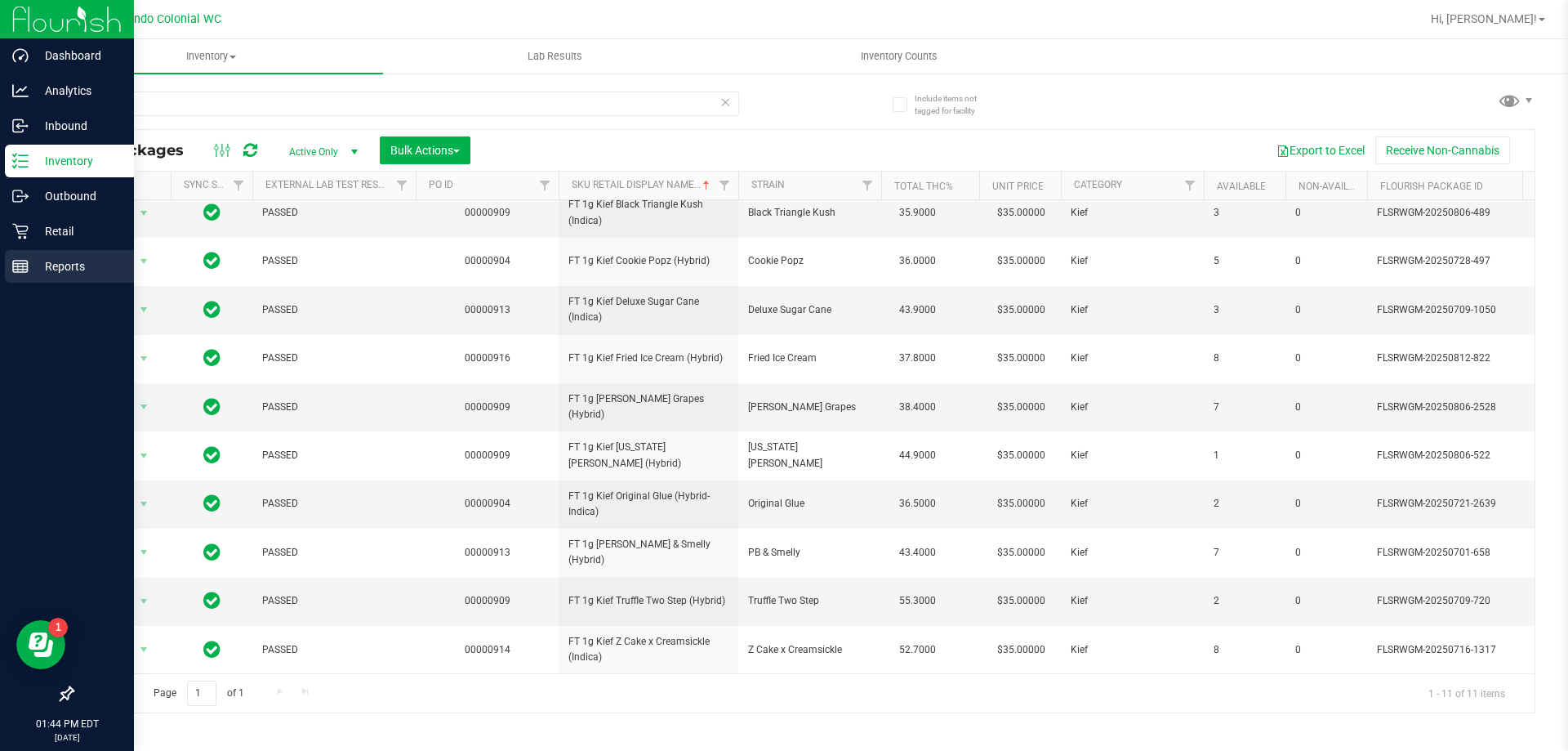
click at [52, 258] on p "Reports" at bounding box center [77, 266] width 98 height 20
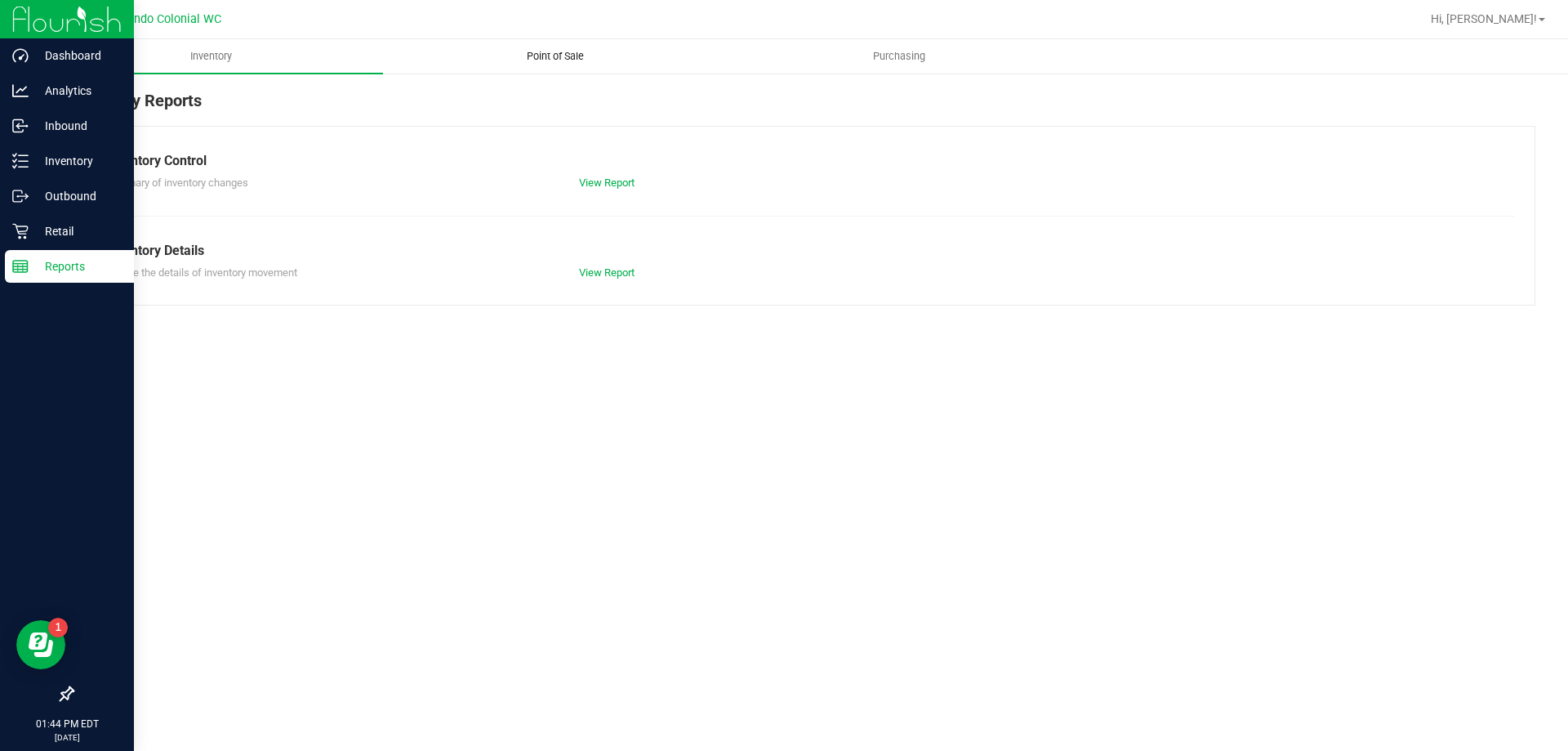
click at [569, 55] on span "Point of Sale" at bounding box center [555, 57] width 101 height 15
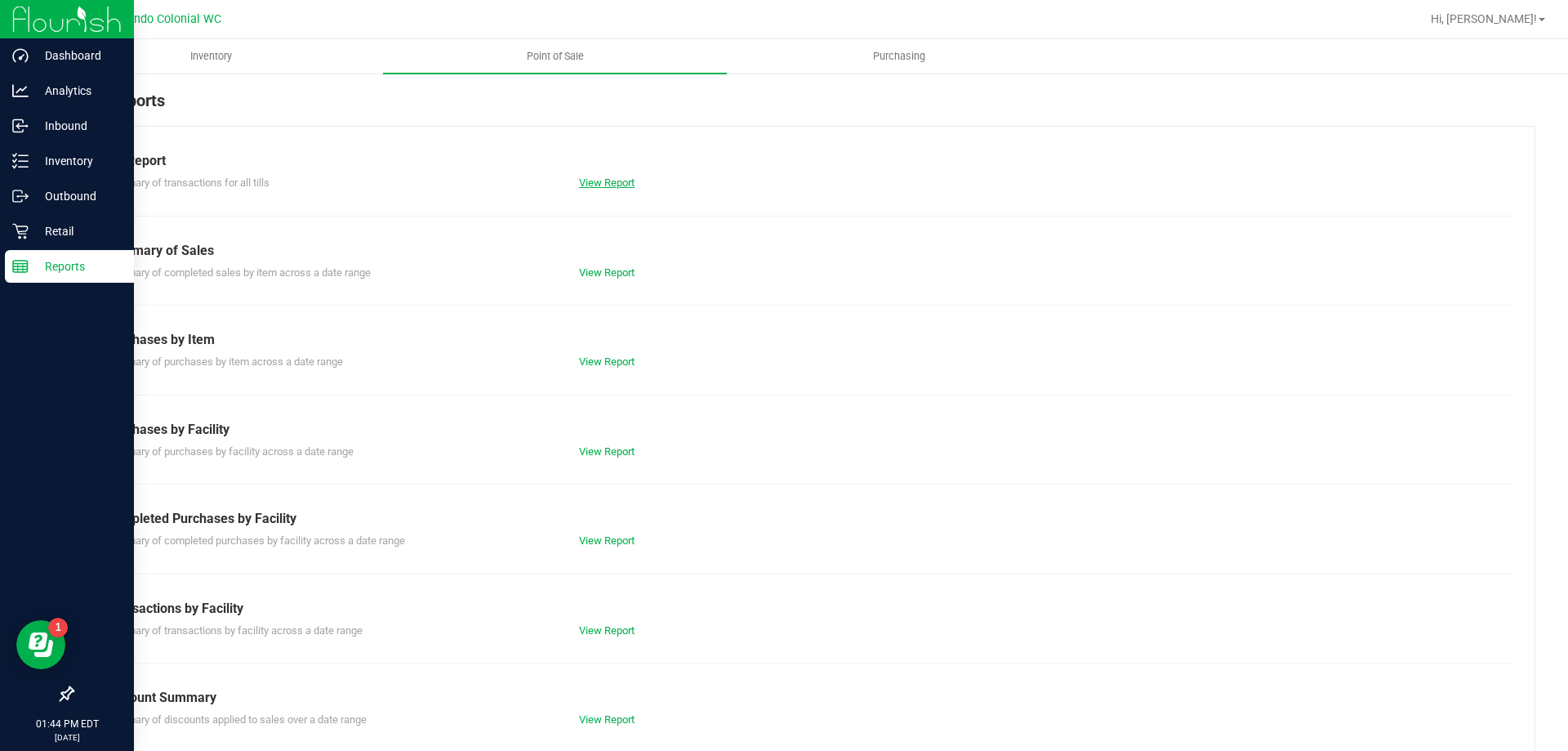
click at [596, 187] on link "View Report" at bounding box center [607, 182] width 56 height 12
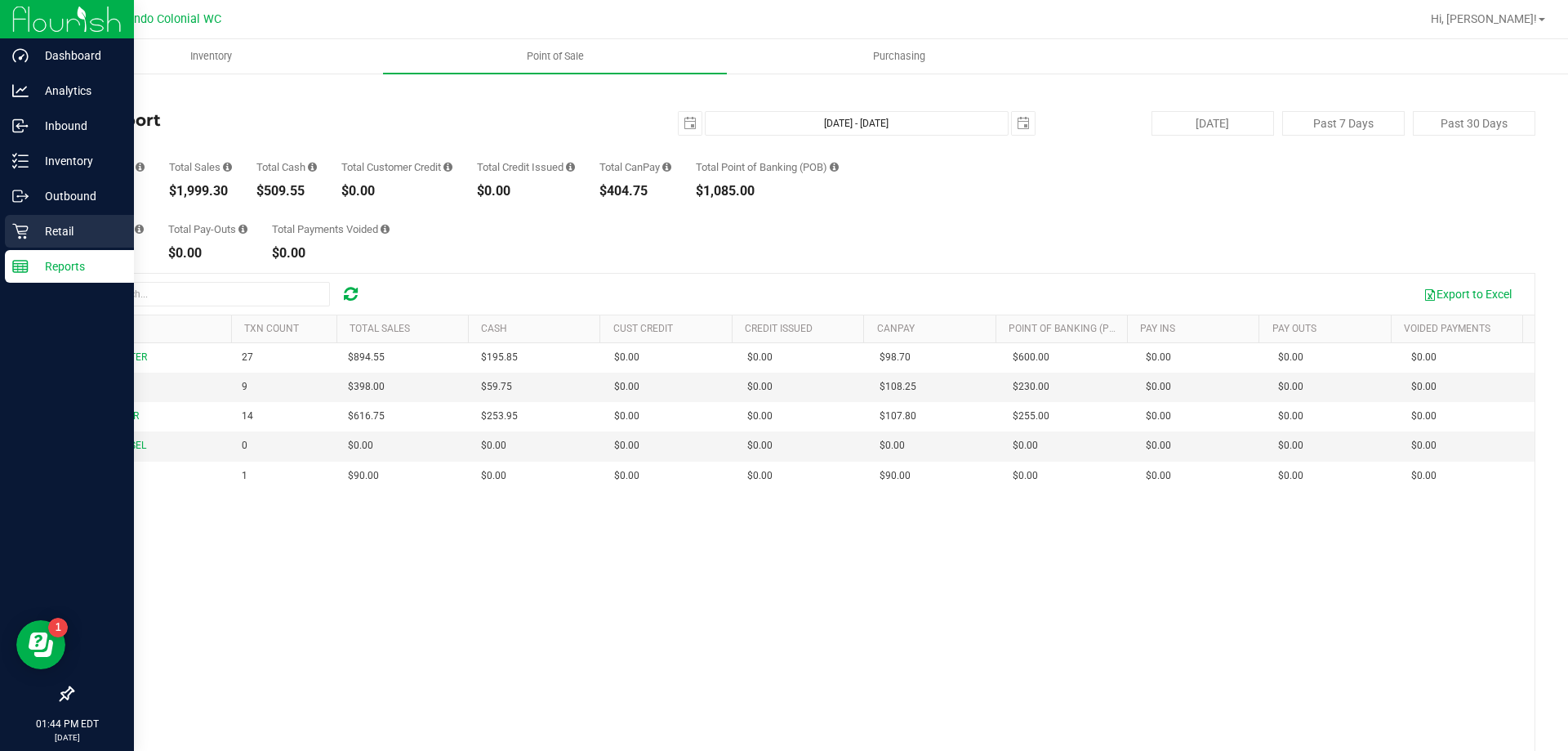
click at [5, 244] on div "Retail" at bounding box center [69, 230] width 129 height 32
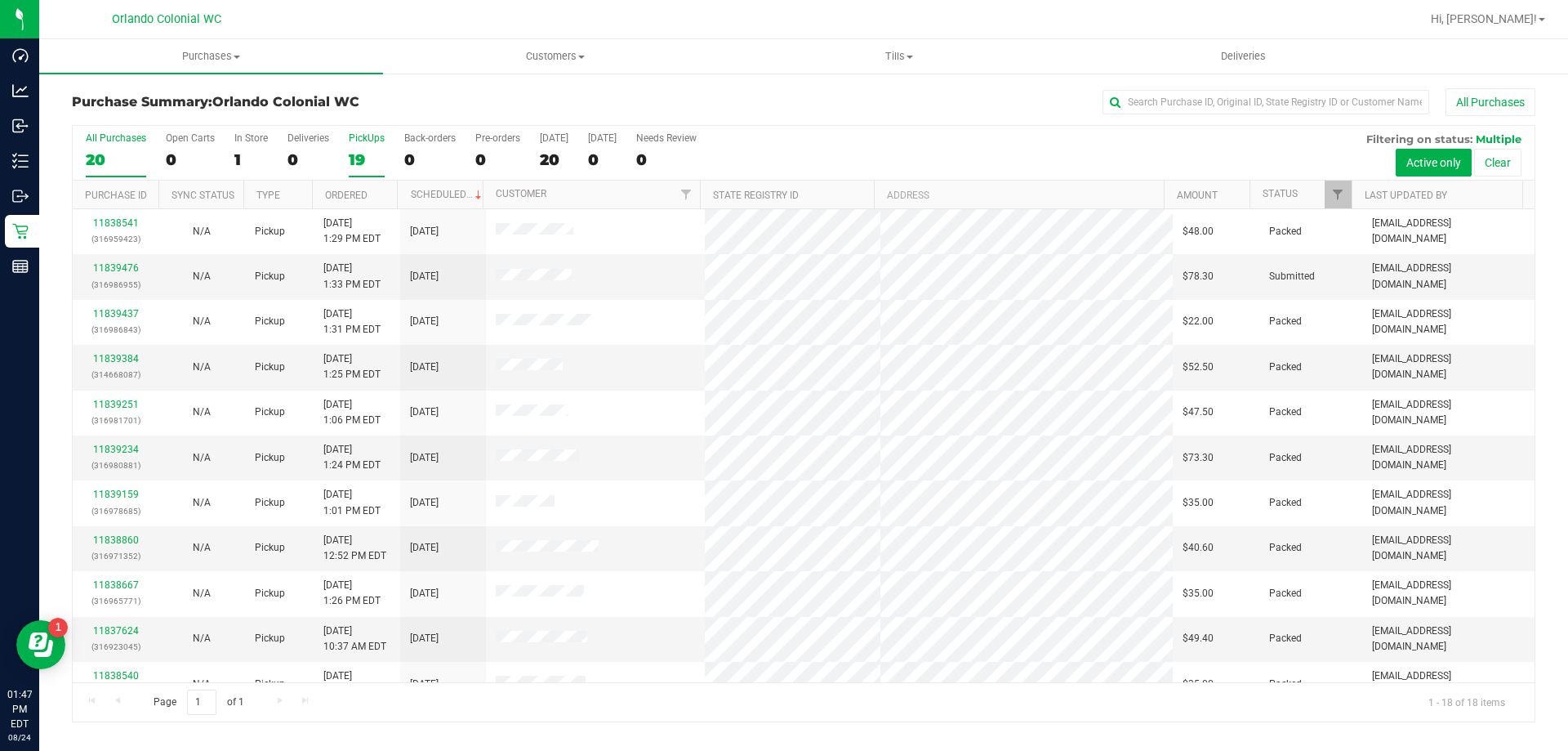
click at [370, 157] on div "19" at bounding box center [366, 160] width 36 height 19
click at [0, 0] on input "PickUps 19" at bounding box center [0, 0] width 0 height 0
